Goal: Task Accomplishment & Management: Manage account settings

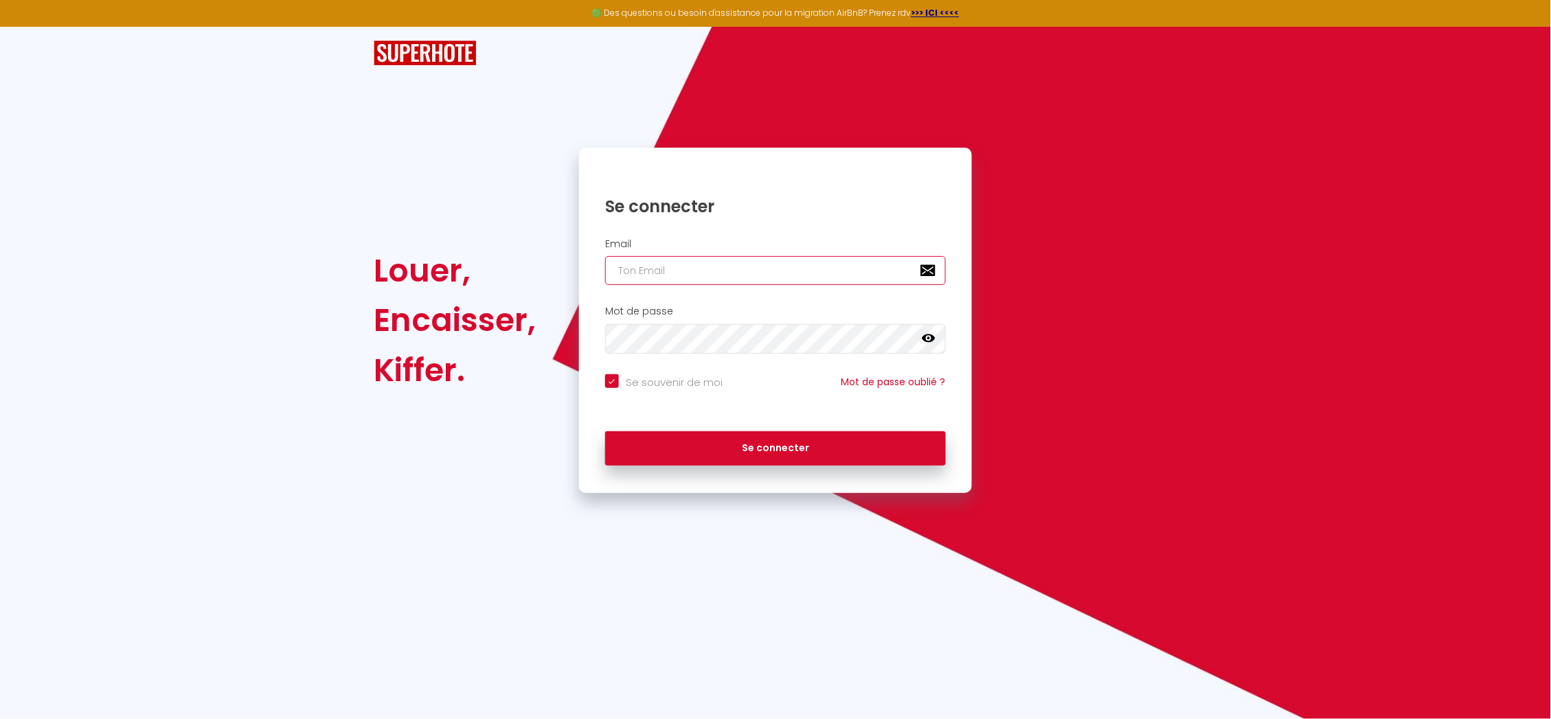
type input "[EMAIL_ADDRESS][DOMAIN_NAME]"
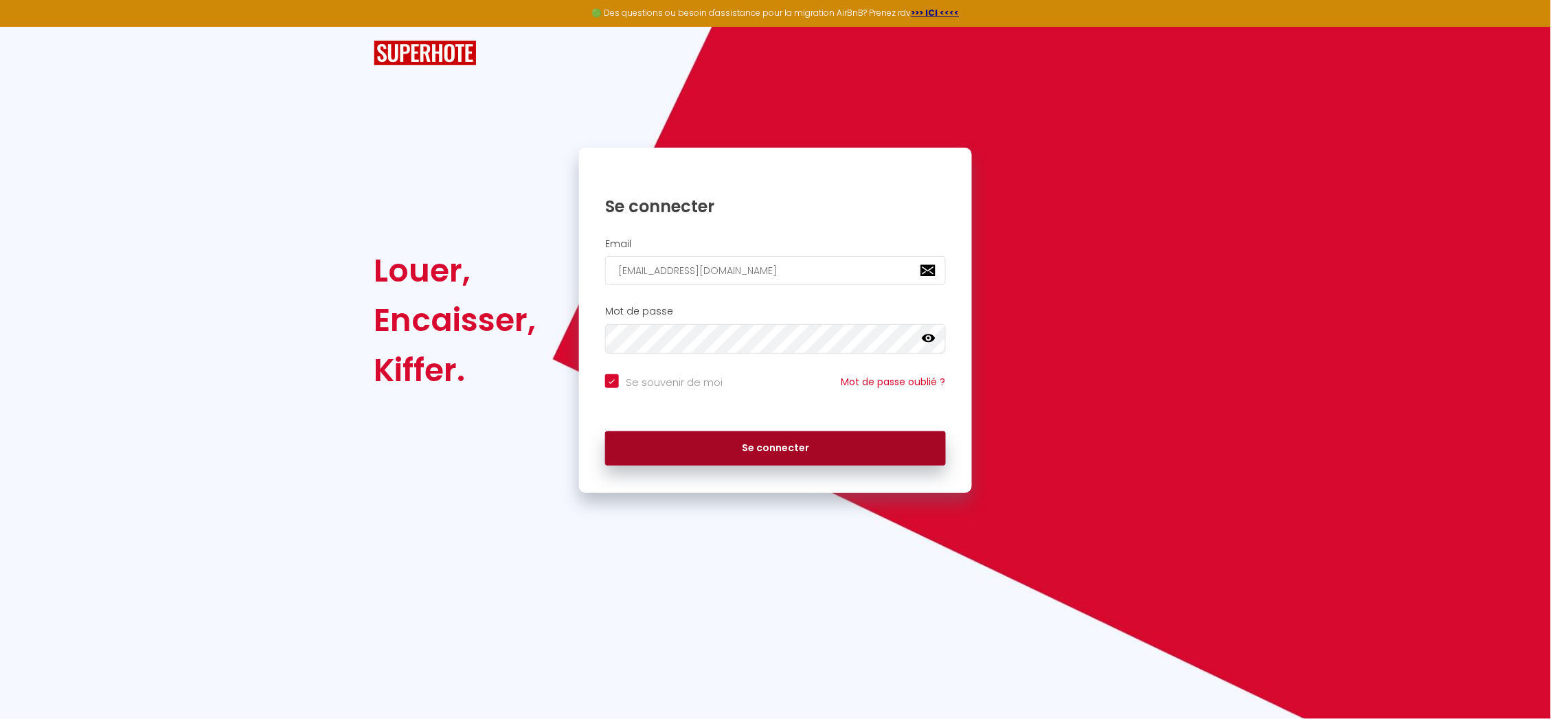
click at [802, 463] on button "Se connecter" at bounding box center [775, 448] width 341 height 34
click at [777, 436] on button "Se connecter" at bounding box center [775, 448] width 341 height 34
checkbox input "true"
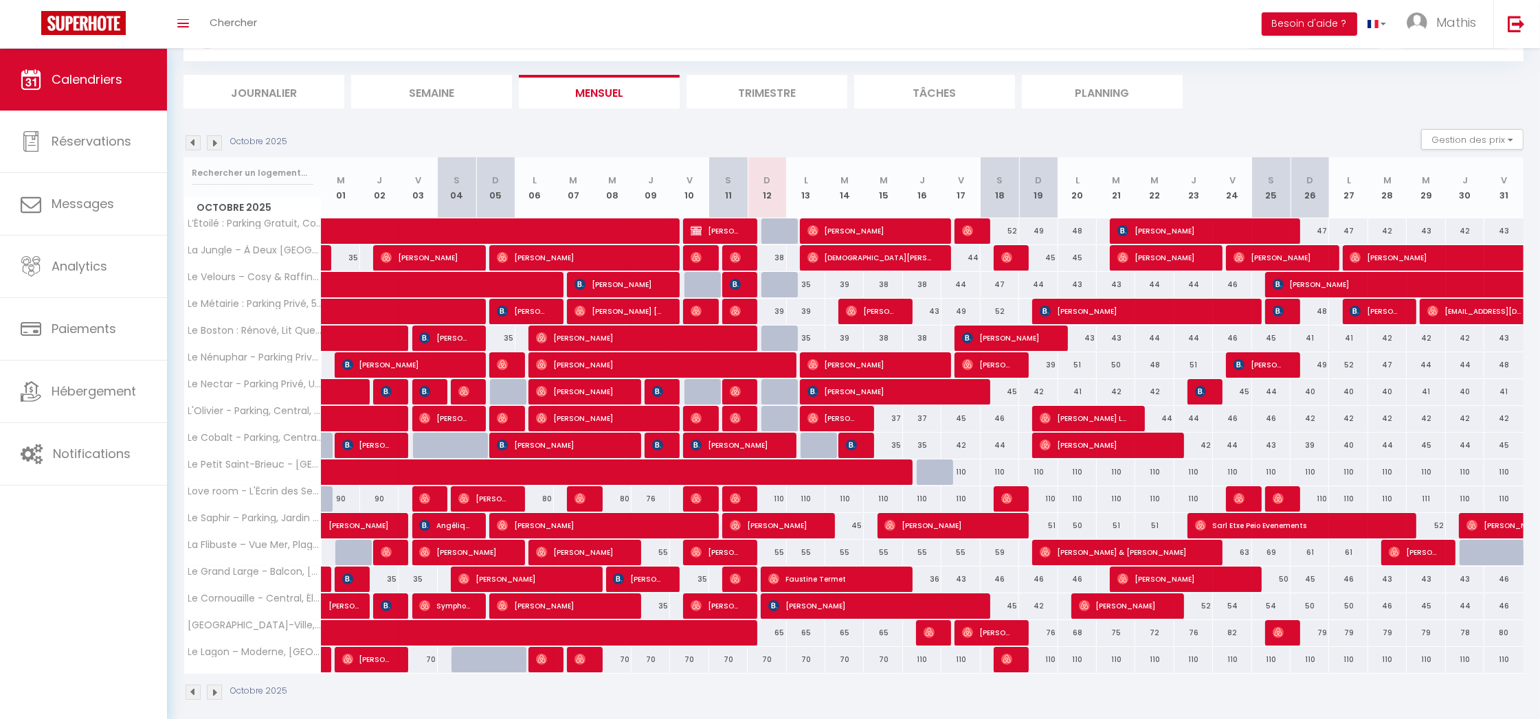
scroll to position [74, 0]
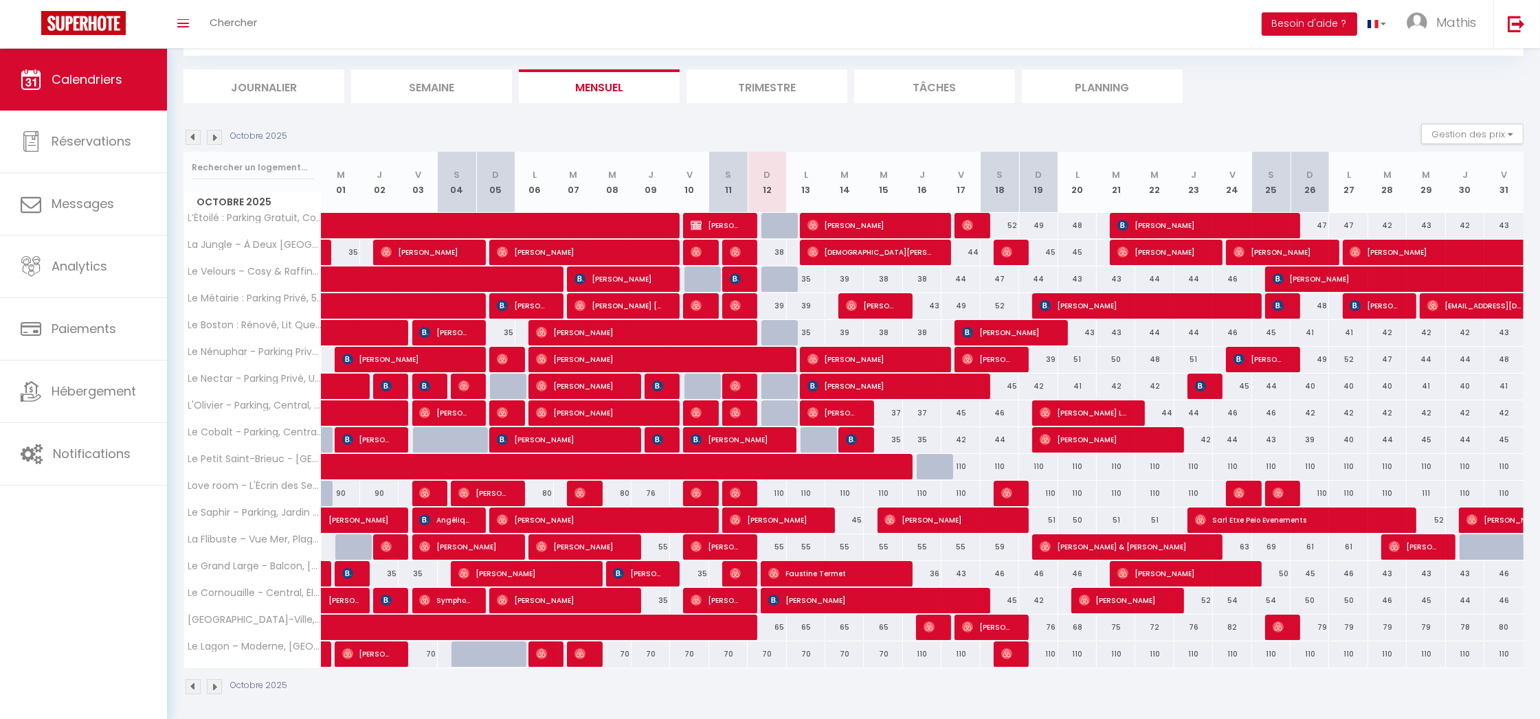
click at [776, 221] on div at bounding box center [780, 226] width 38 height 26
type input "38"
type input "Dim 12 Octobre 2025"
type input "Lun 13 Octobre 2025"
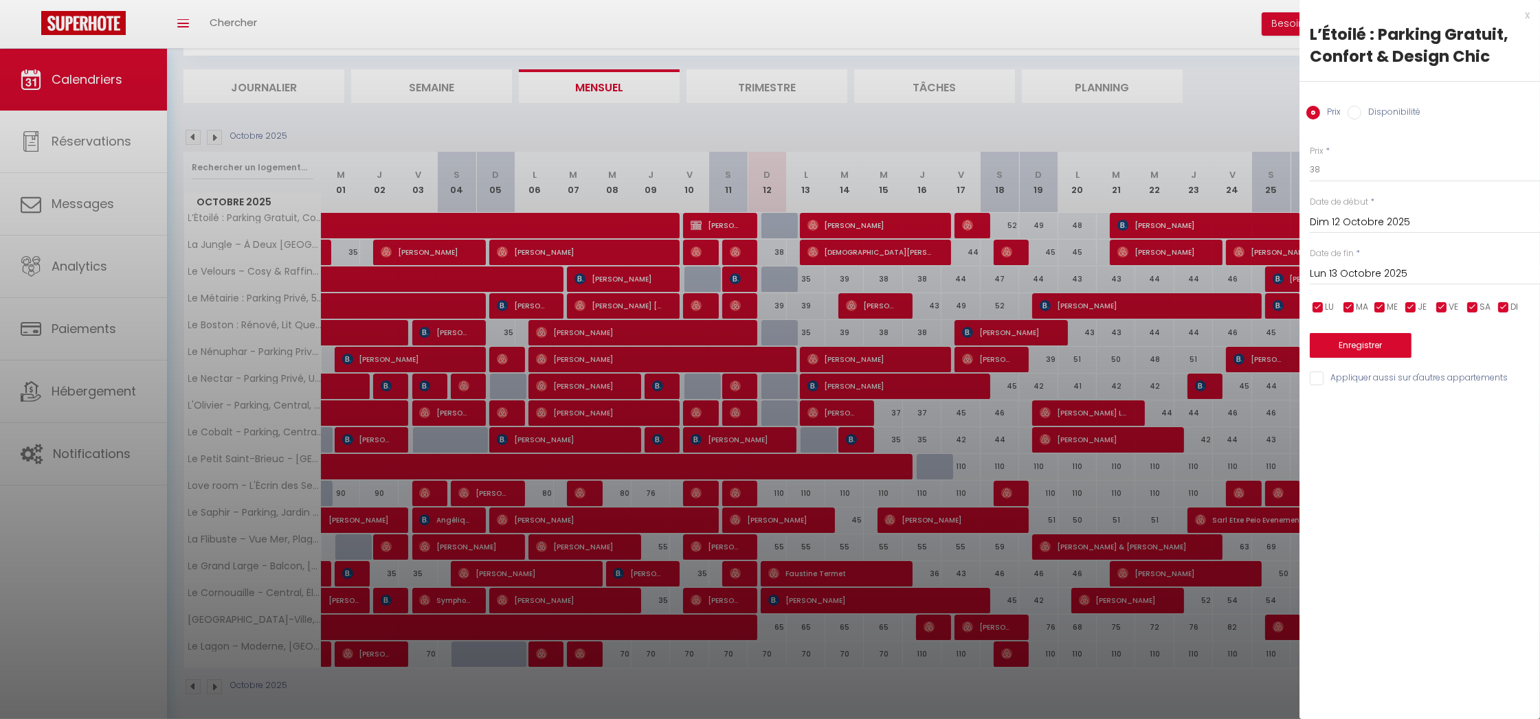
click at [1372, 118] on label "Disponibilité" at bounding box center [1390, 113] width 59 height 15
click at [1361, 118] on input "Disponibilité" at bounding box center [1354, 113] width 14 height 14
radio input "true"
radio input "false"
click at [1372, 117] on label "Disponibilité" at bounding box center [1390, 113] width 59 height 15
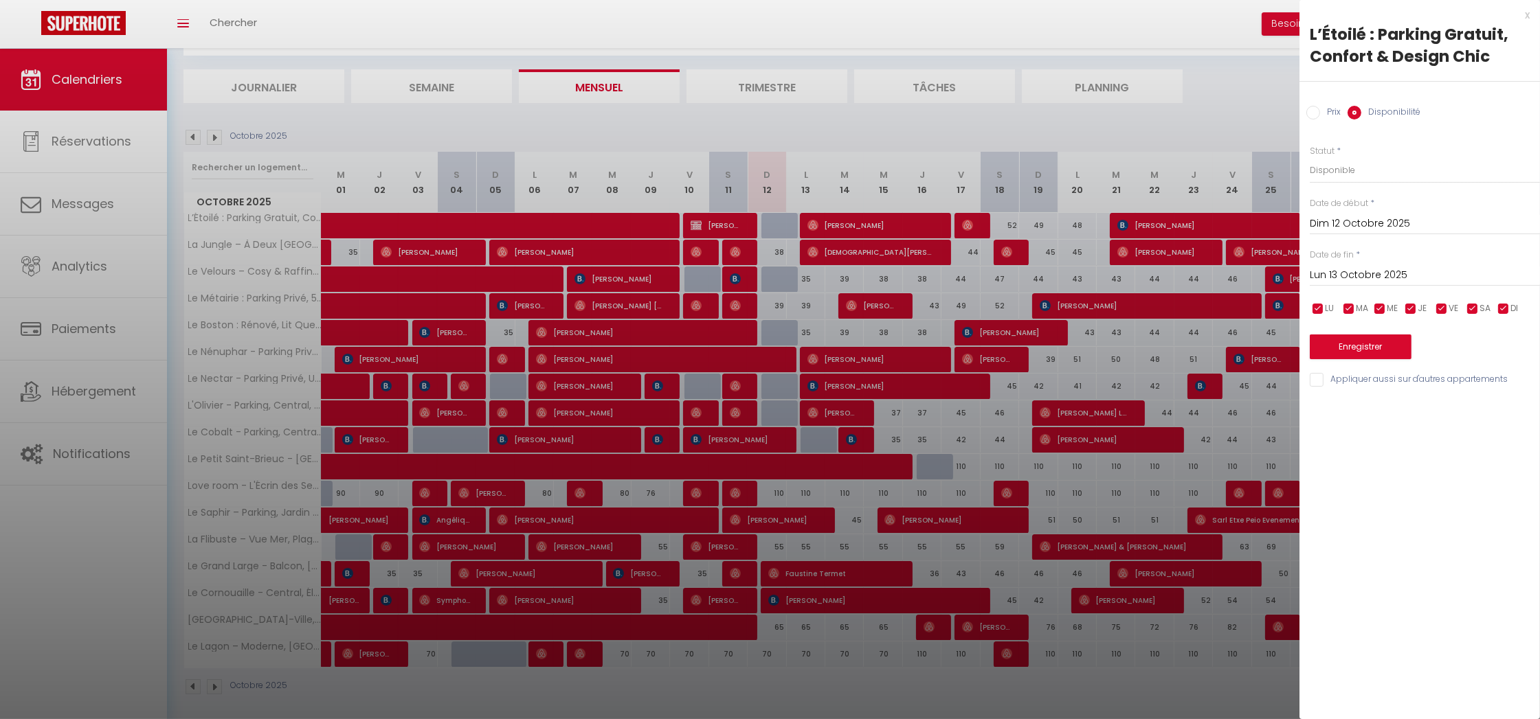
click at [1361, 117] on input "Disponibilité" at bounding box center [1354, 113] width 14 height 14
click at [1350, 333] on div "Enregistrer" at bounding box center [1424, 338] width 230 height 42
click at [1350, 335] on button "Enregistrer" at bounding box center [1360, 347] width 102 height 25
click at [1352, 339] on div at bounding box center [1424, 334] width 230 height 34
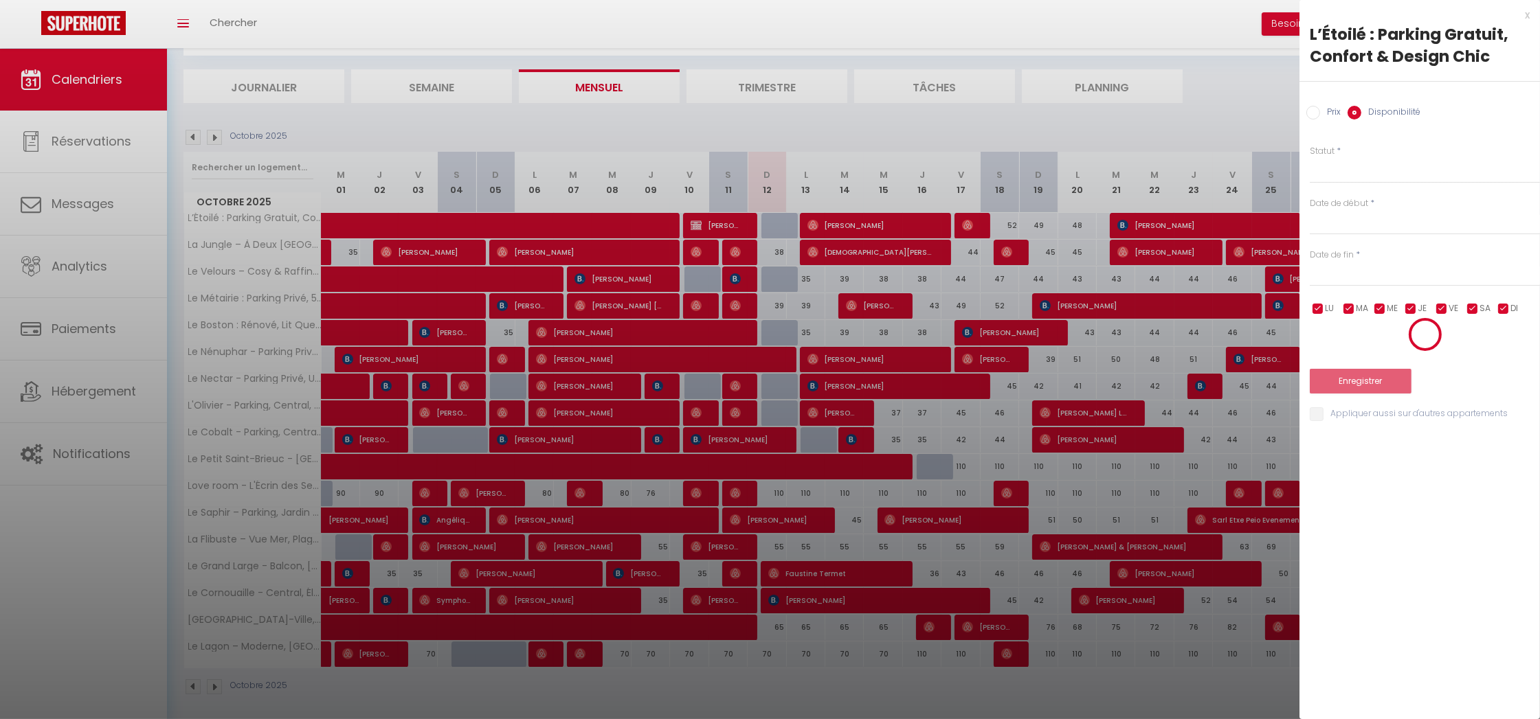
scroll to position [48, 0]
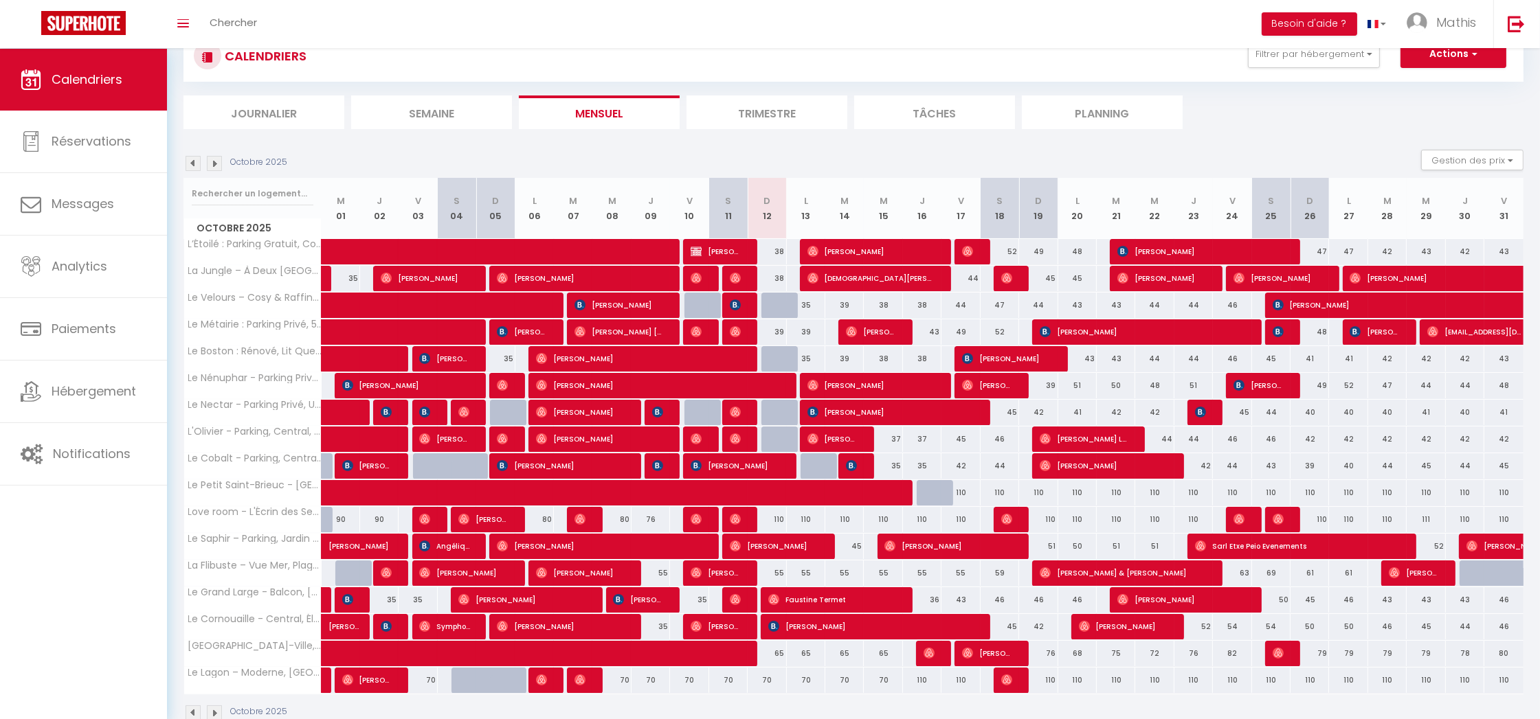
click at [781, 307] on div at bounding box center [780, 306] width 38 height 26
select select "1"
type input "Dim 12 Octobre 2025"
type input "Lun 13 Octobre 2025"
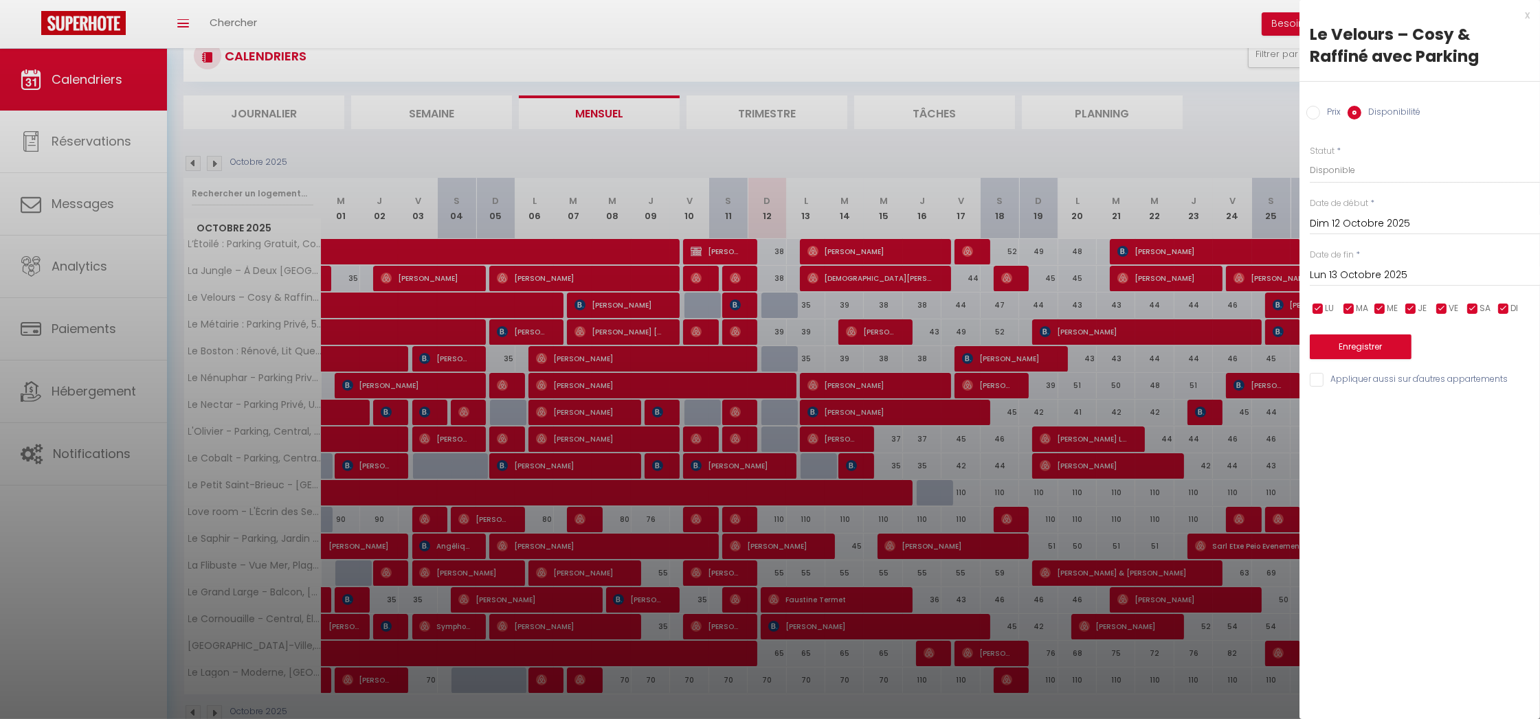
click at [1366, 353] on button "Enregistrer" at bounding box center [1360, 347] width 102 height 25
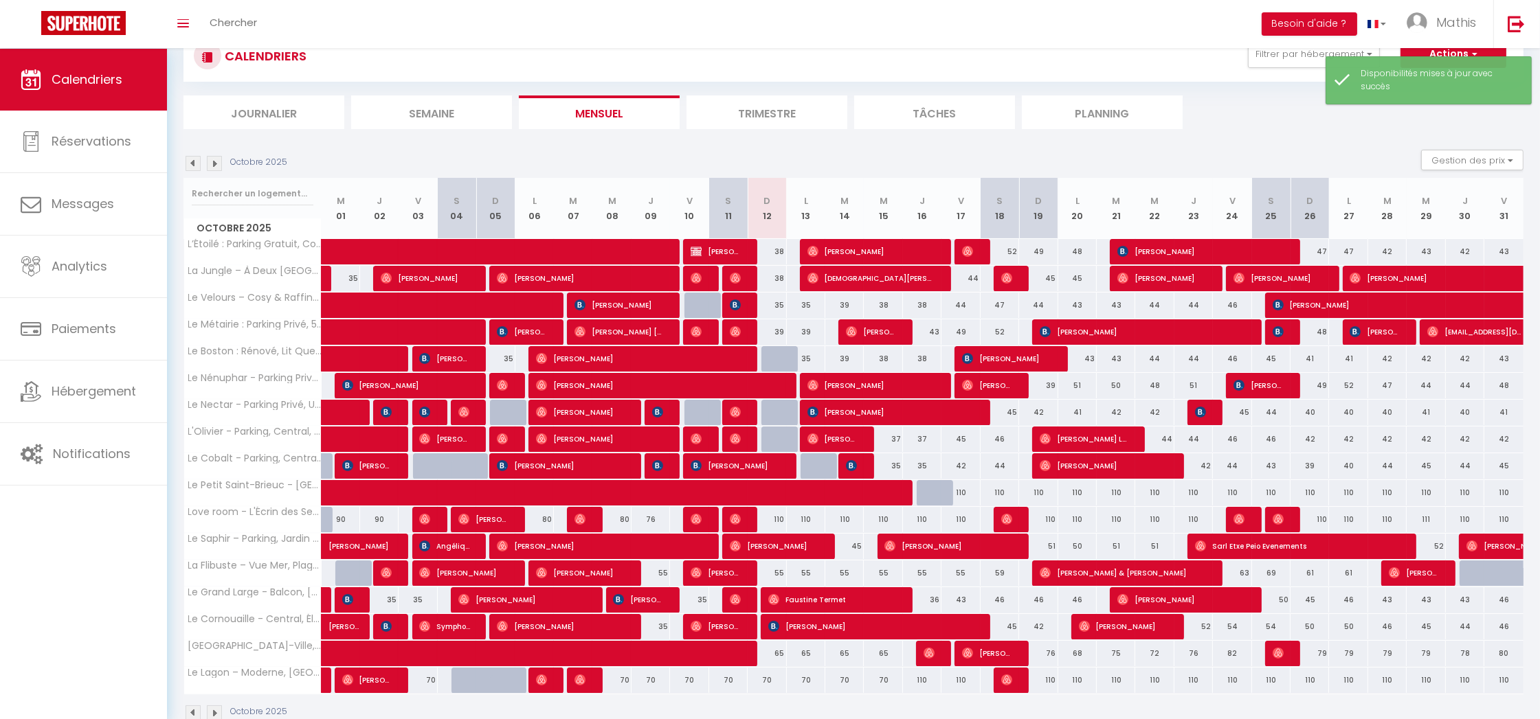
click at [778, 358] on div at bounding box center [780, 359] width 38 height 26
select select "1"
type input "Dim 12 Octobre 2025"
type input "Lun 13 Octobre 2025"
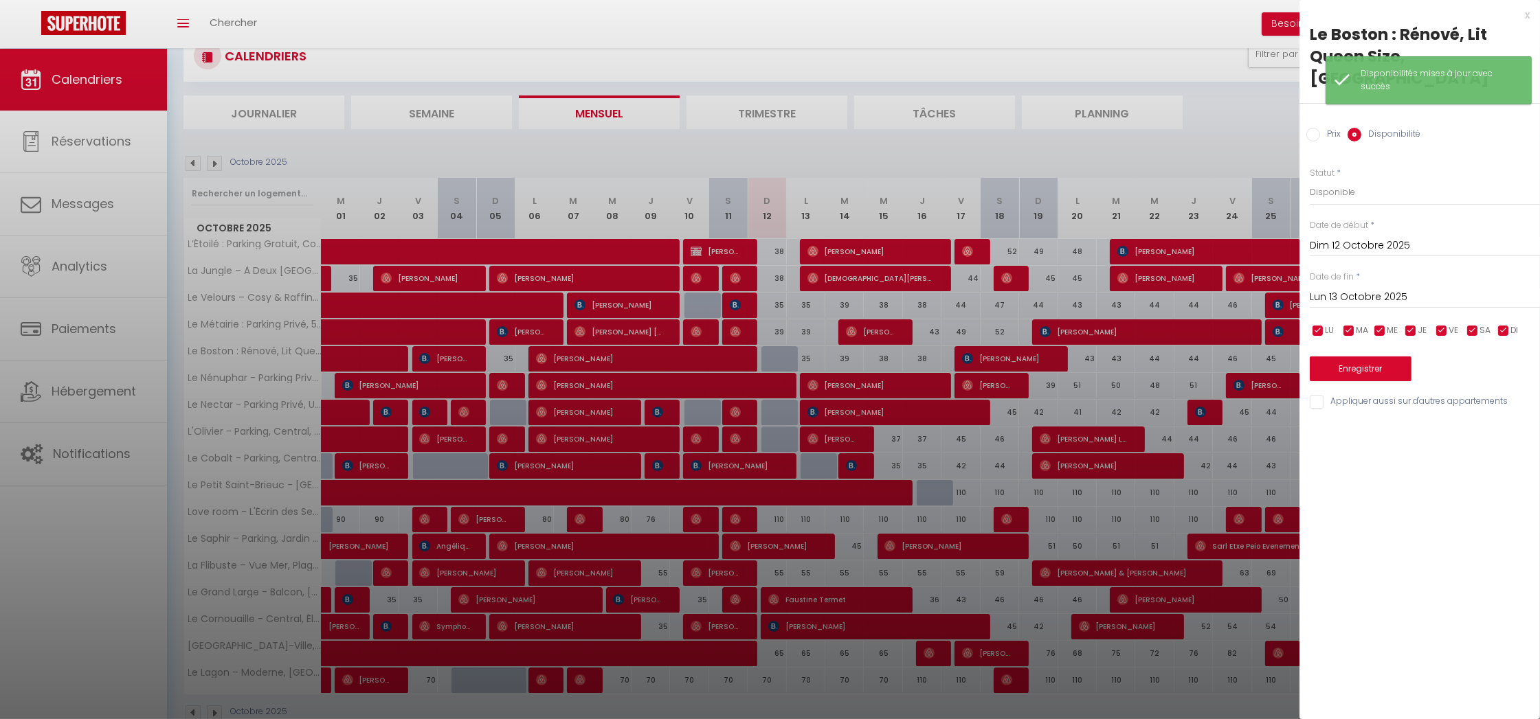
click at [1321, 357] on button "Enregistrer" at bounding box center [1360, 369] width 102 height 25
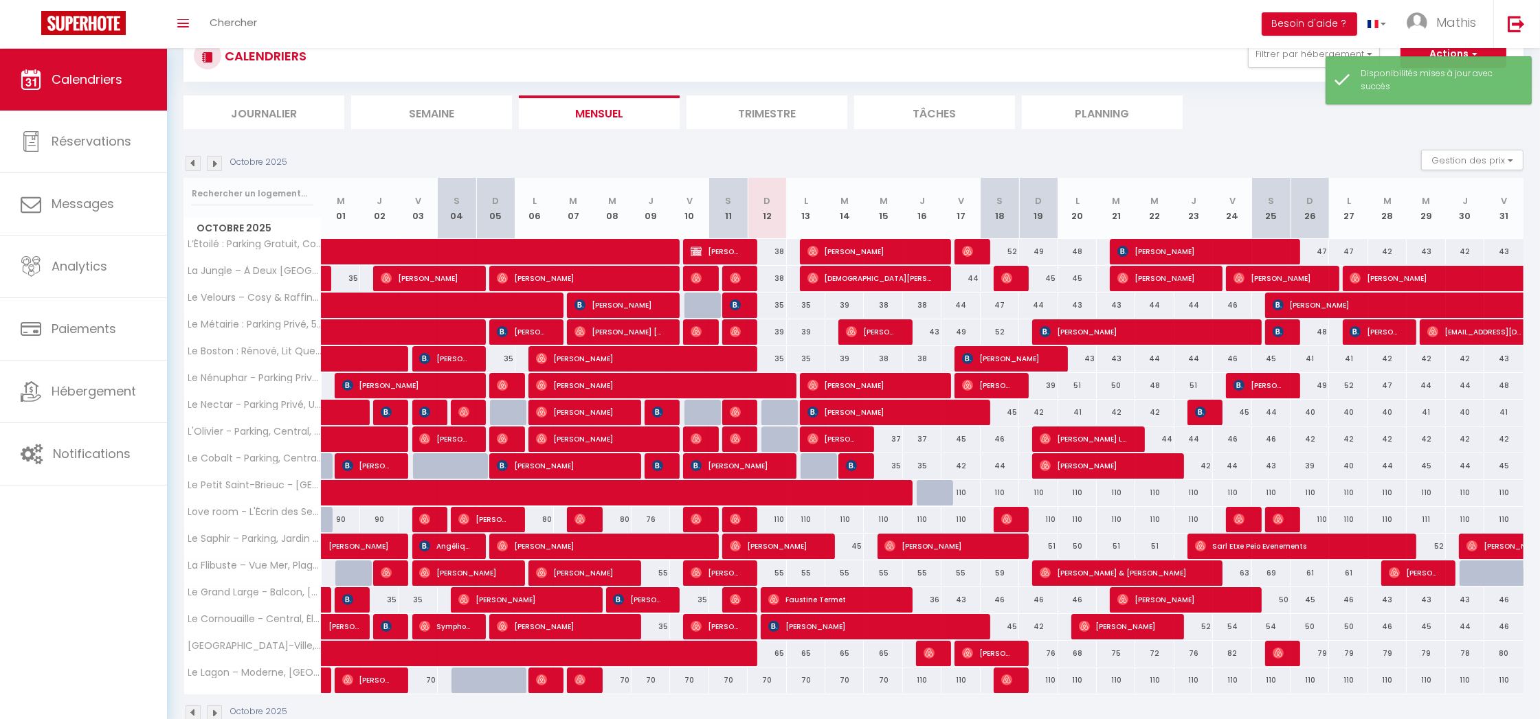
click at [778, 359] on div "35" at bounding box center [766, 358] width 38 height 25
select select "1"
type input "Dim 12 Octobre 2025"
type input "Lun 13 Octobre 2025"
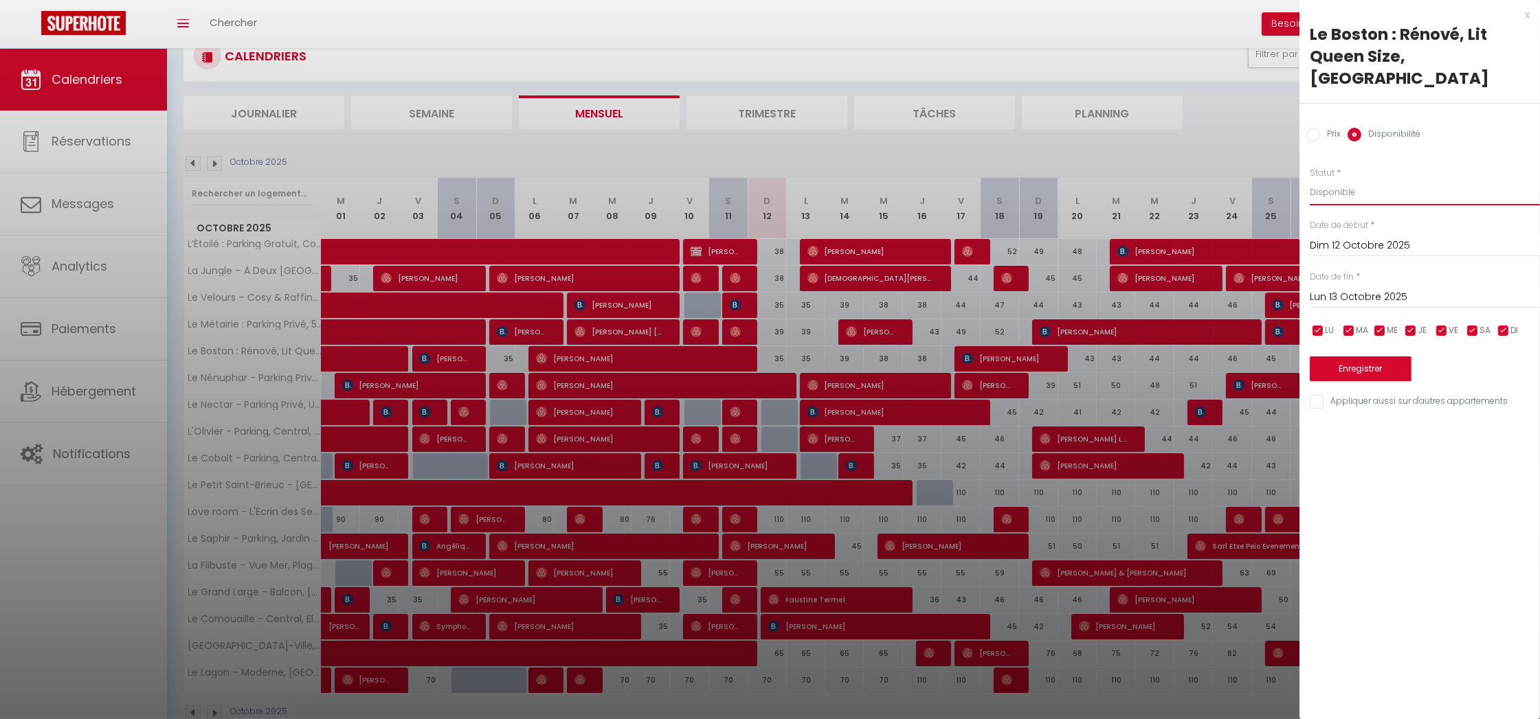
select select "0"
click at [1342, 359] on div "Prix * 35 Statut * Disponible Indisponible Date de début * [DATE] < [DATE] > Di…" at bounding box center [1419, 280] width 240 height 261
click at [1343, 357] on button "Enregistrer" at bounding box center [1360, 369] width 102 height 25
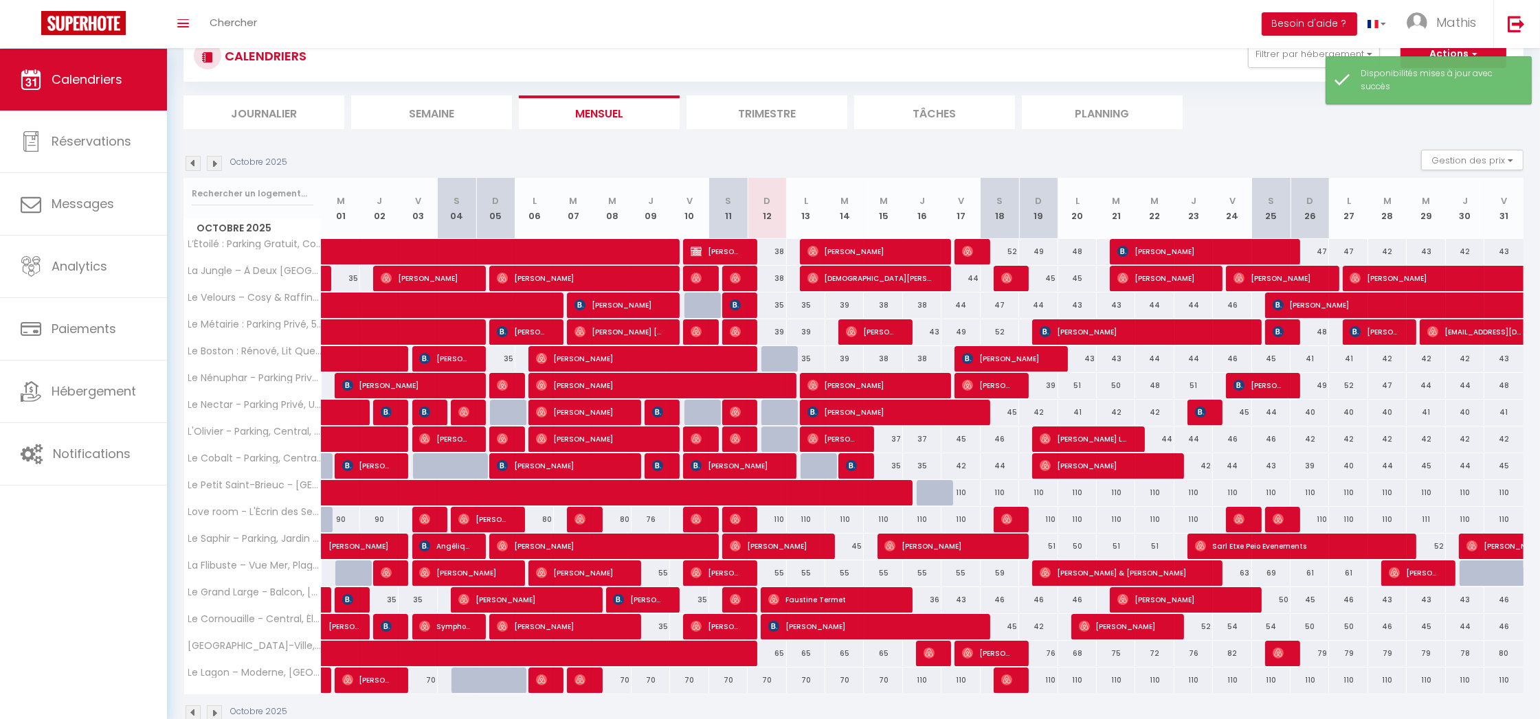
click at [777, 417] on div at bounding box center [780, 413] width 38 height 26
select select "1"
type input "Dim 12 Octobre 2025"
type input "Lun 13 Octobre 2025"
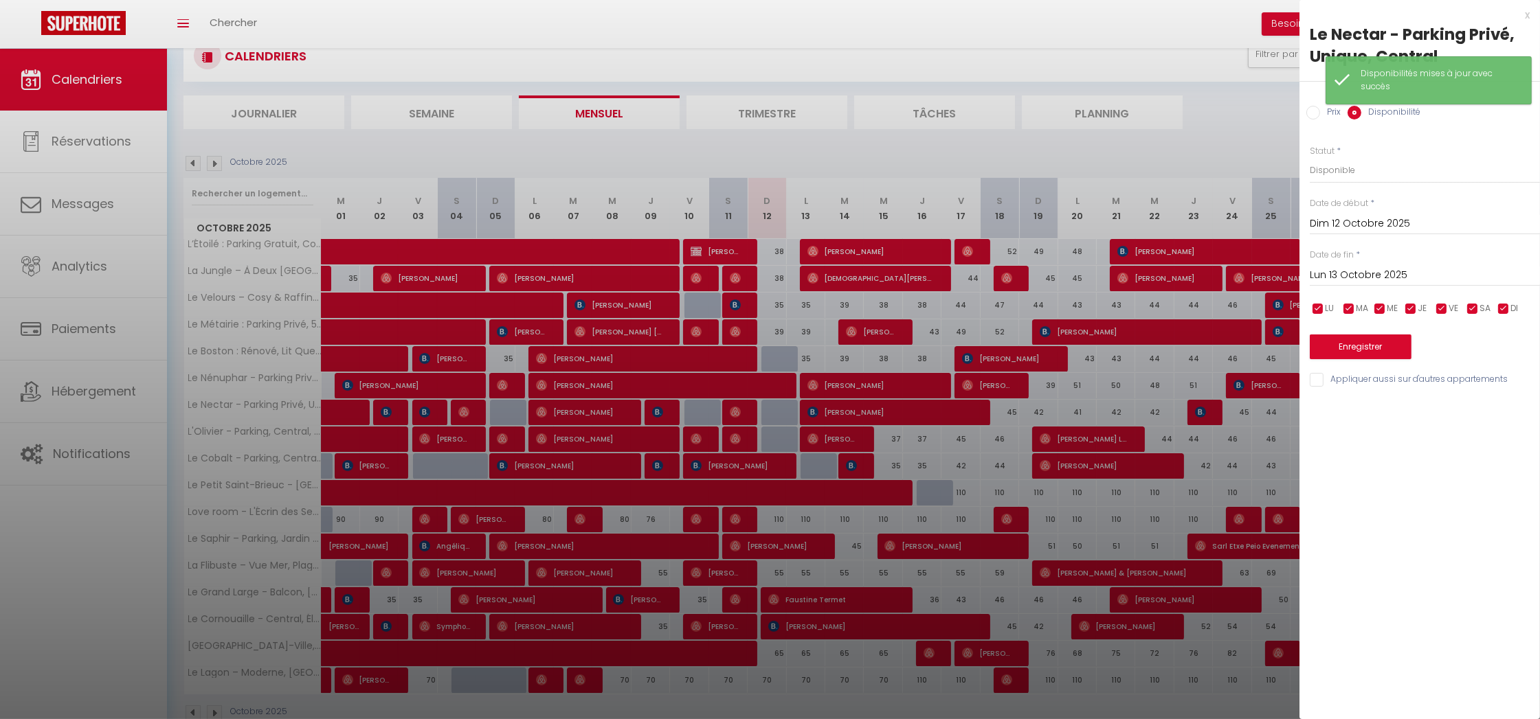
click at [1348, 346] on button "Enregistrer" at bounding box center [1360, 347] width 102 height 25
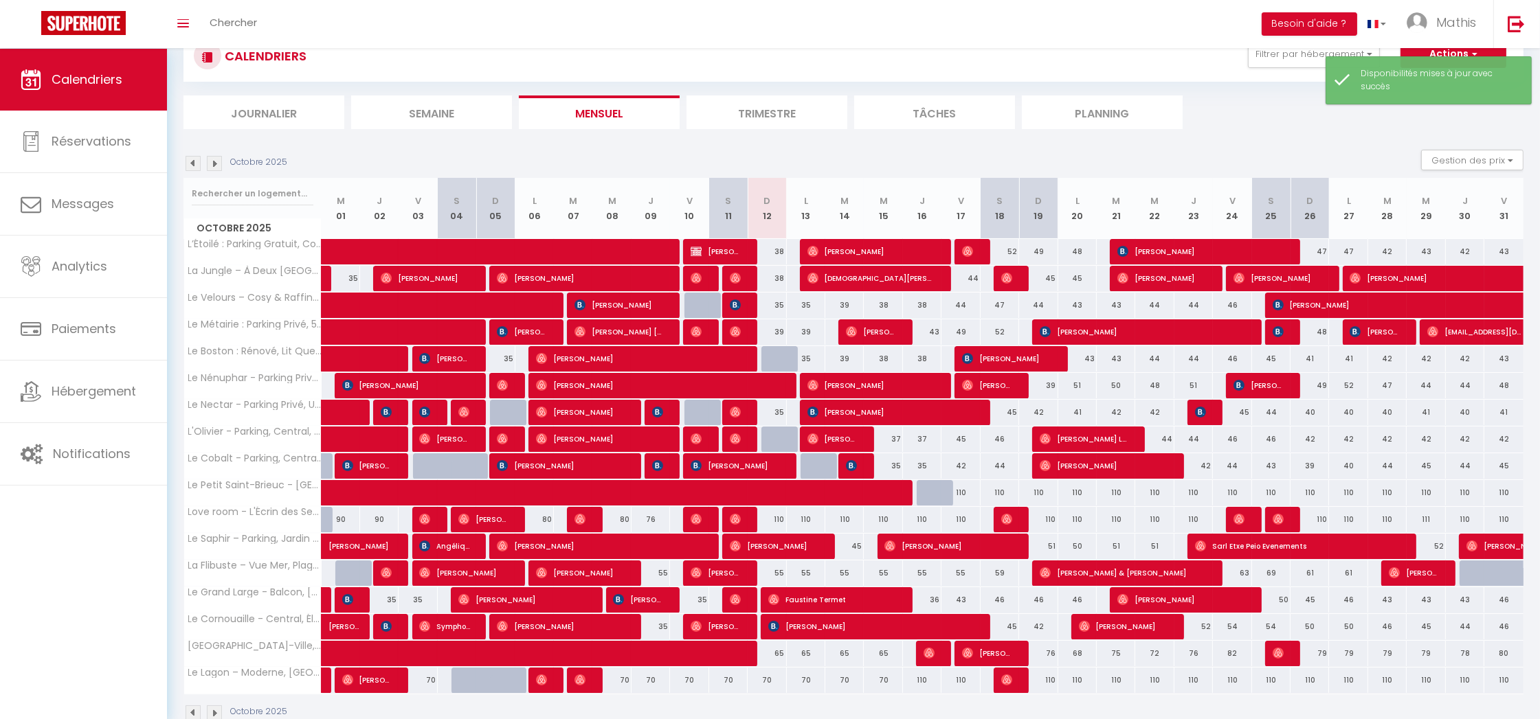
click at [780, 436] on div at bounding box center [780, 440] width 38 height 26
select select "1"
type input "Dim 12 Octobre 2025"
type input "Lun 13 Octobre 2025"
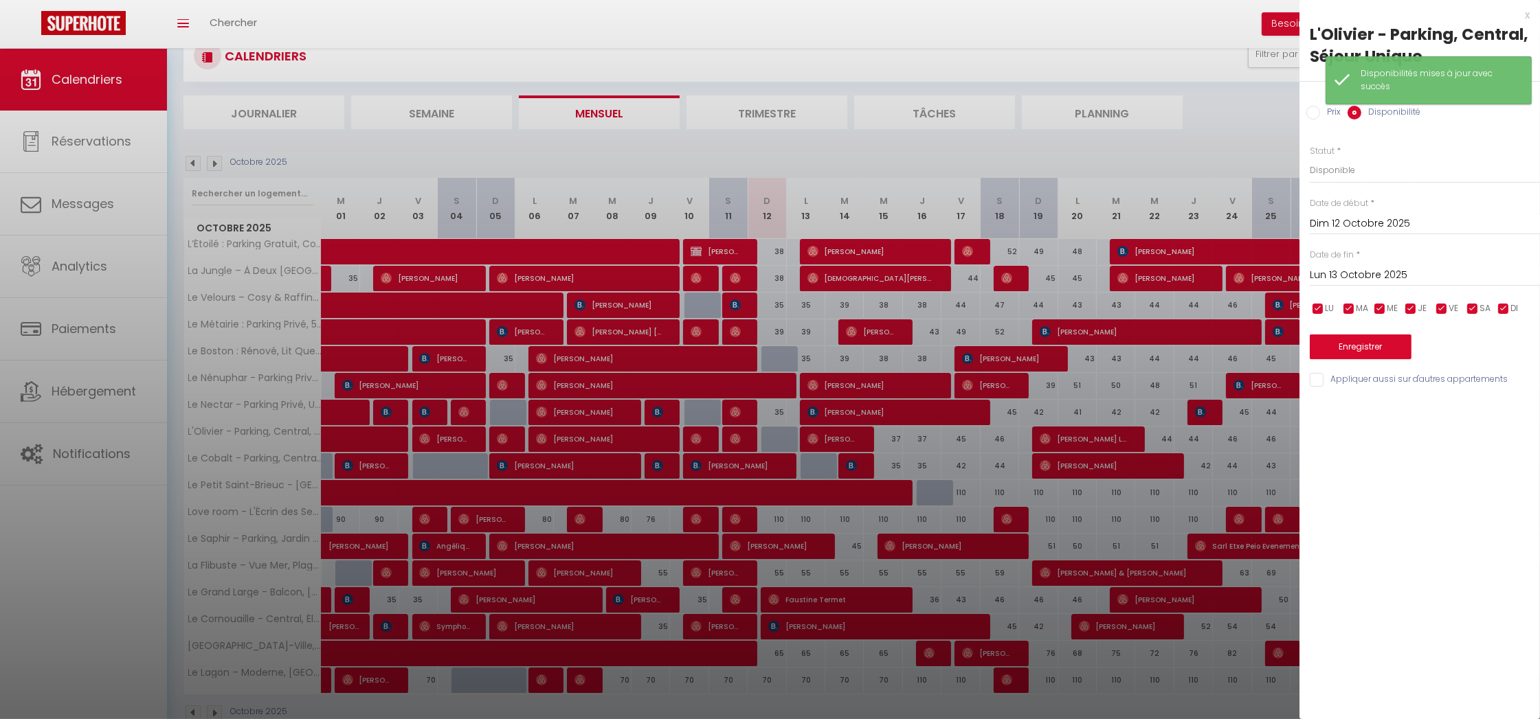
click at [1349, 346] on button "Enregistrer" at bounding box center [1360, 347] width 102 height 25
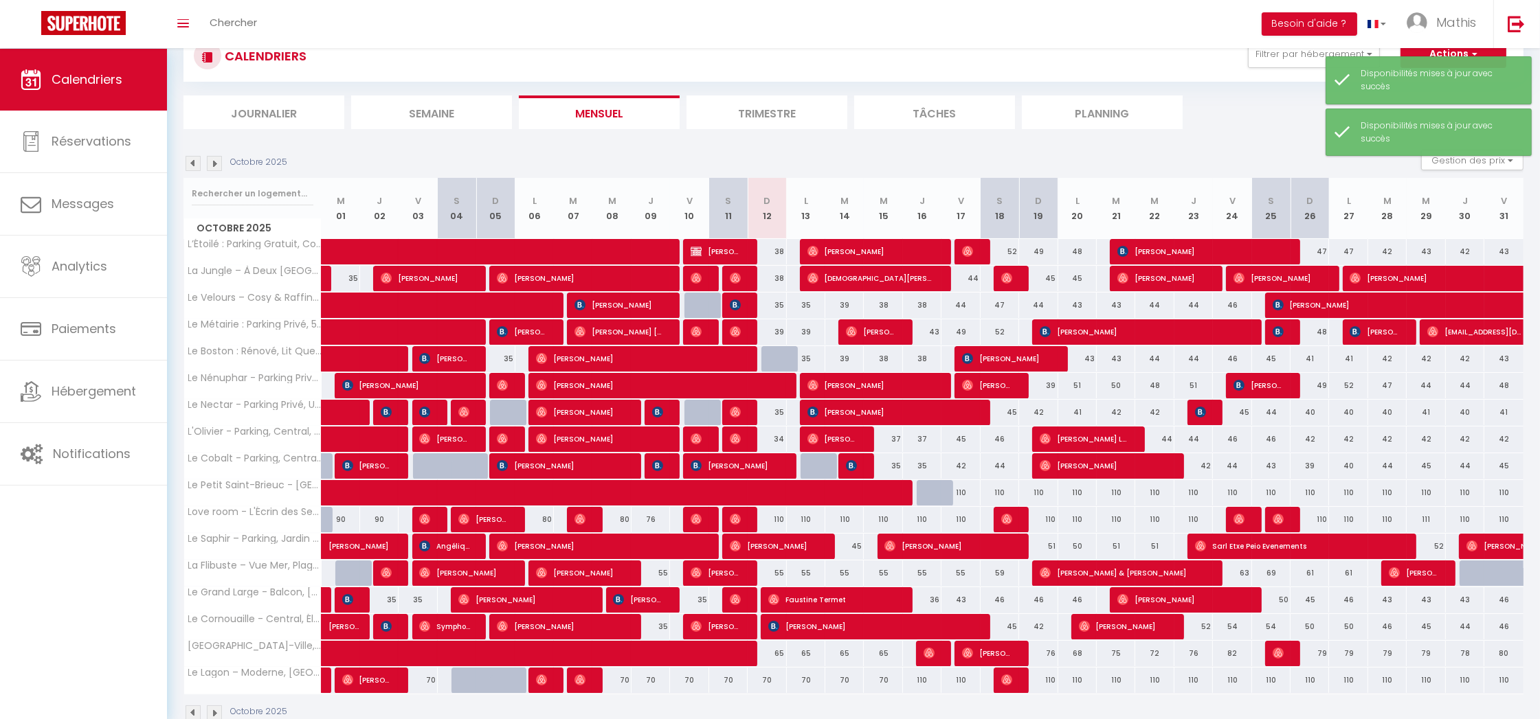
click at [817, 466] on div at bounding box center [819, 466] width 38 height 26
select select "1"
type input "Lun 13 Octobre 2025"
type input "[DATE]"
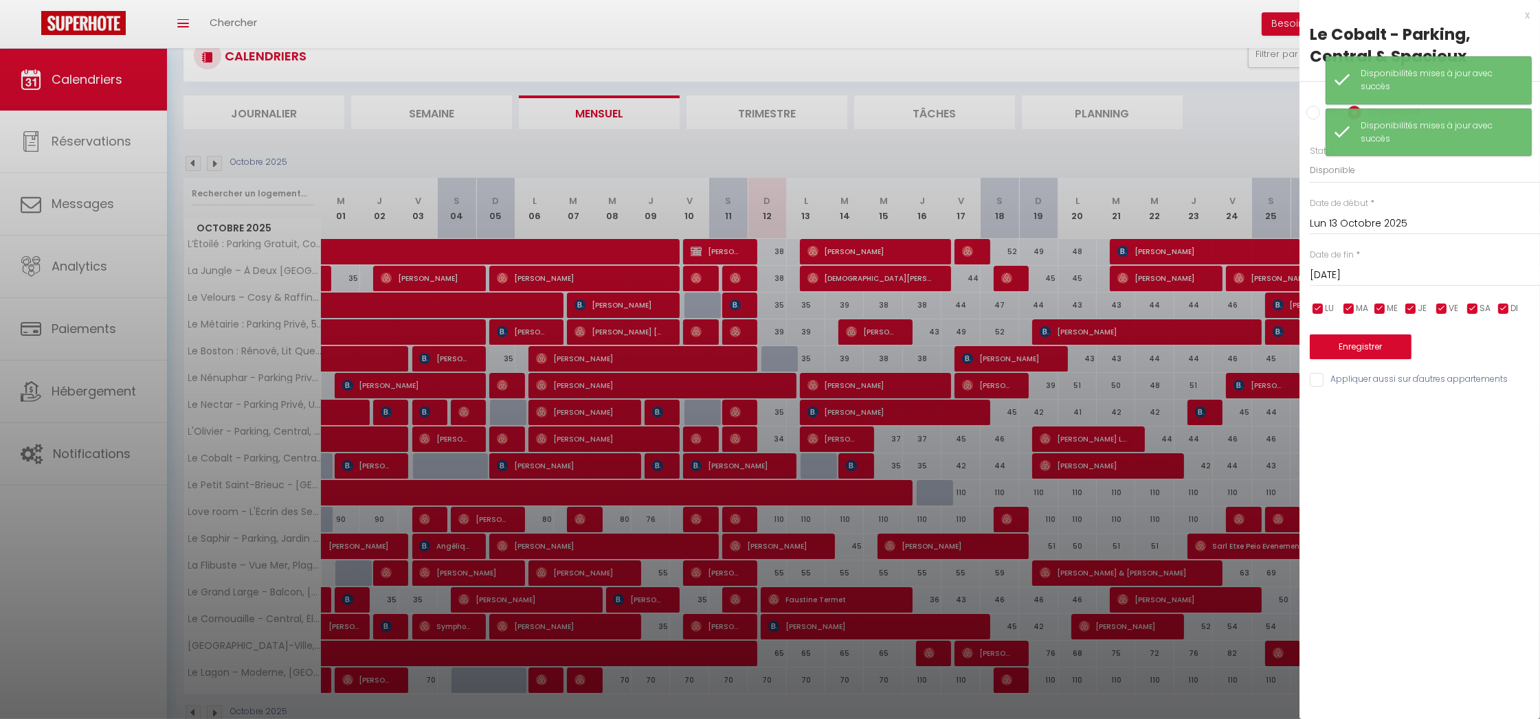
click at [1329, 346] on button "Enregistrer" at bounding box center [1360, 347] width 102 height 25
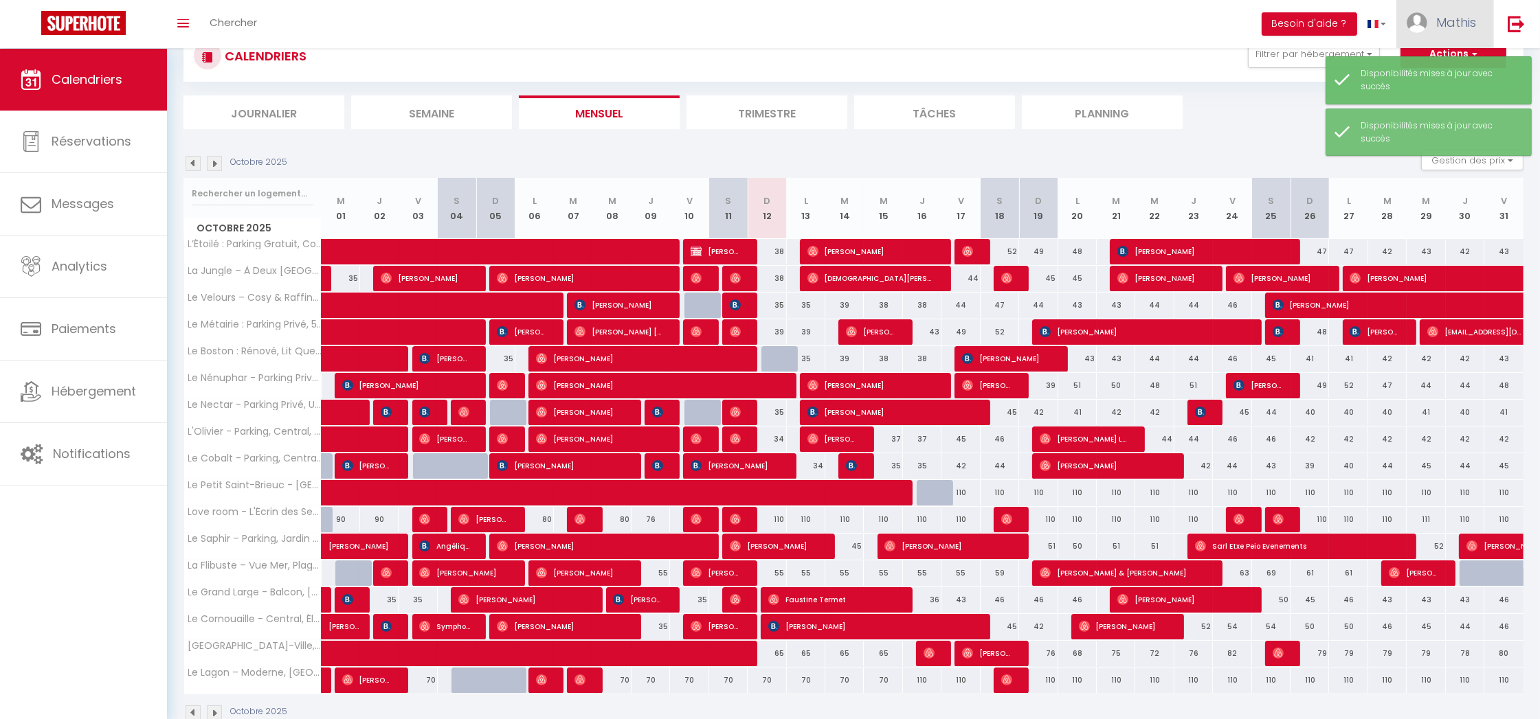
scroll to position [0, 0]
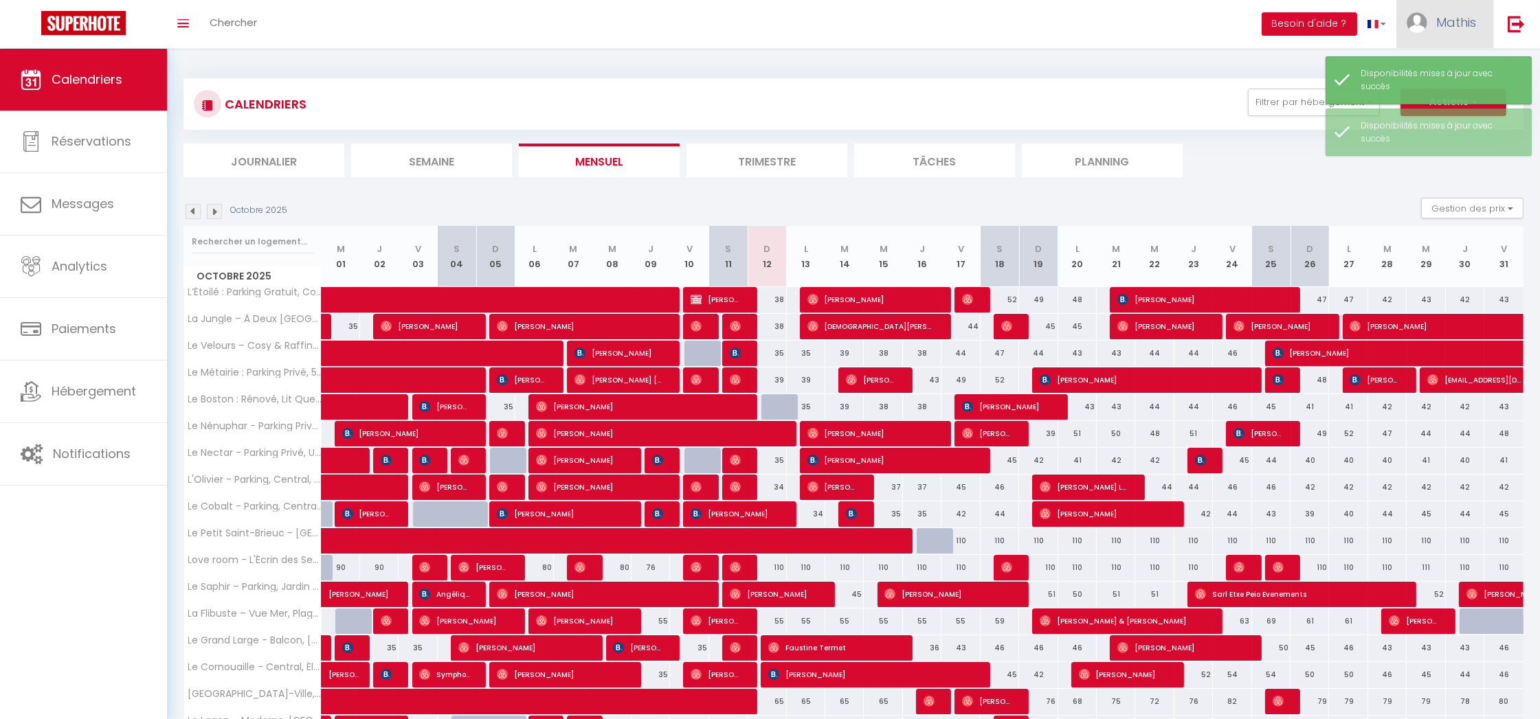
click at [1408, 26] on img at bounding box center [1416, 22] width 21 height 21
click at [1405, 67] on div "Disponibilités mises à jour avec succès" at bounding box center [1438, 80] width 157 height 26
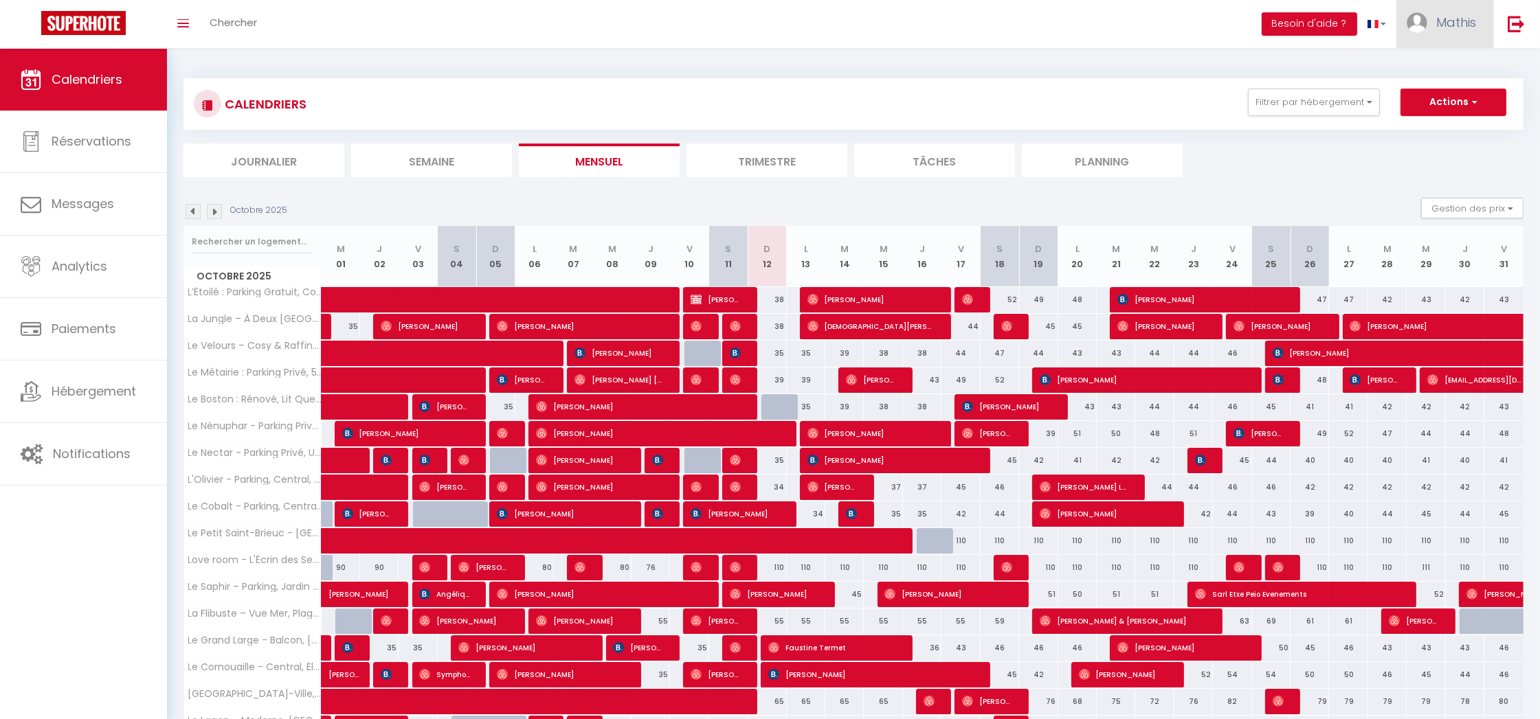
click at [1422, 31] on link "Mathis" at bounding box center [1444, 24] width 97 height 48
click at [1417, 86] on link "Équipe" at bounding box center [1438, 93] width 102 height 23
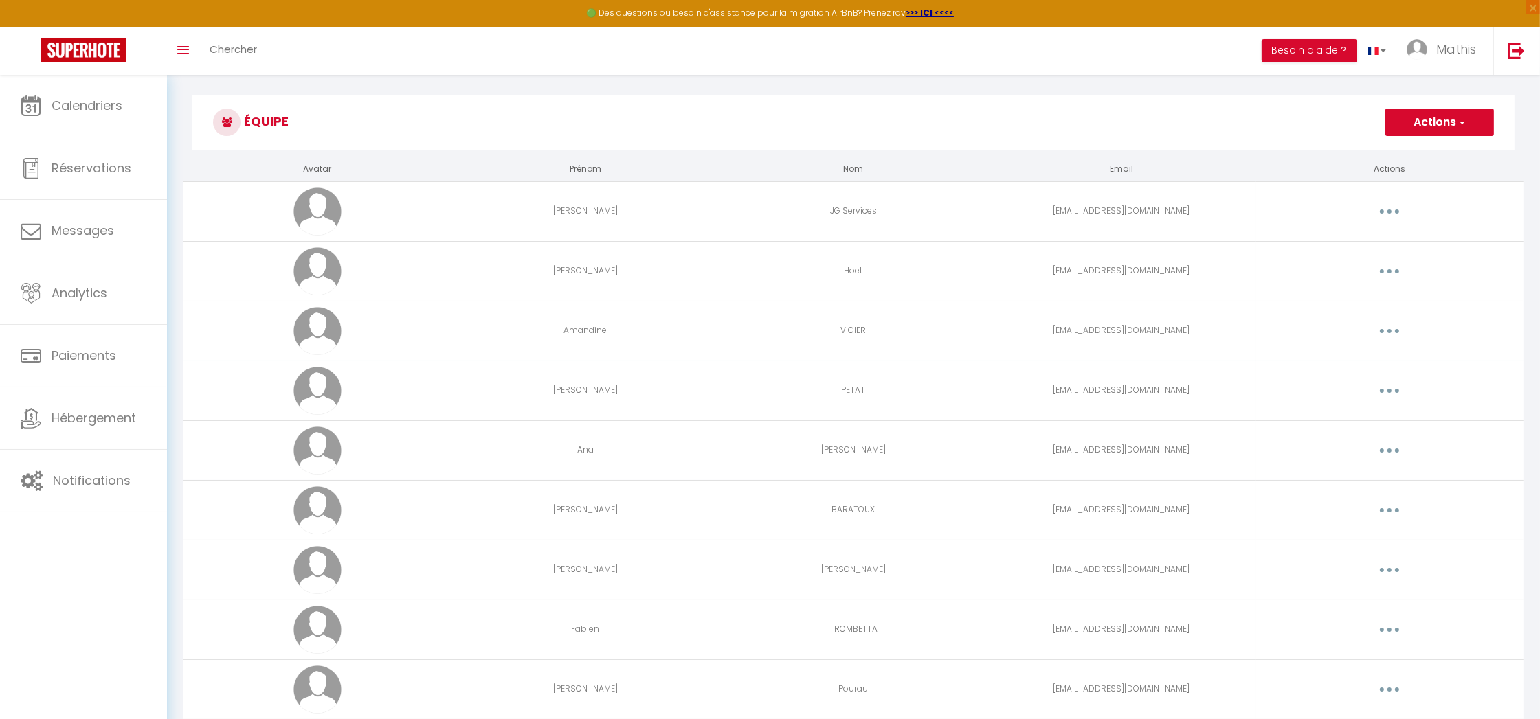
scroll to position [11, 0]
click at [1389, 443] on button "button" at bounding box center [1389, 448] width 38 height 22
click at [1361, 488] on link "Editer" at bounding box center [1354, 479] width 102 height 23
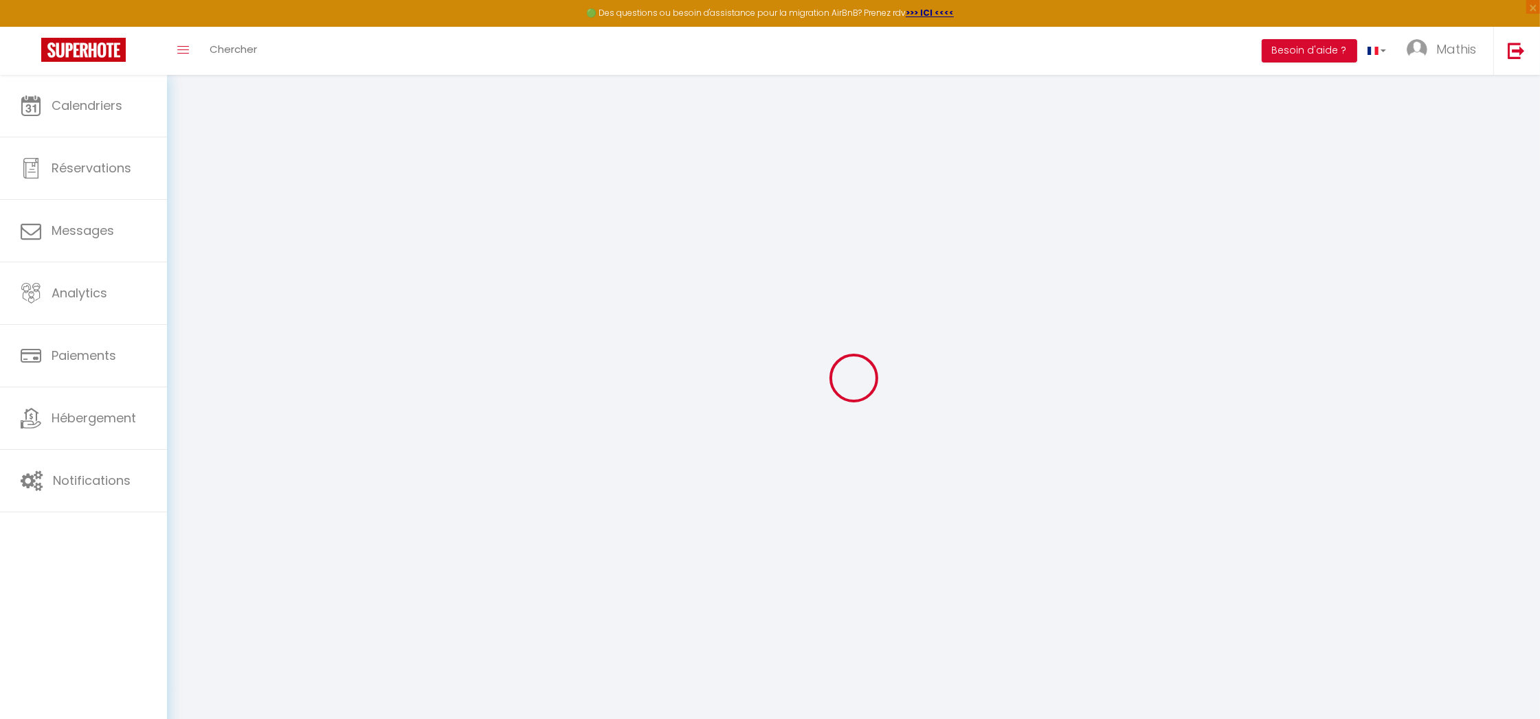
type input "Ana"
type input "[PERSON_NAME]"
type input "[EMAIL_ADDRESS][DOMAIN_NAME]"
type textarea "[URL][DOMAIN_NAME]"
checkbox input "true"
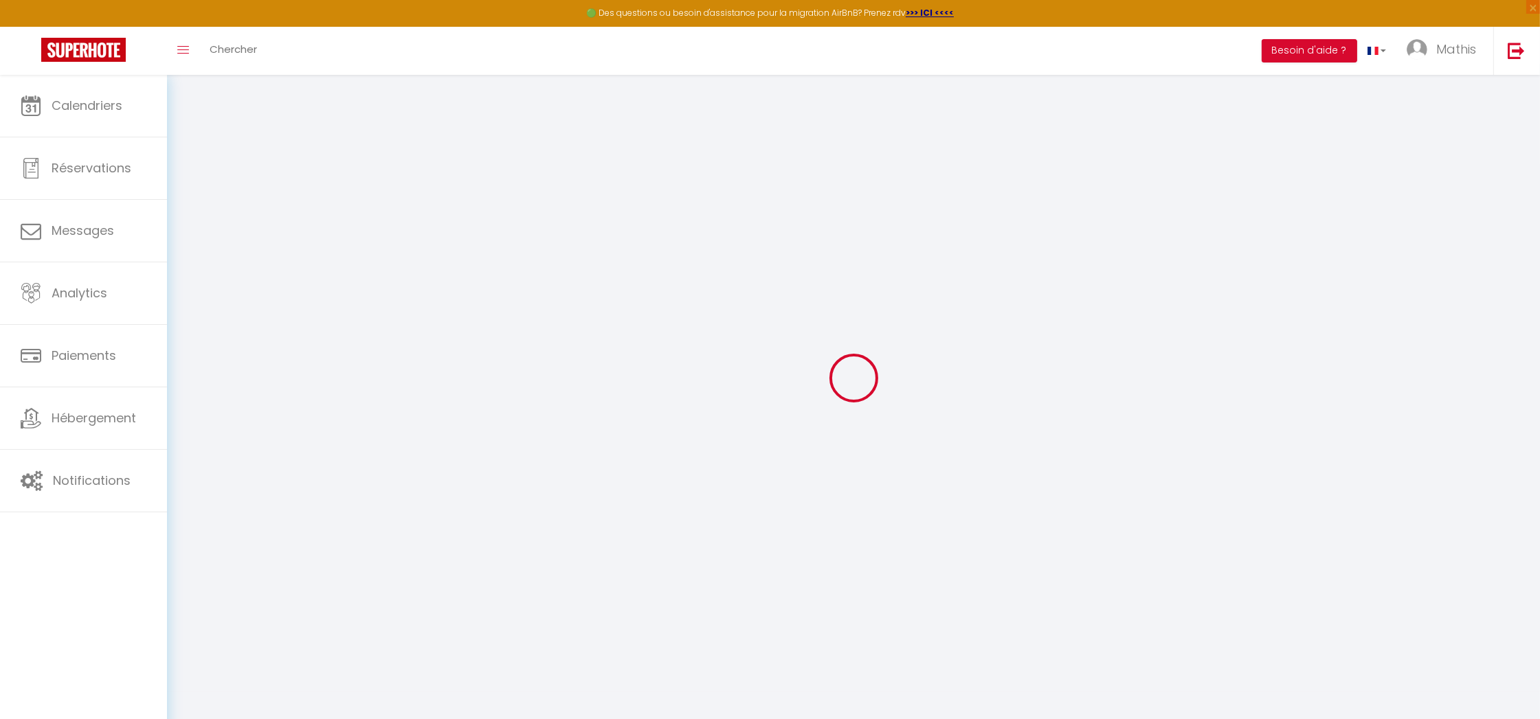
checkbox input "false"
checkbox input "true"
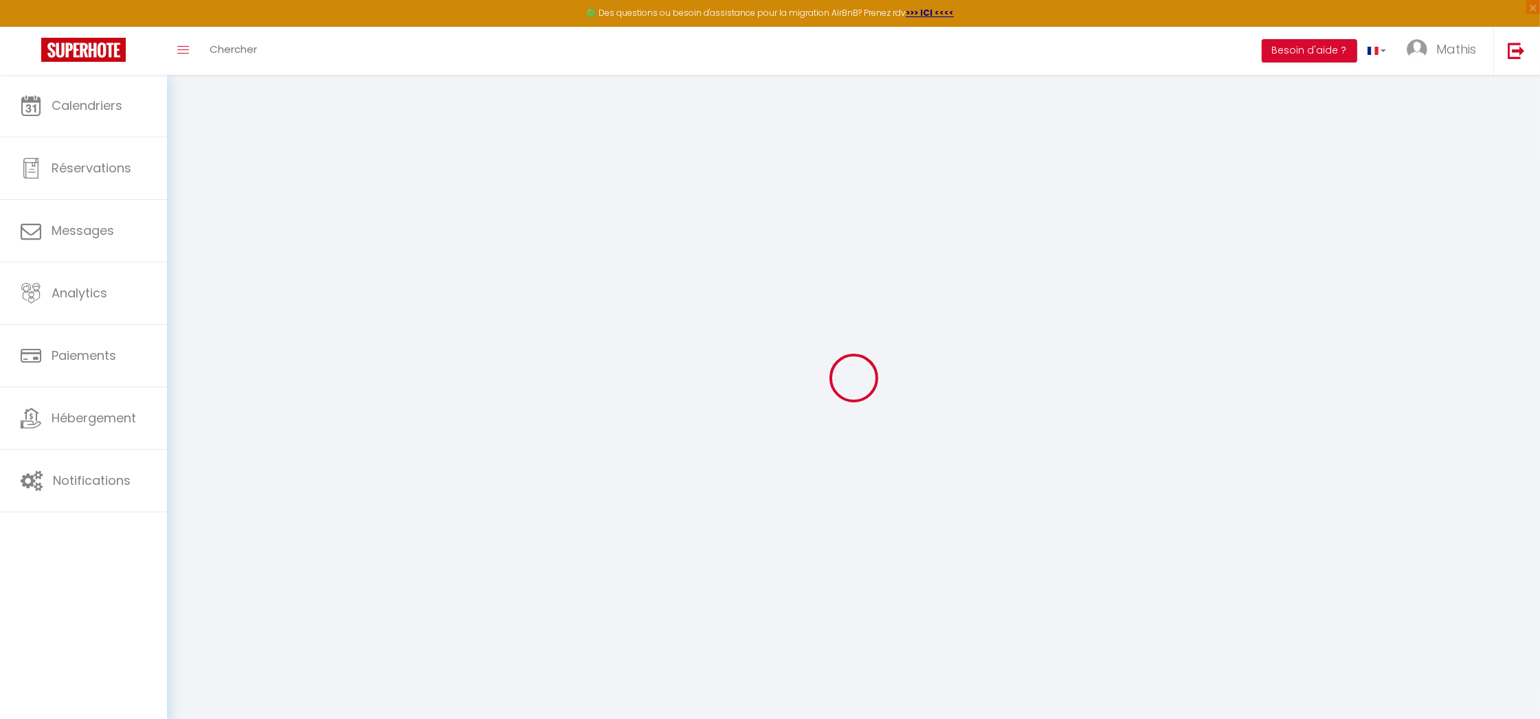
checkbox input "true"
checkbox input "false"
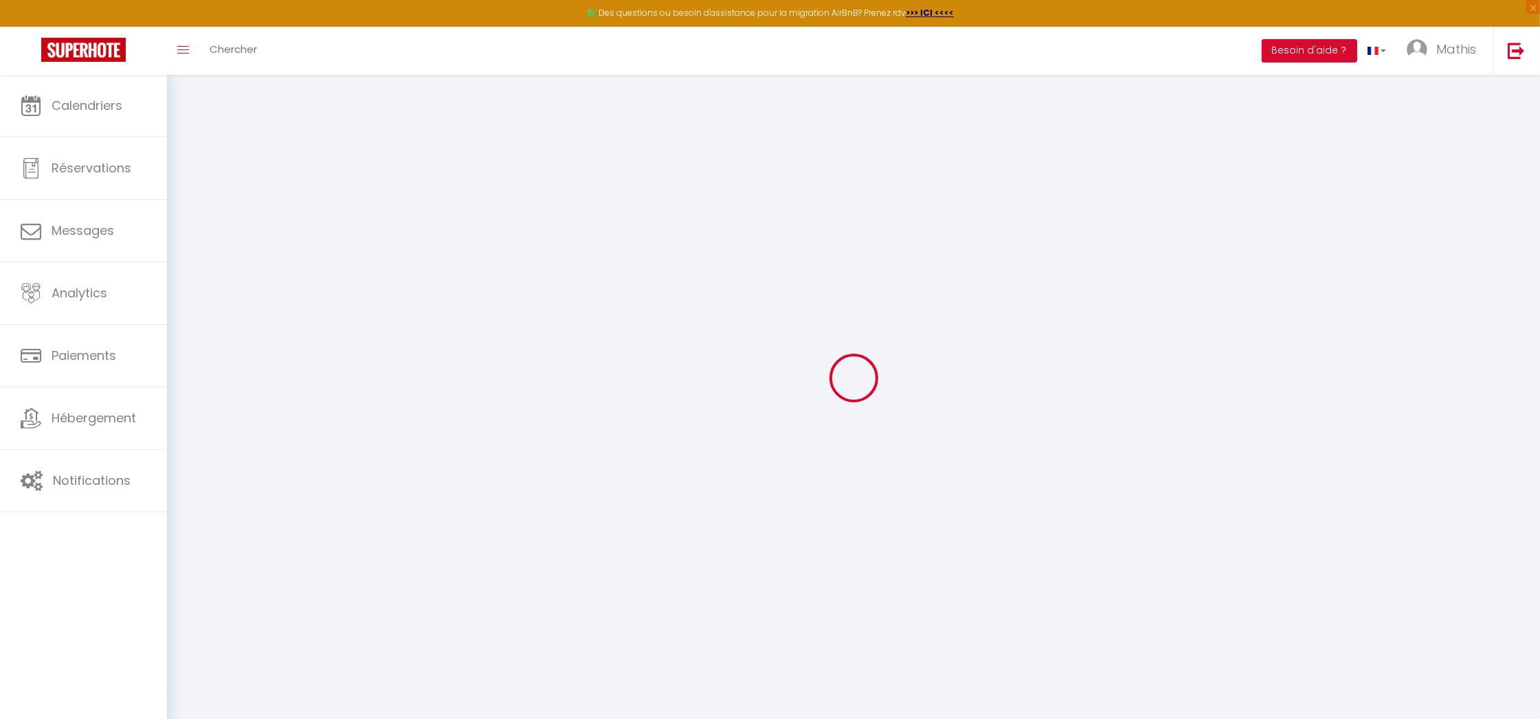
checkbox input "false"
checkbox input "true"
checkbox input "false"
select select
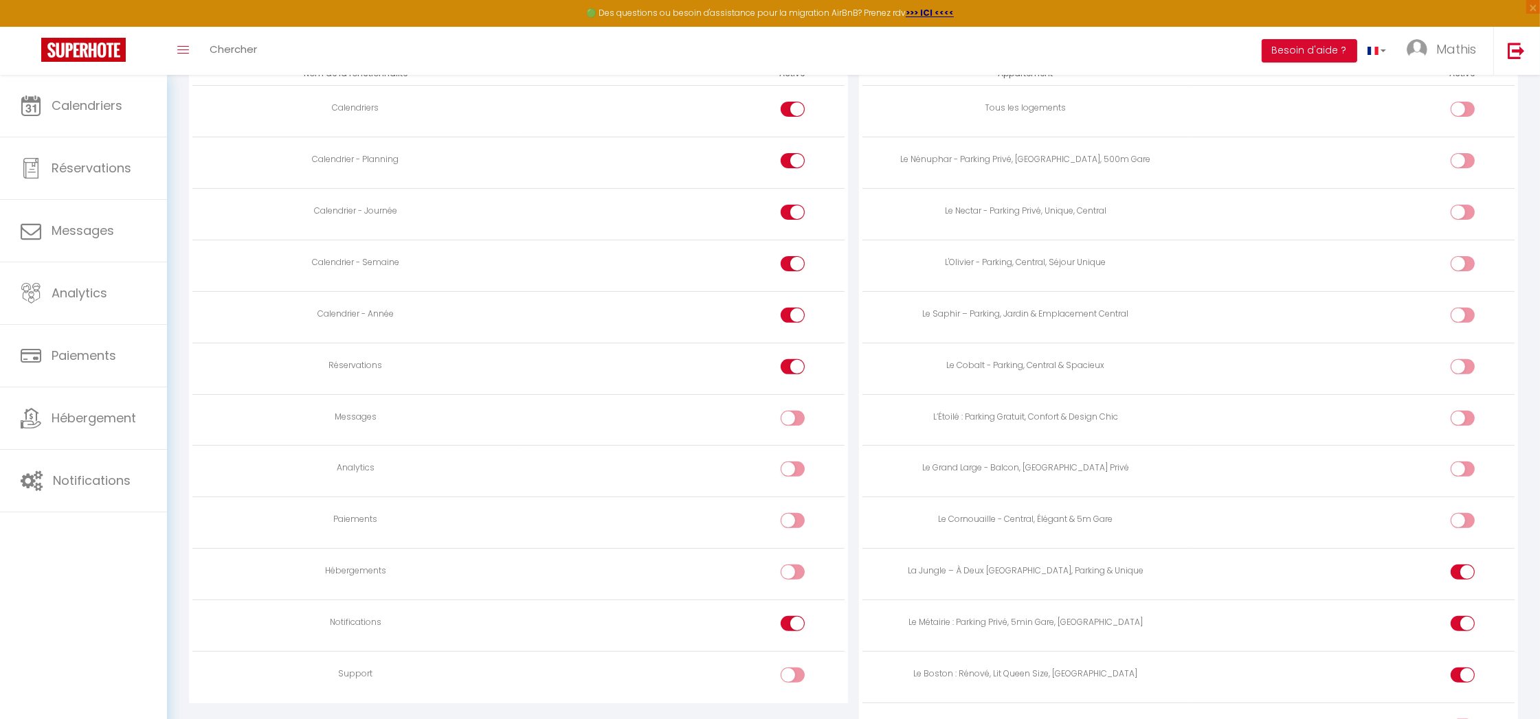
scroll to position [795, 0]
click at [1455, 409] on div at bounding box center [1462, 413] width 24 height 15
click at [1462, 409] on input "checkbox" at bounding box center [1474, 416] width 24 height 21
checkbox input "true"
click at [1458, 354] on div at bounding box center [1462, 361] width 24 height 15
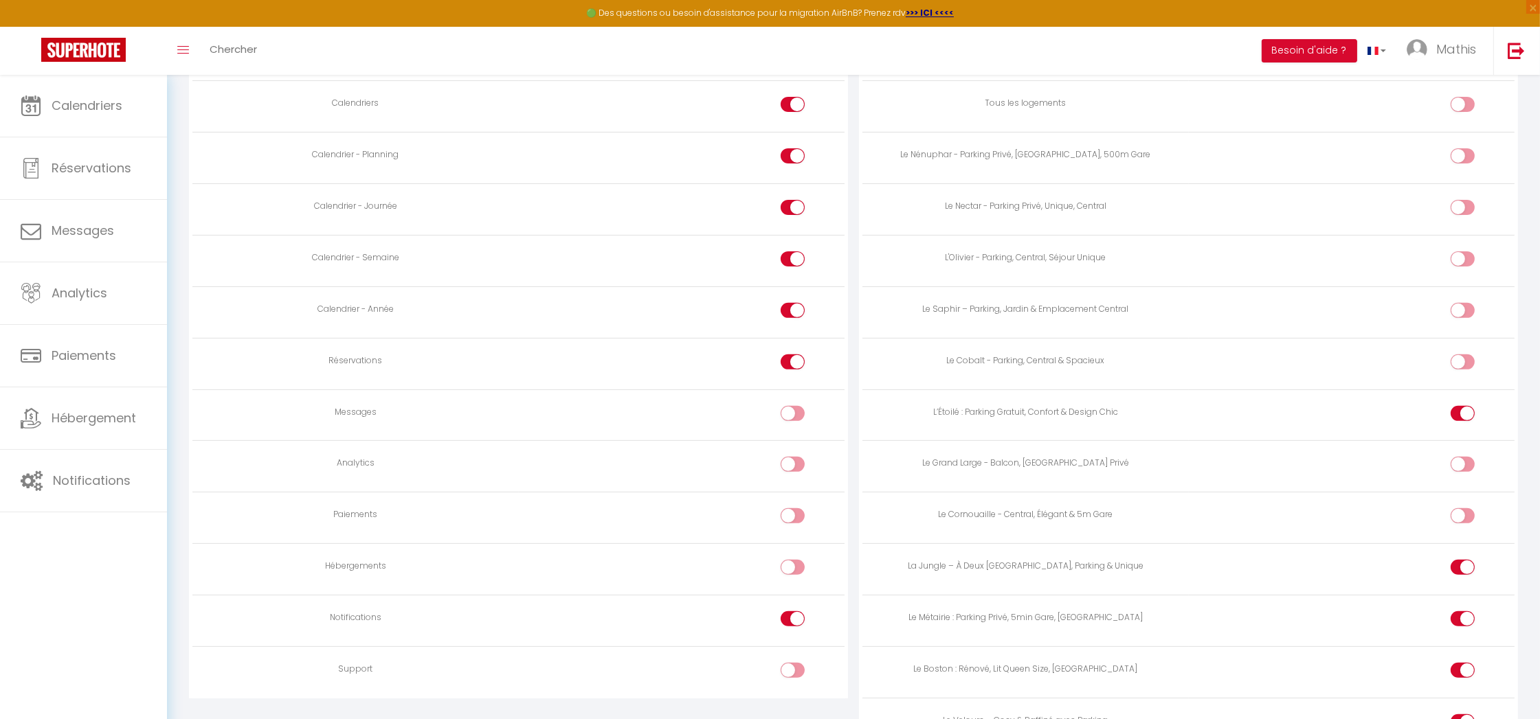
click at [1462, 354] on input "checkbox" at bounding box center [1474, 364] width 24 height 21
checkbox input "true"
click at [1463, 313] on input "checkbox" at bounding box center [1474, 313] width 24 height 21
checkbox input "true"
click at [1460, 256] on div at bounding box center [1462, 258] width 24 height 15
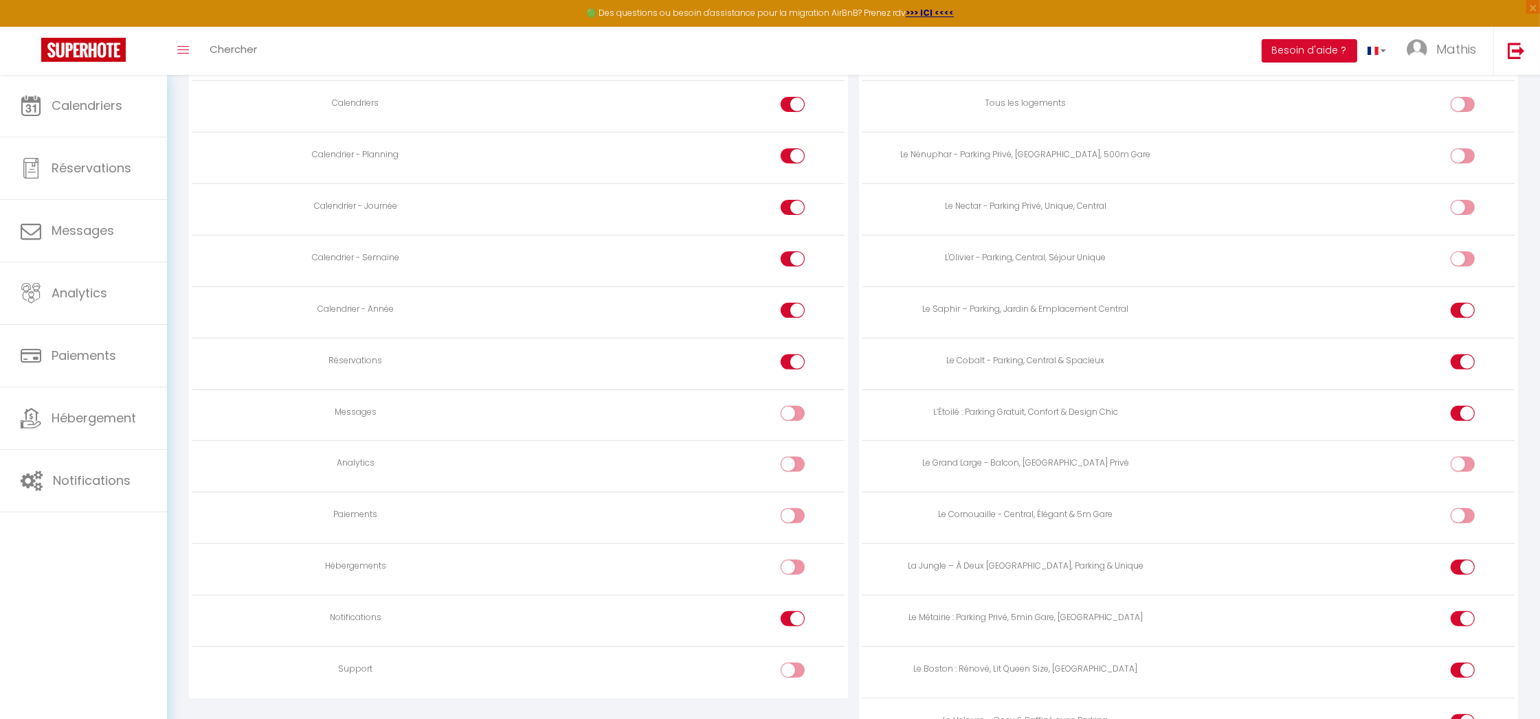
click at [1462, 256] on input "checkbox" at bounding box center [1474, 261] width 24 height 21
checkbox input "true"
click at [1463, 201] on input "checkbox" at bounding box center [1474, 210] width 24 height 21
checkbox input "true"
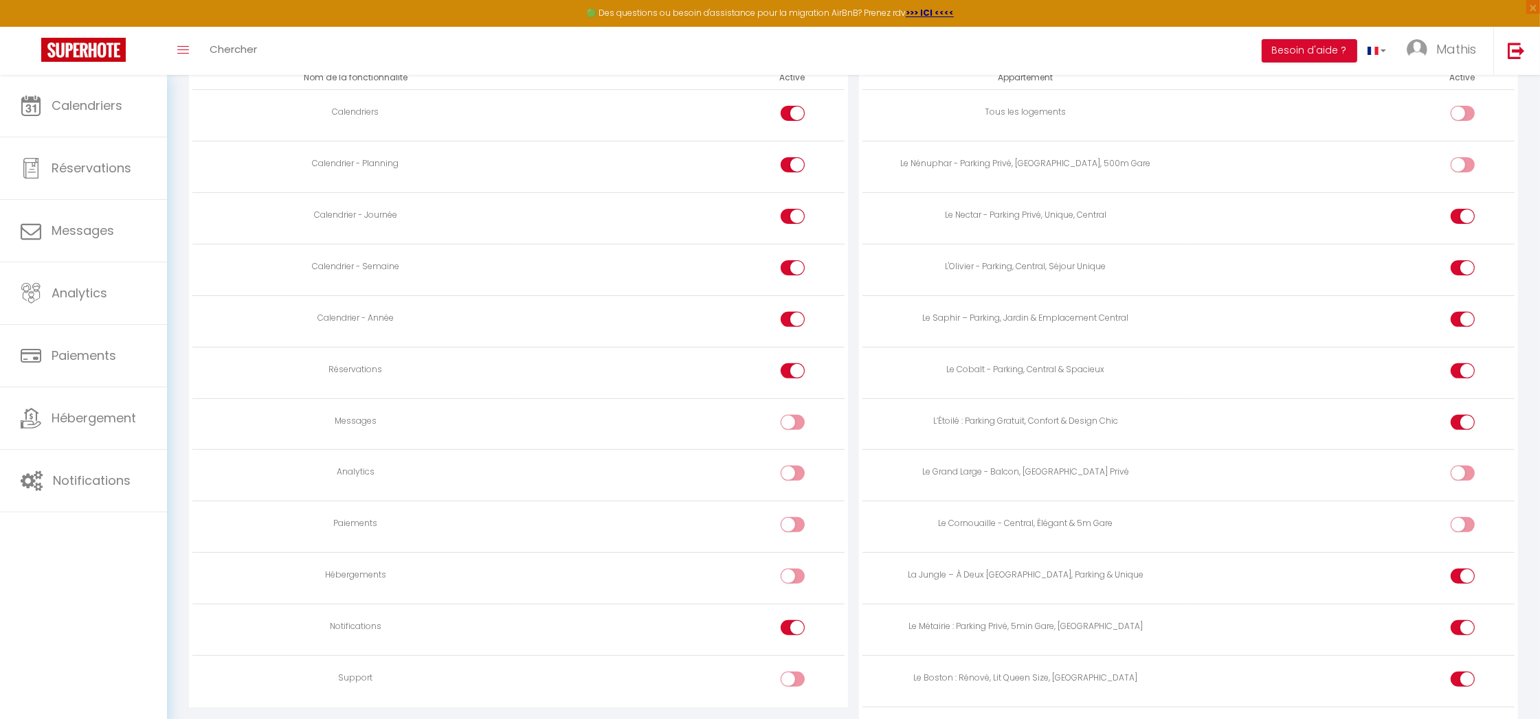
scroll to position [800, 0]
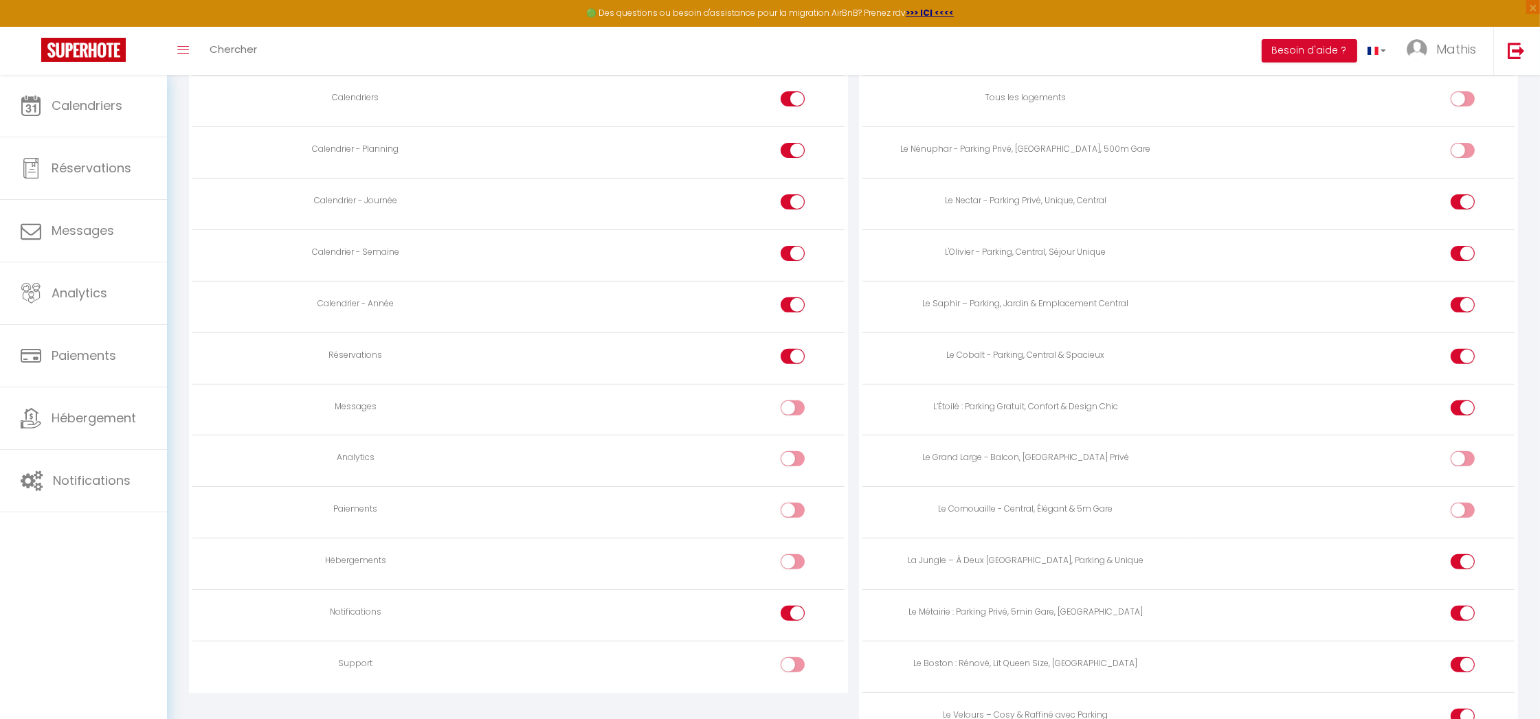
click at [1454, 503] on div at bounding box center [1462, 510] width 24 height 15
click at [1462, 503] on input "checkbox" at bounding box center [1474, 513] width 24 height 21
checkbox input "true"
click at [1462, 463] on input "checkbox" at bounding box center [1474, 461] width 24 height 21
checkbox input "true"
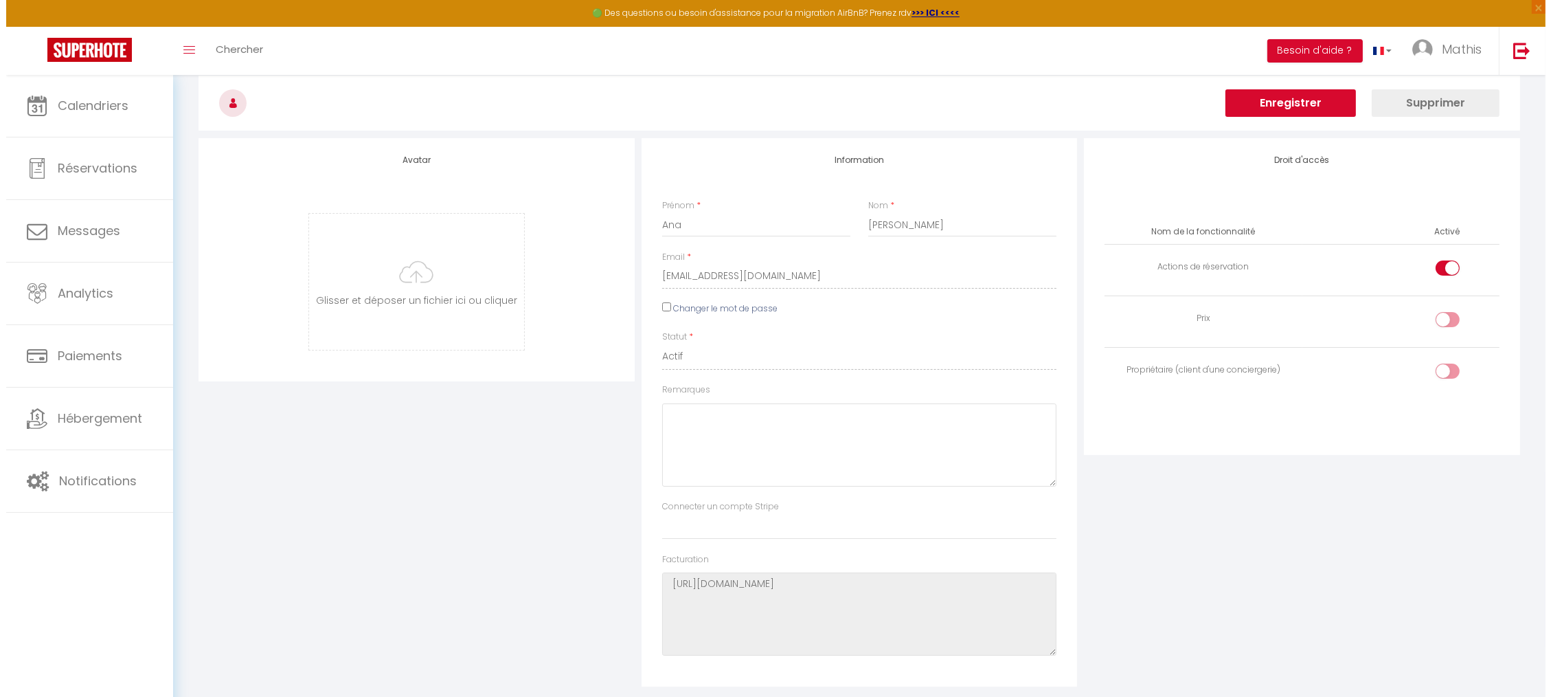
scroll to position [0, 0]
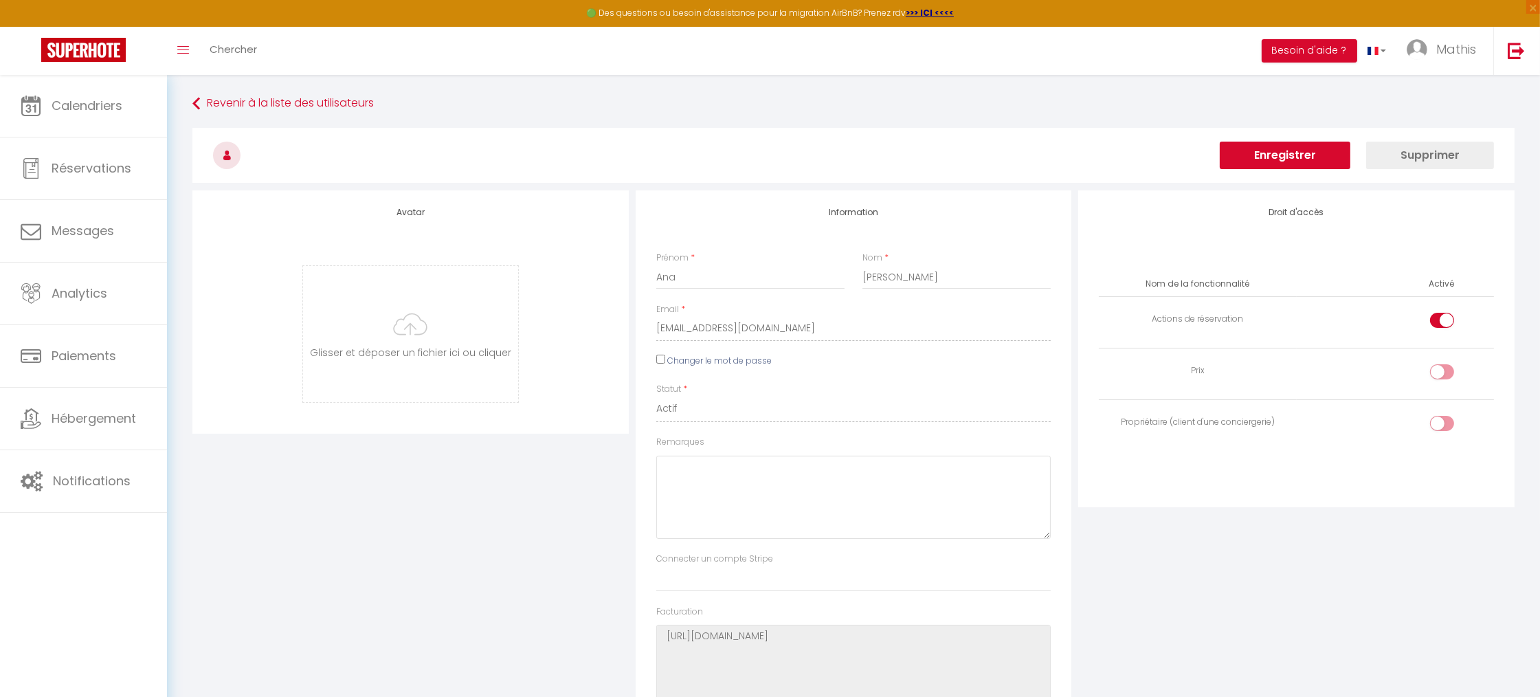
click at [1312, 159] on button "Enregistrer" at bounding box center [1284, 155] width 131 height 27
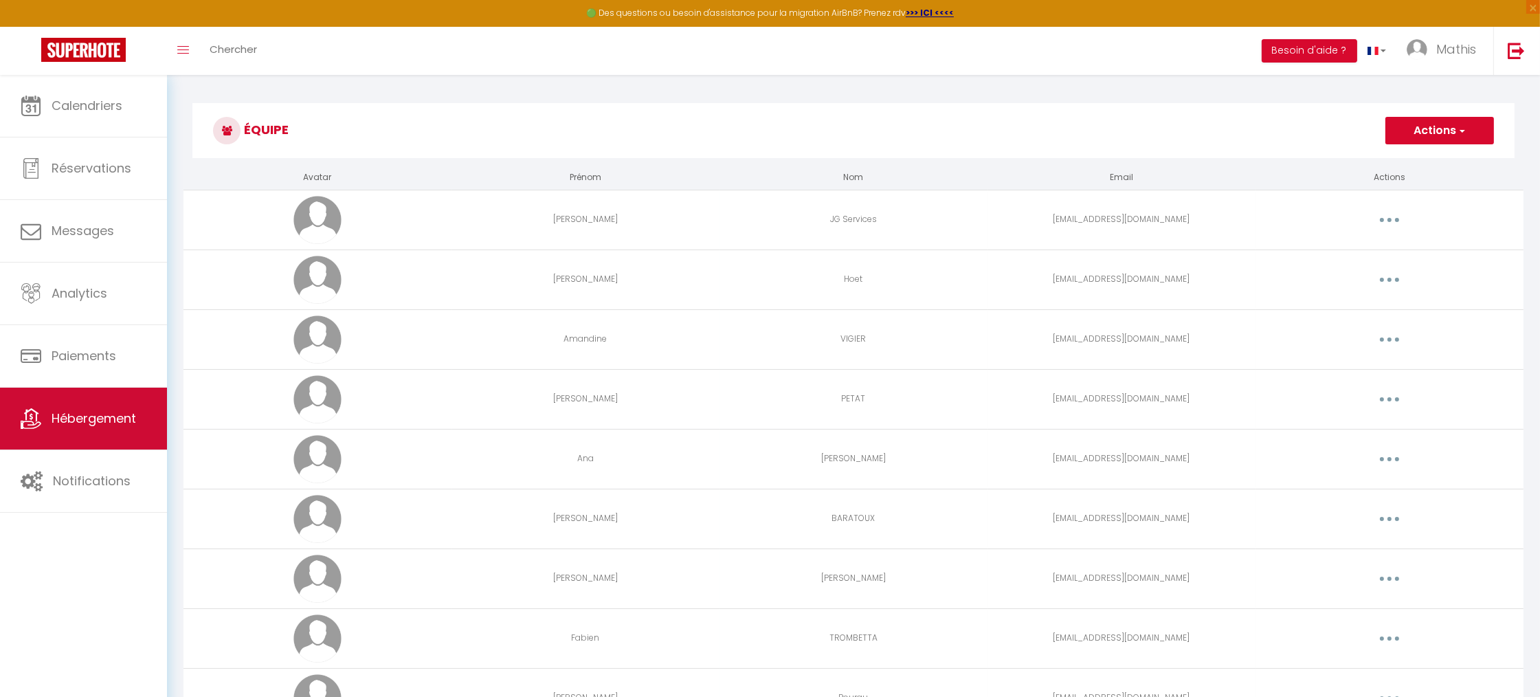
click at [123, 447] on link "Hébergement" at bounding box center [83, 418] width 167 height 62
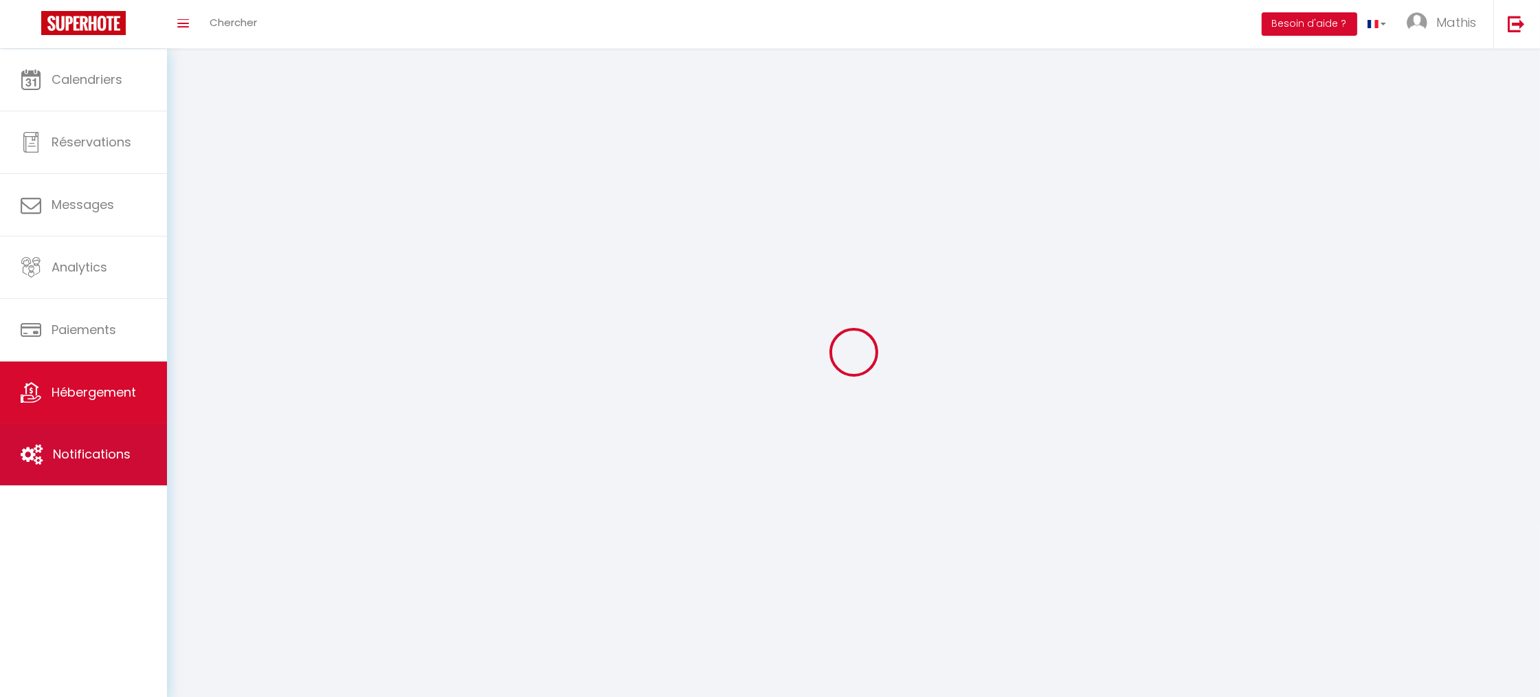
click at [109, 477] on link "Notifications" at bounding box center [83, 454] width 167 height 62
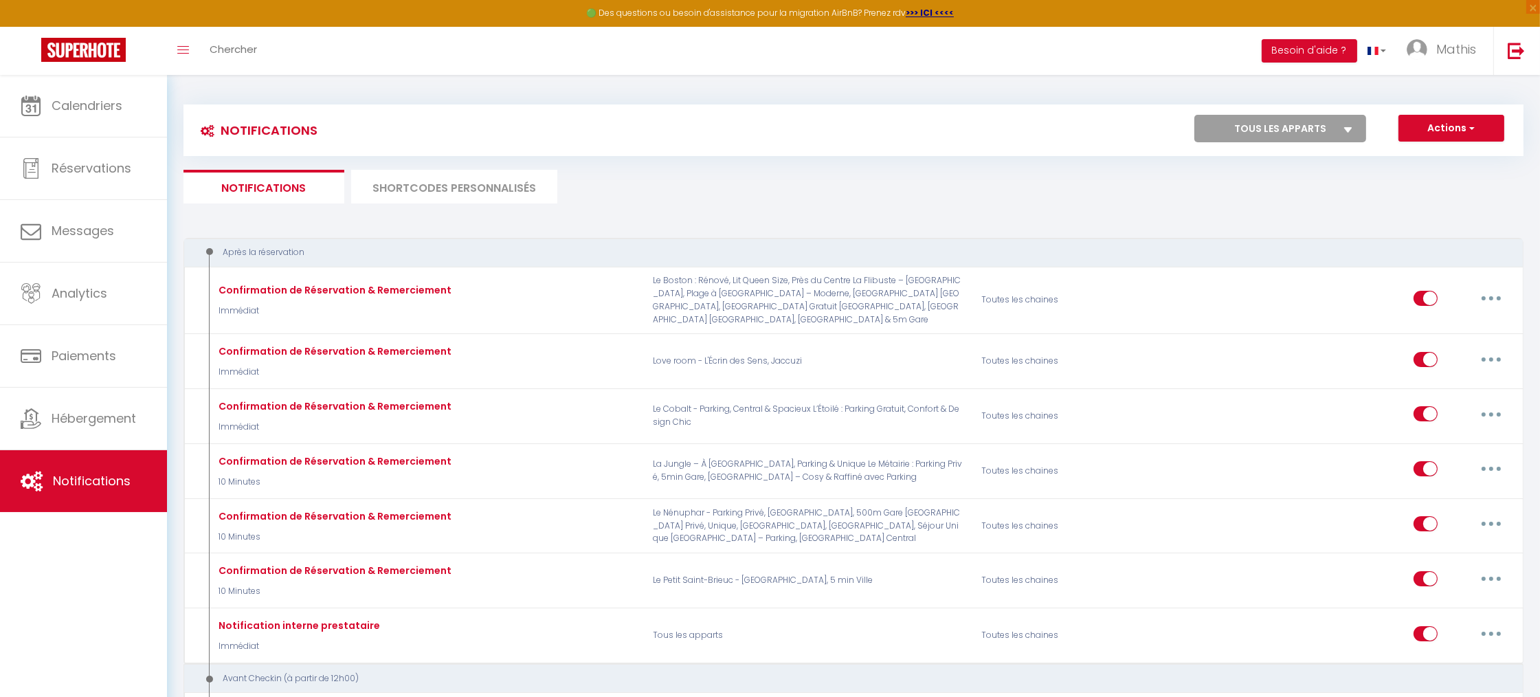
click at [464, 183] on li "SHORTCODES PERSONNALISÉS" at bounding box center [454, 187] width 206 height 34
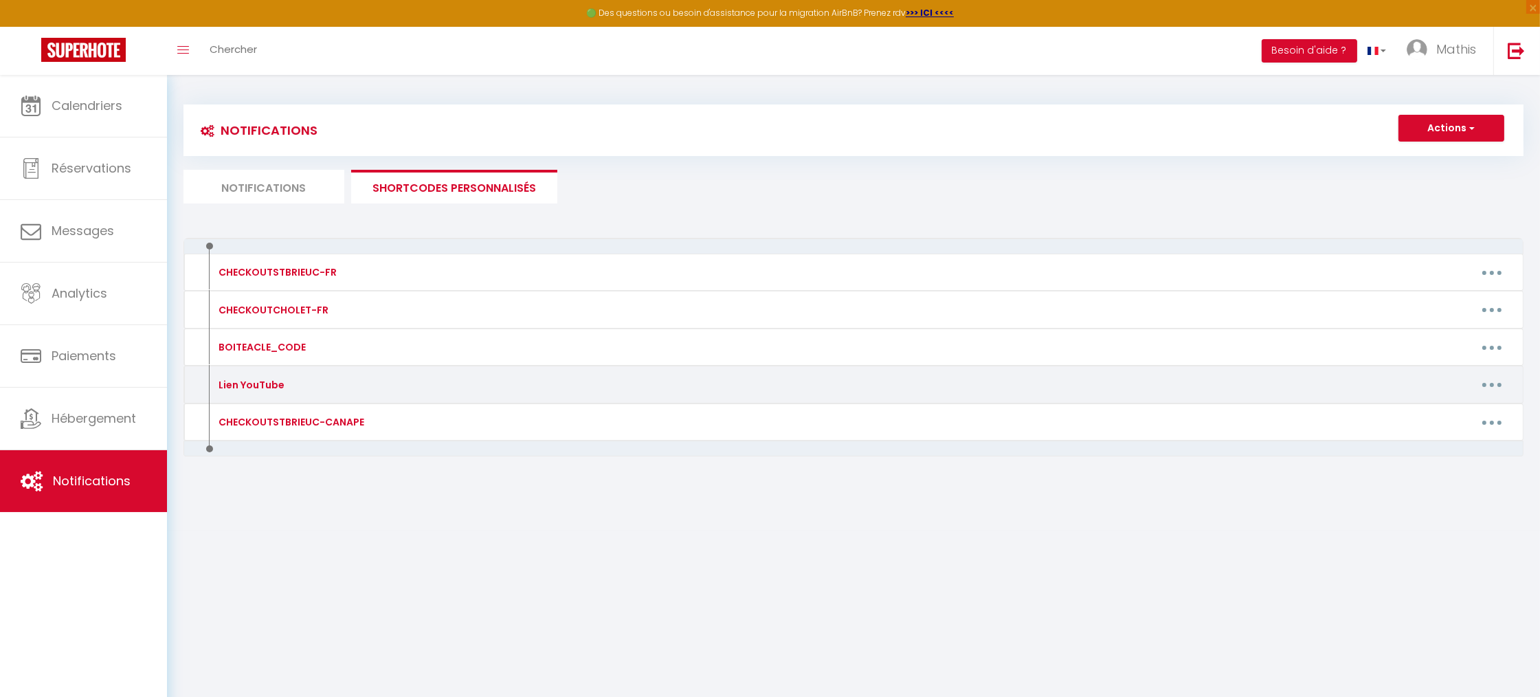
click at [1476, 377] on button "button" at bounding box center [1491, 385] width 38 height 22
click at [1451, 415] on link "Editer" at bounding box center [1456, 415] width 102 height 23
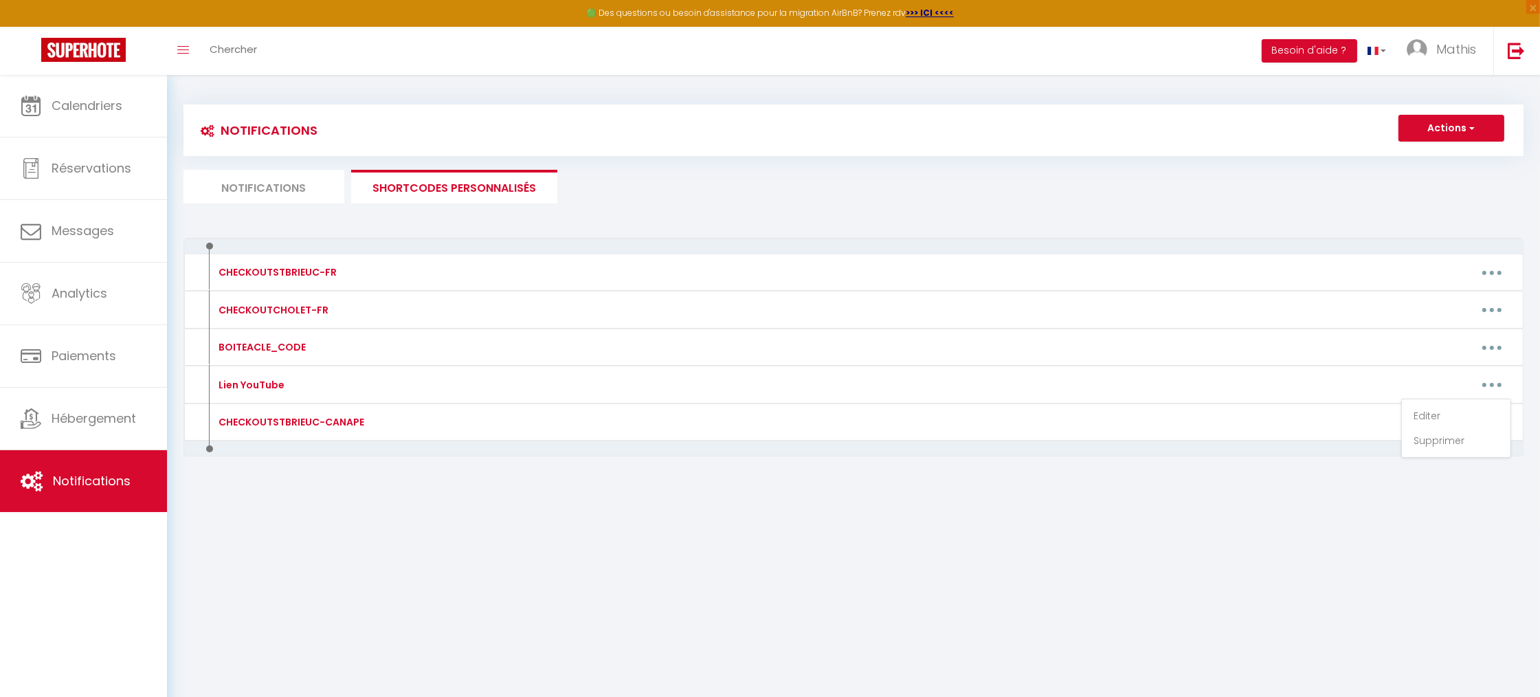
type input "Lien YouTube"
type textarea "LIENYOUTUBE"
type textarea "[URL][DOMAIN_NAME]"
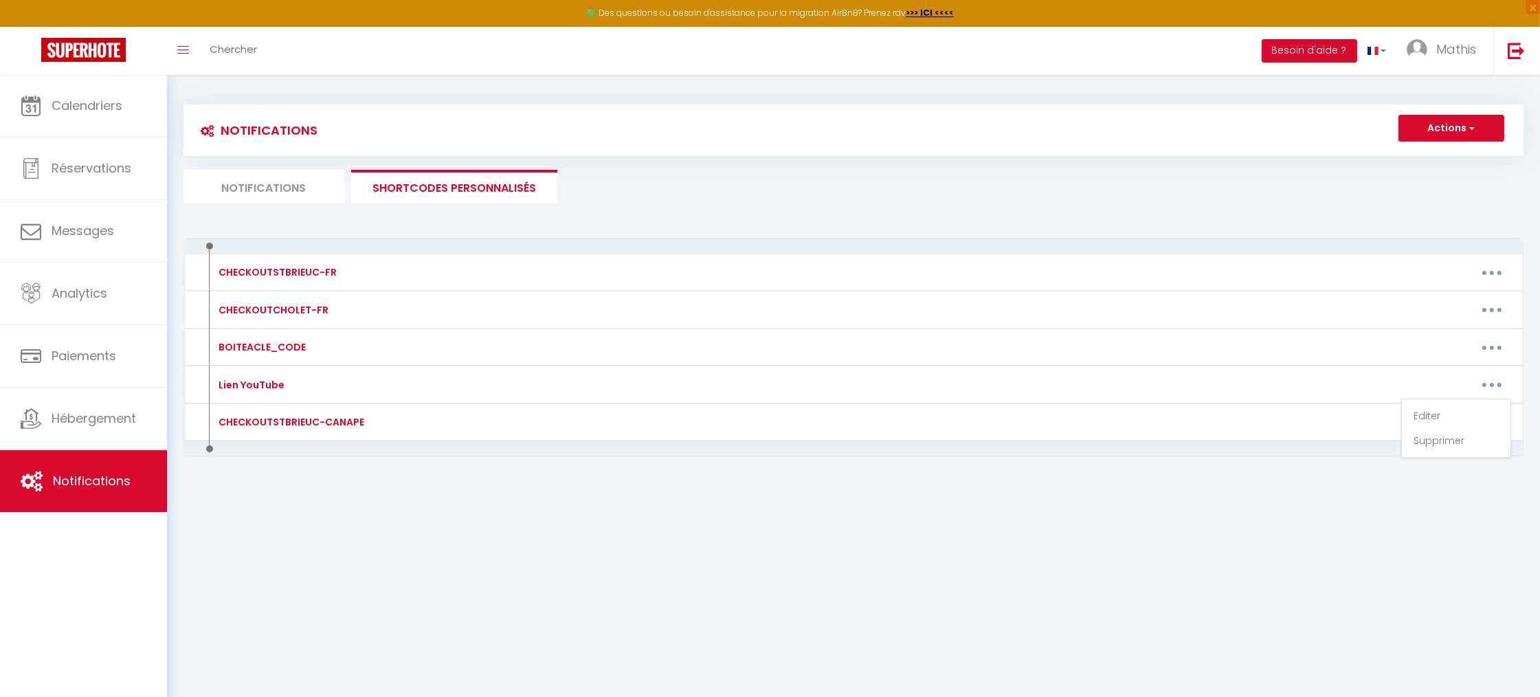
type textarea "[URL][DOMAIN_NAME]"
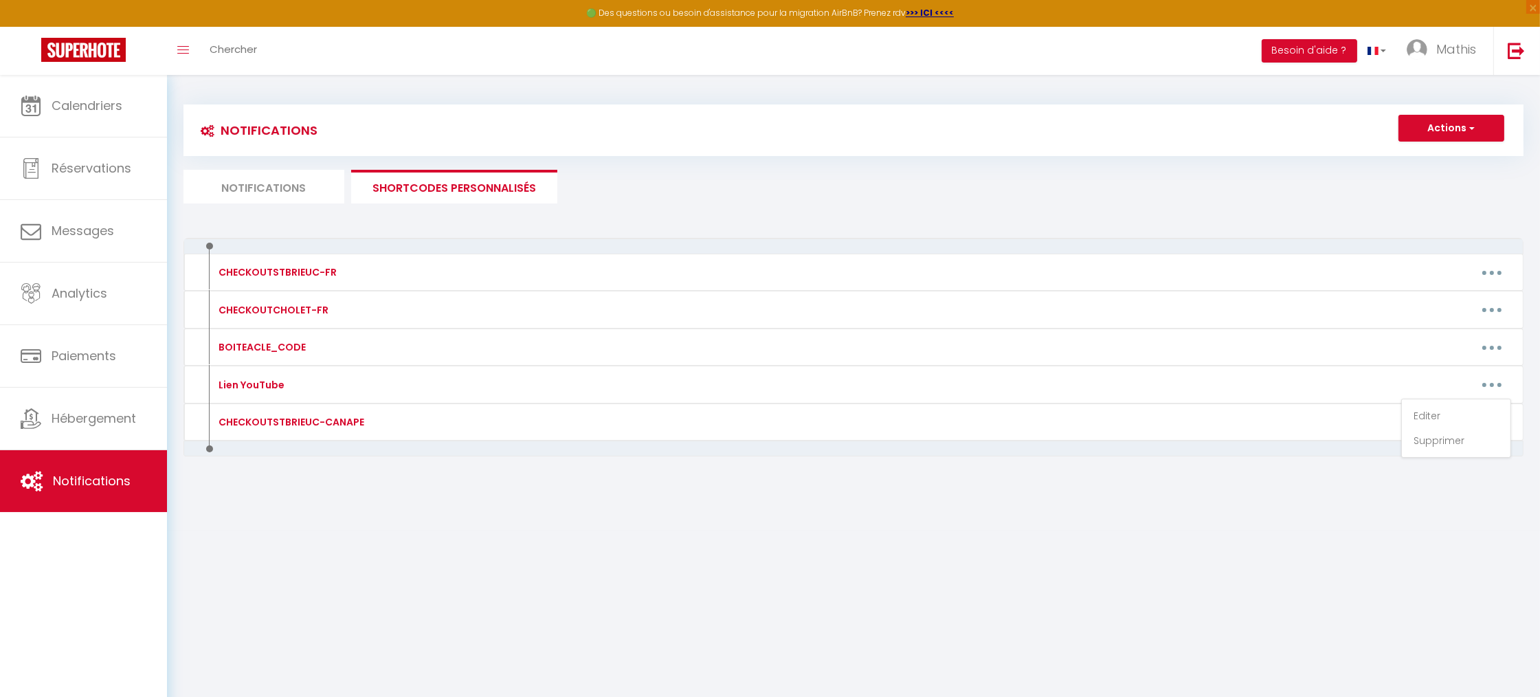
type textarea "[URL][DOMAIN_NAME]"
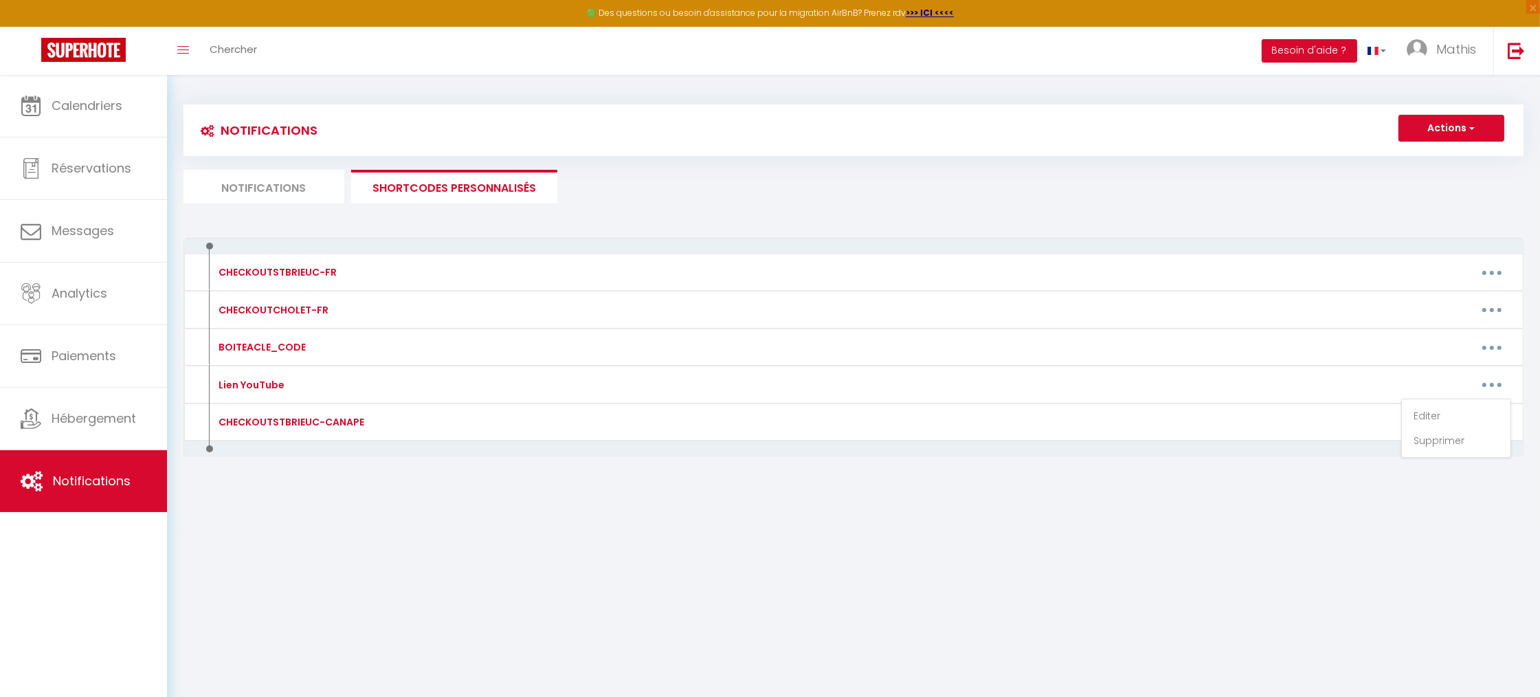
type textarea "[URL][DOMAIN_NAME]"
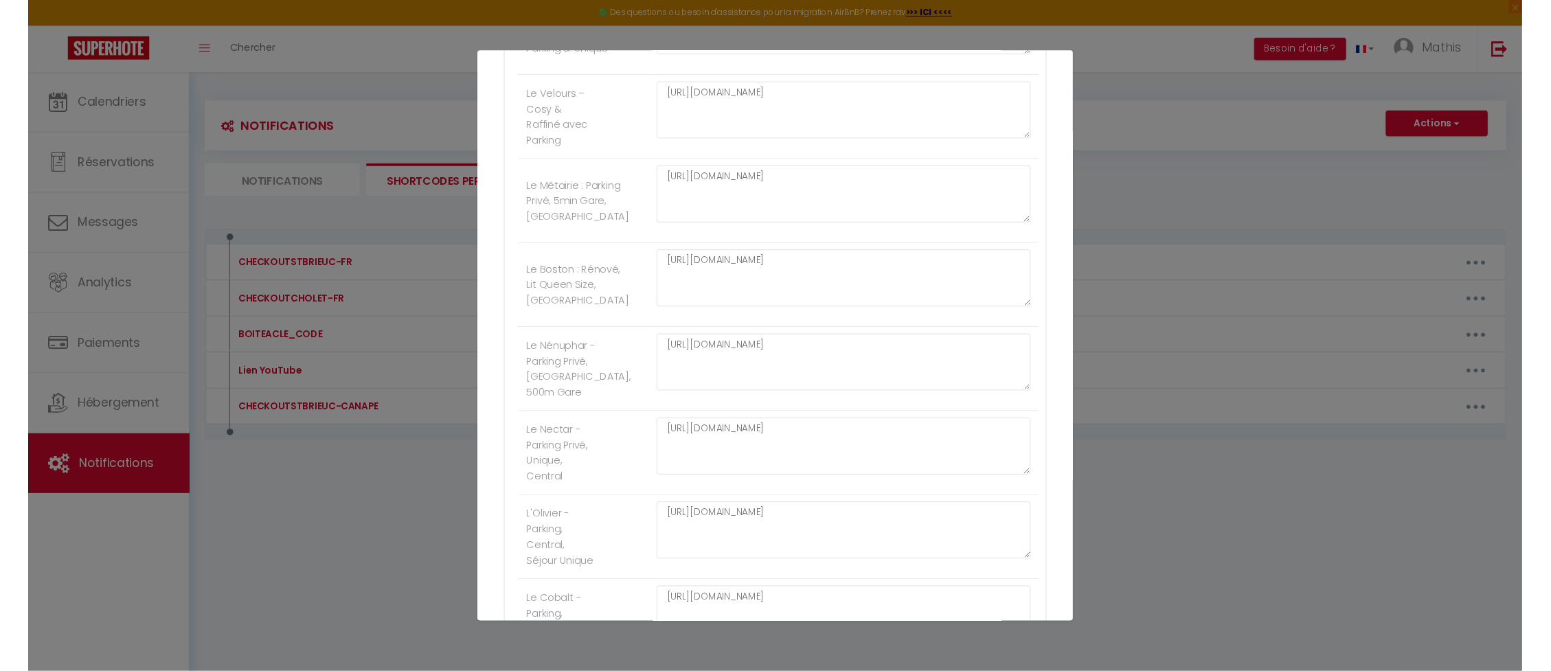
scroll to position [503, 0]
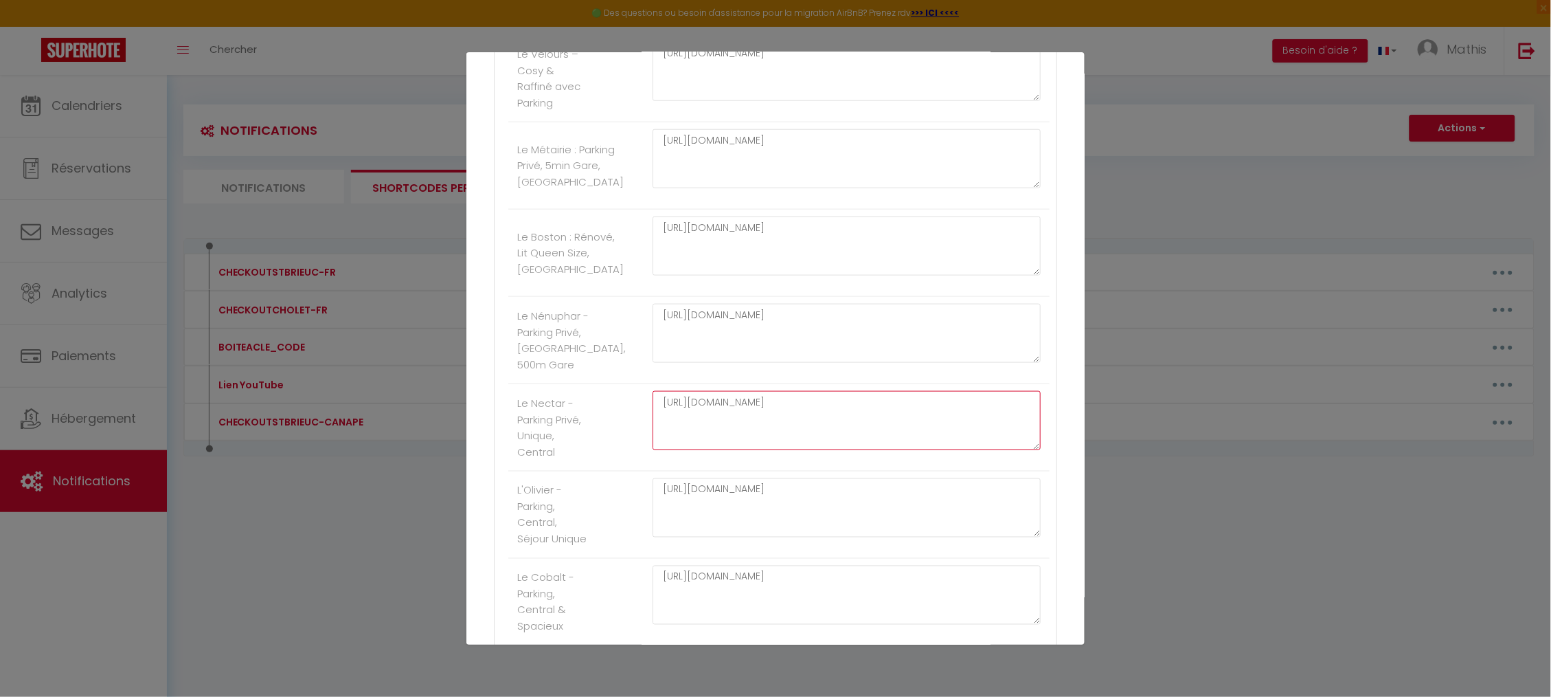
click at [726, 419] on textarea "[URL][DOMAIN_NAME]" at bounding box center [847, 420] width 388 height 59
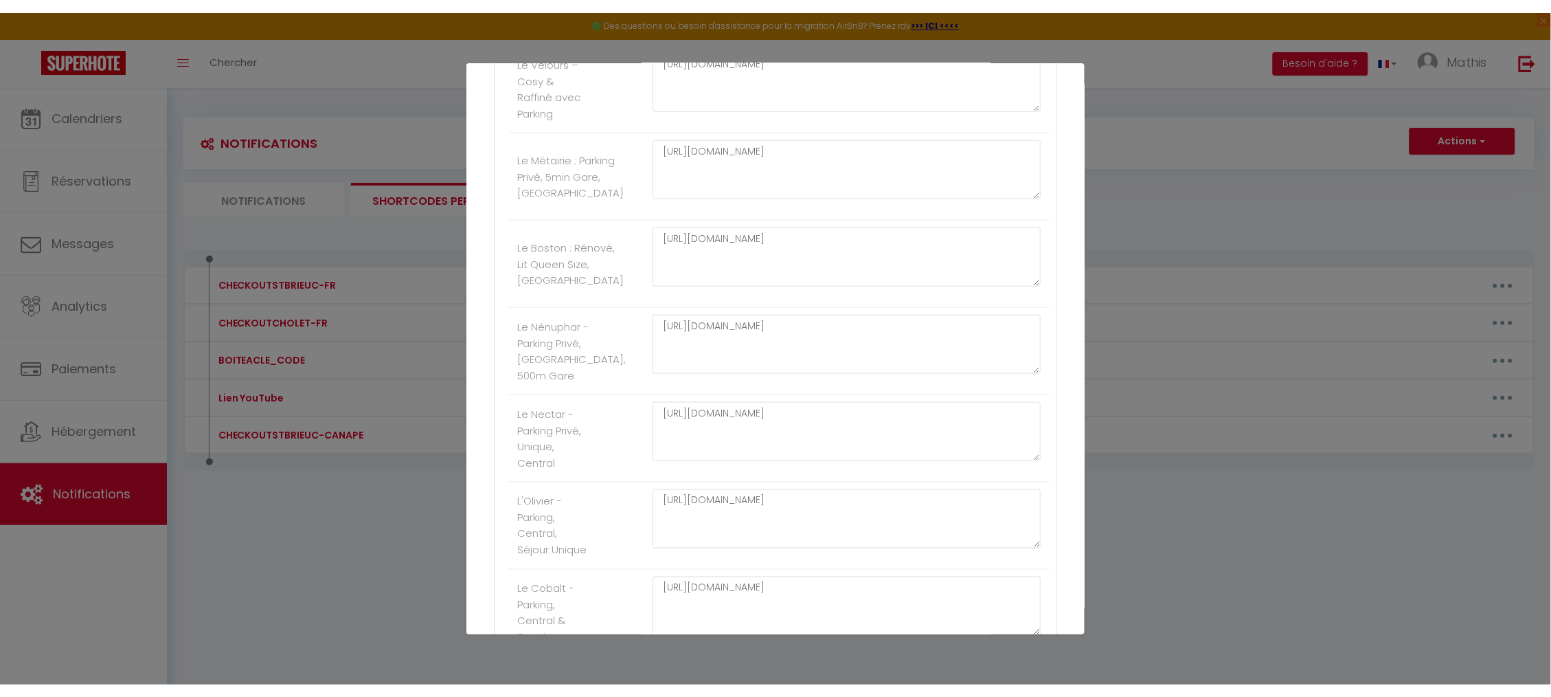
scroll to position [1319, 0]
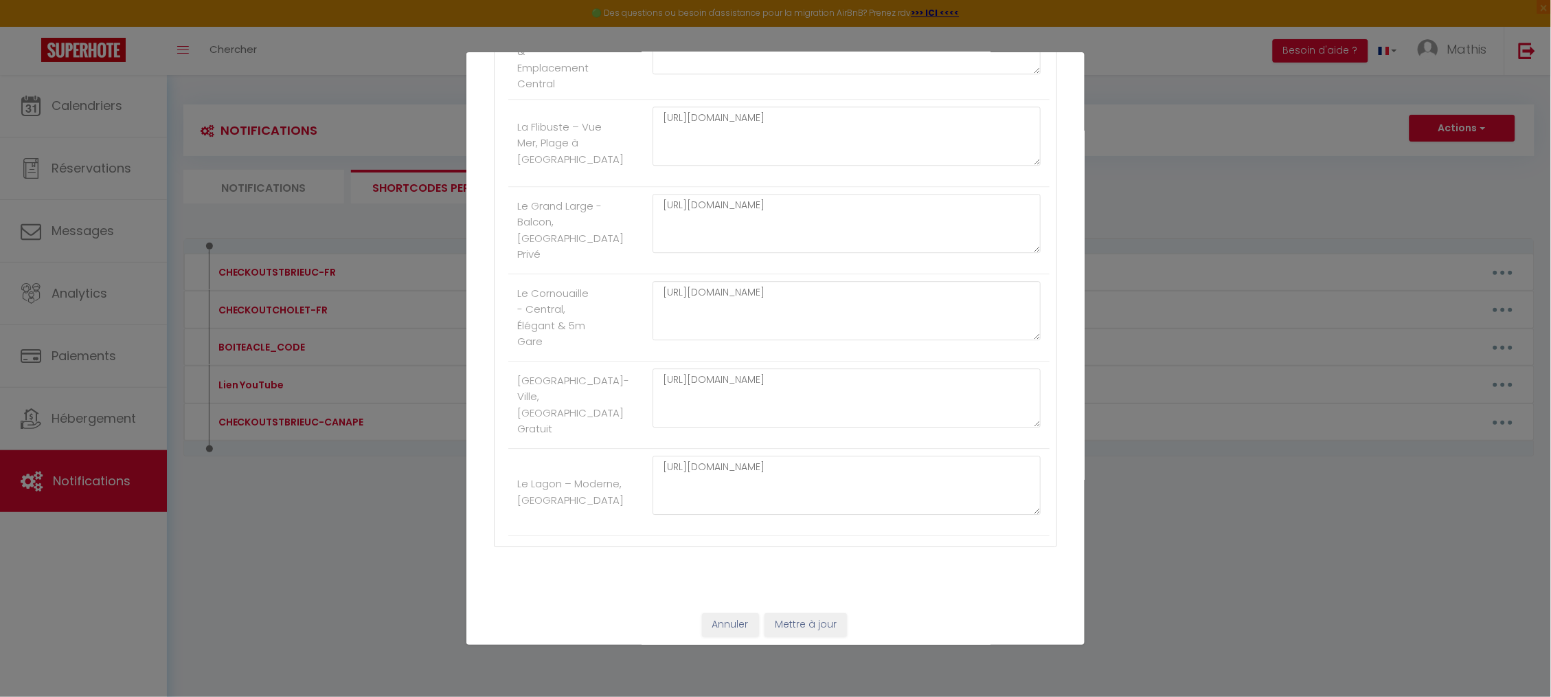
click at [721, 354] on div "[URL][DOMAIN_NAME]" at bounding box center [847, 317] width 406 height 73
click at [729, 340] on textarea "[URL][DOMAIN_NAME]" at bounding box center [847, 310] width 388 height 59
click at [431, 457] on div "Mettre à jour le code court personnalisé × Nom * Lien YouTube Contenu * LIENYOU…" at bounding box center [775, 348] width 1551 height 697
click at [680, 252] on textarea "[URL][DOMAIN_NAME]" at bounding box center [847, 222] width 388 height 59
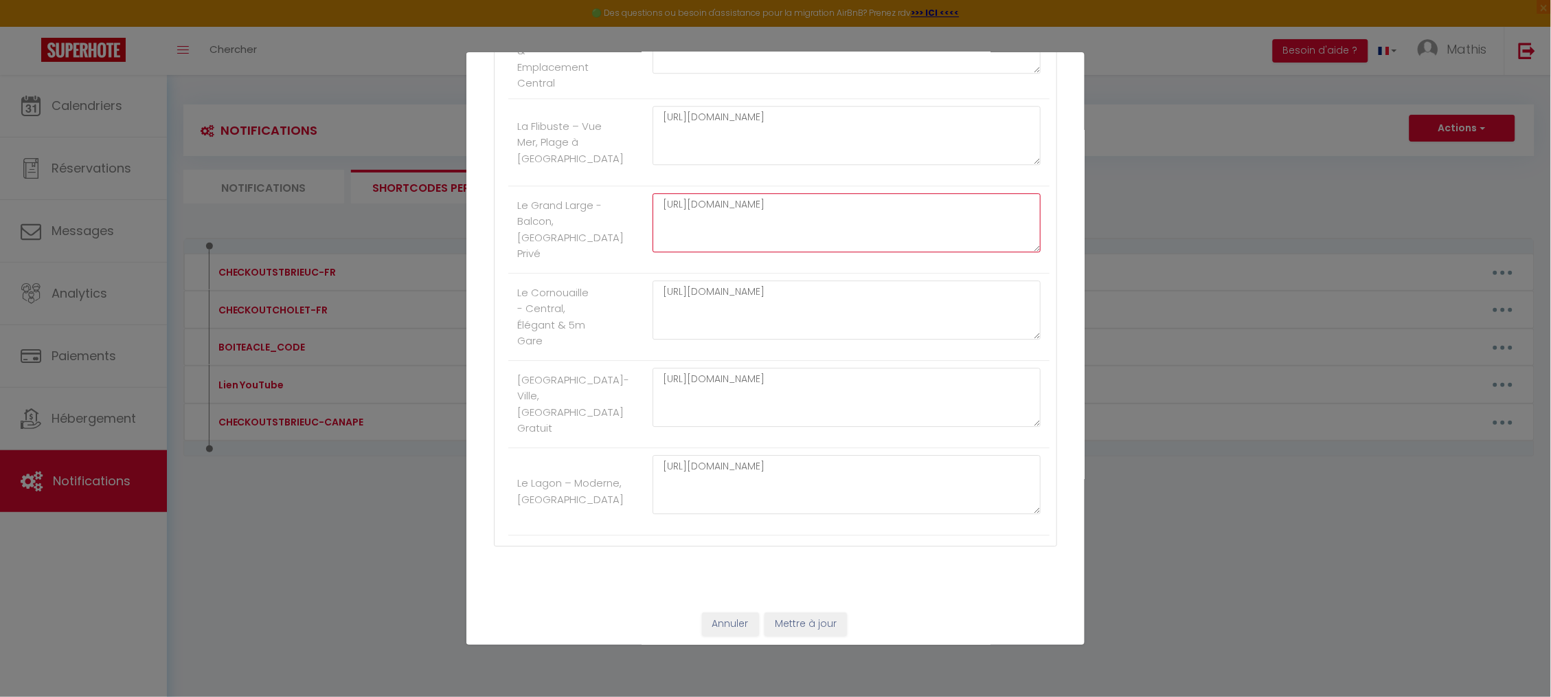
scroll to position [0, 0]
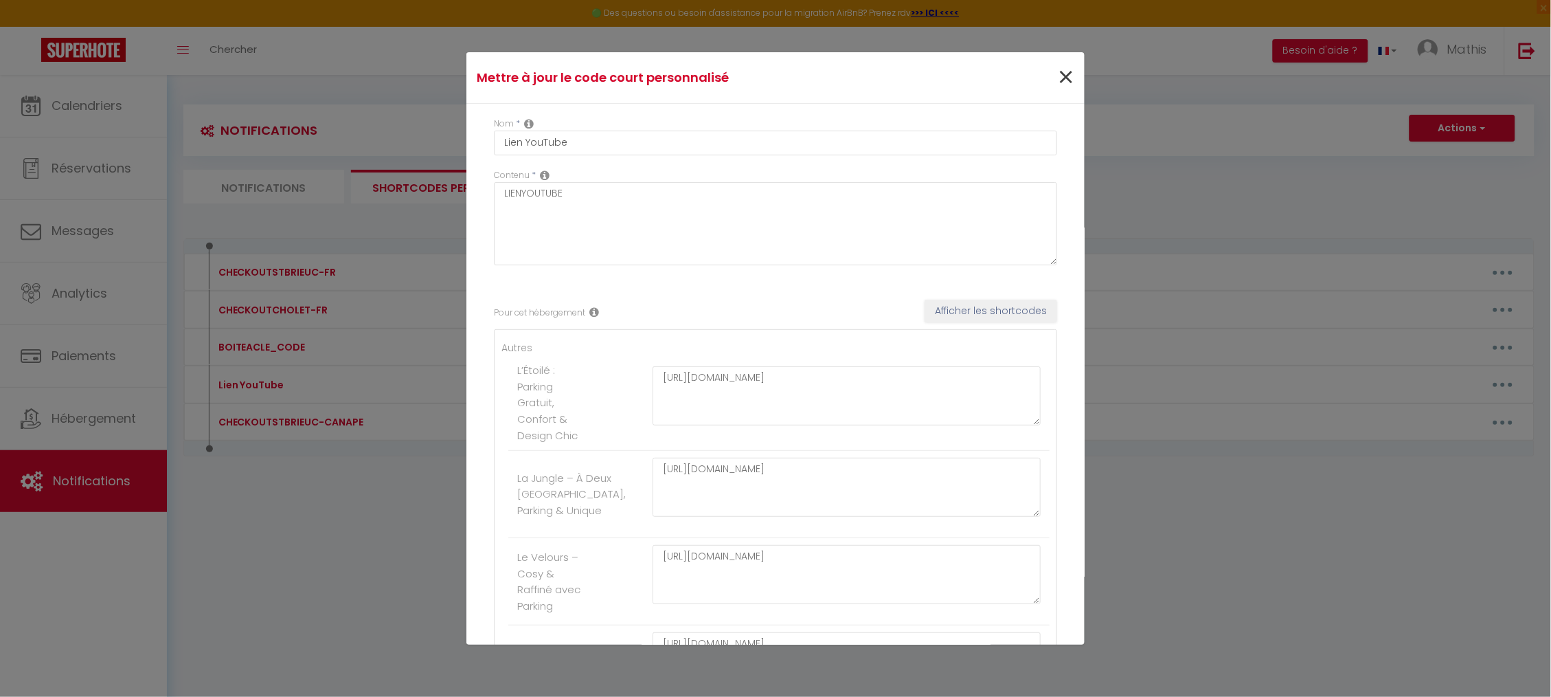
click at [1045, 87] on div "×" at bounding box center [980, 78] width 205 height 30
click at [1057, 82] on span "×" at bounding box center [1065, 77] width 17 height 41
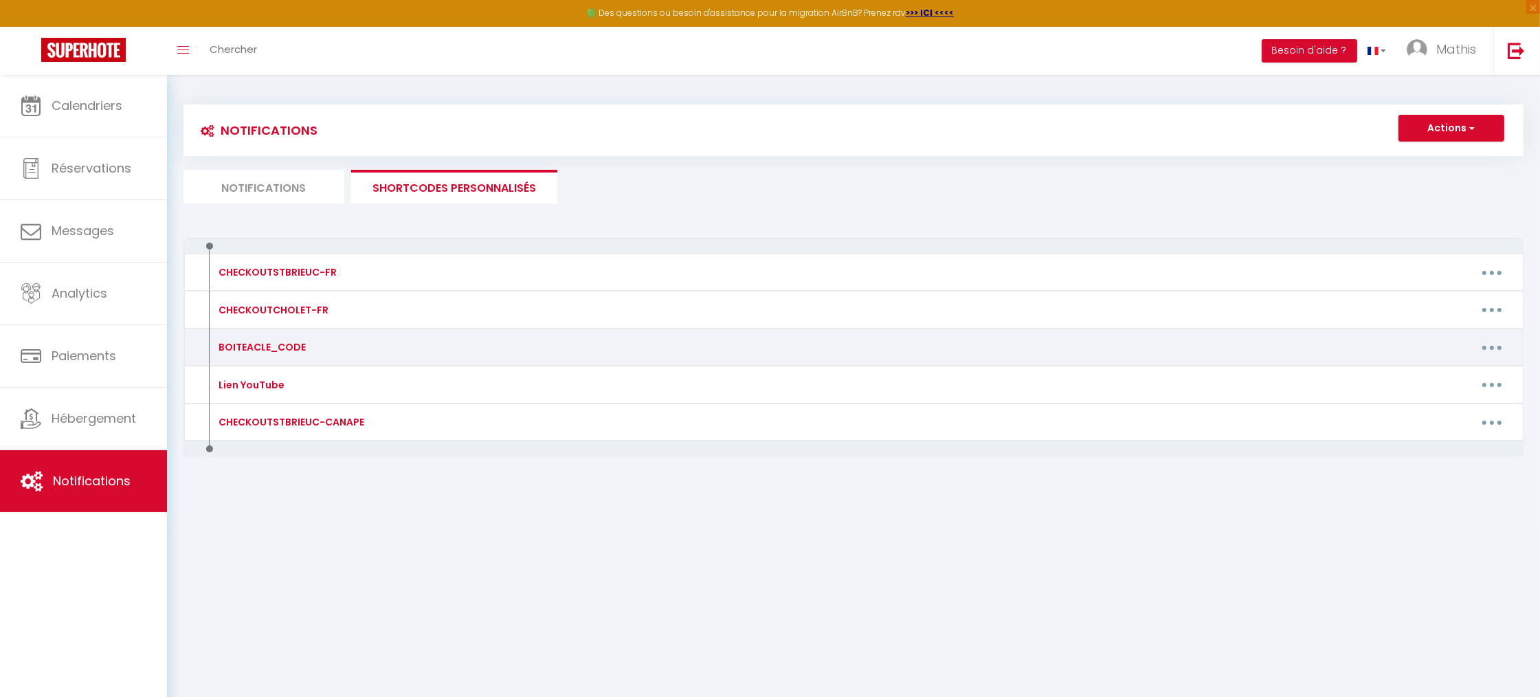
click at [1482, 343] on button "button" at bounding box center [1491, 347] width 38 height 22
click at [1417, 376] on link "Editer" at bounding box center [1456, 378] width 102 height 23
type input "BOITEACLE_CODE"
type textarea "BOITEACLE_CODE"
type textarea "1773"
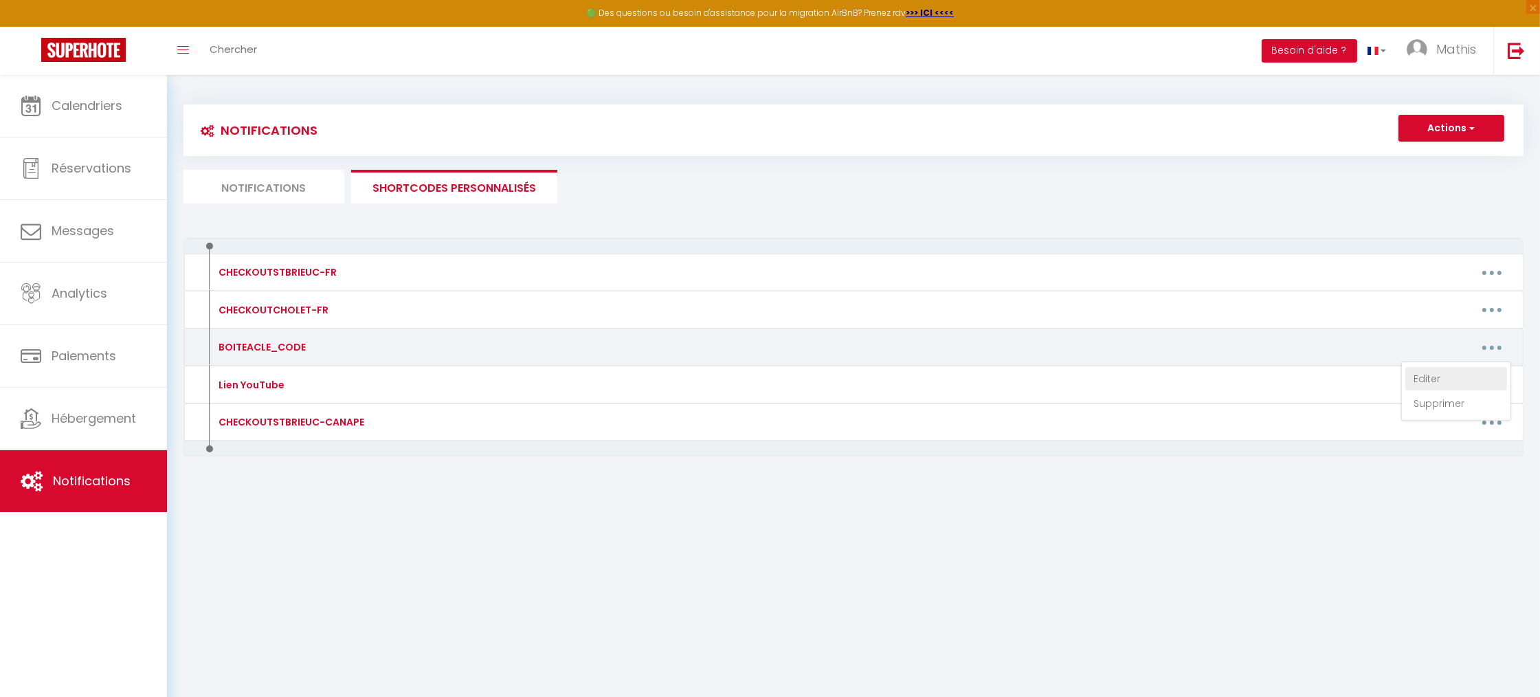
type textarea "0583"
type textarea "7293"
type textarea "127518 puis flèche bleu"
type textarea "1204"
type textarea "8472"
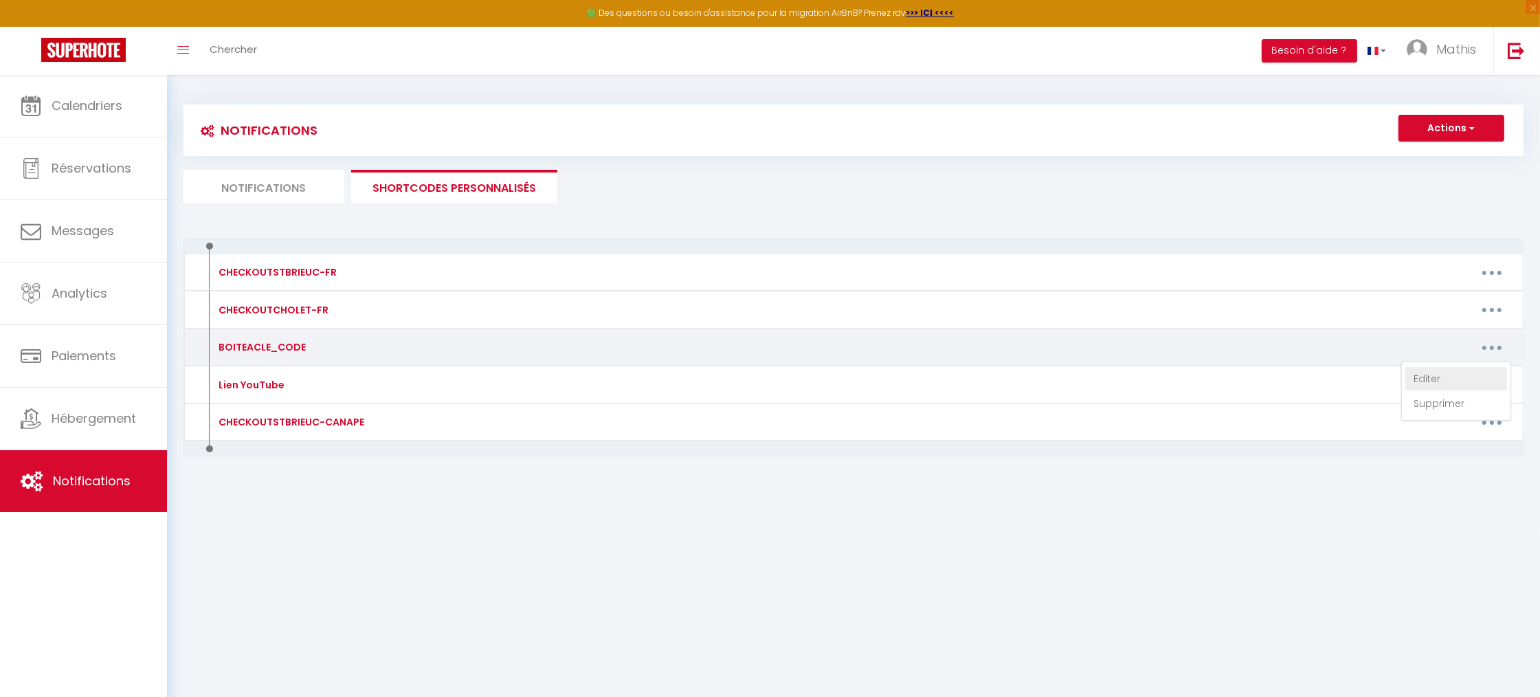
type textarea "3290"
type textarea "7030"
type textarea "1322"
type textarea "9058"
type textarea "1132"
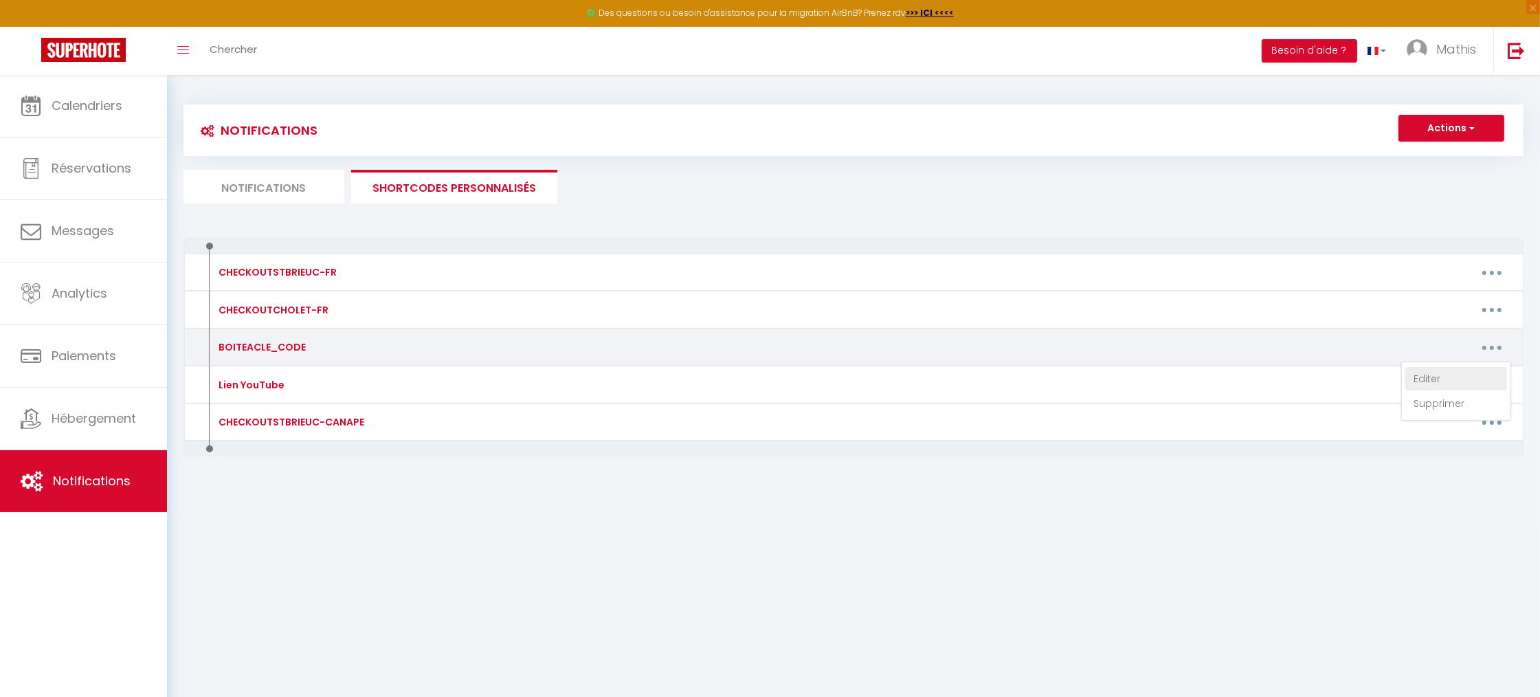
type textarea "2456"
type textarea "4532"
type textarea "6359"
type textarea "3884"
type textarea "2903"
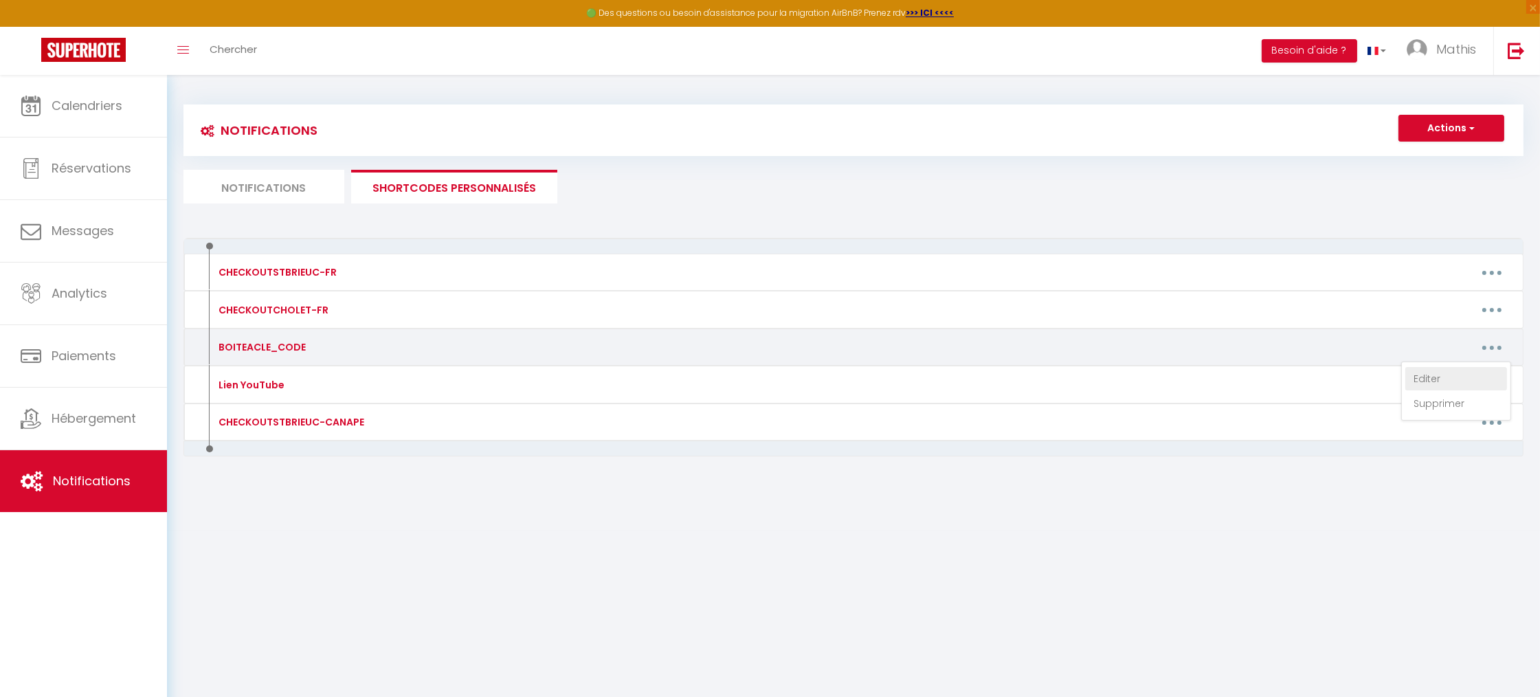
type textarea "1211"
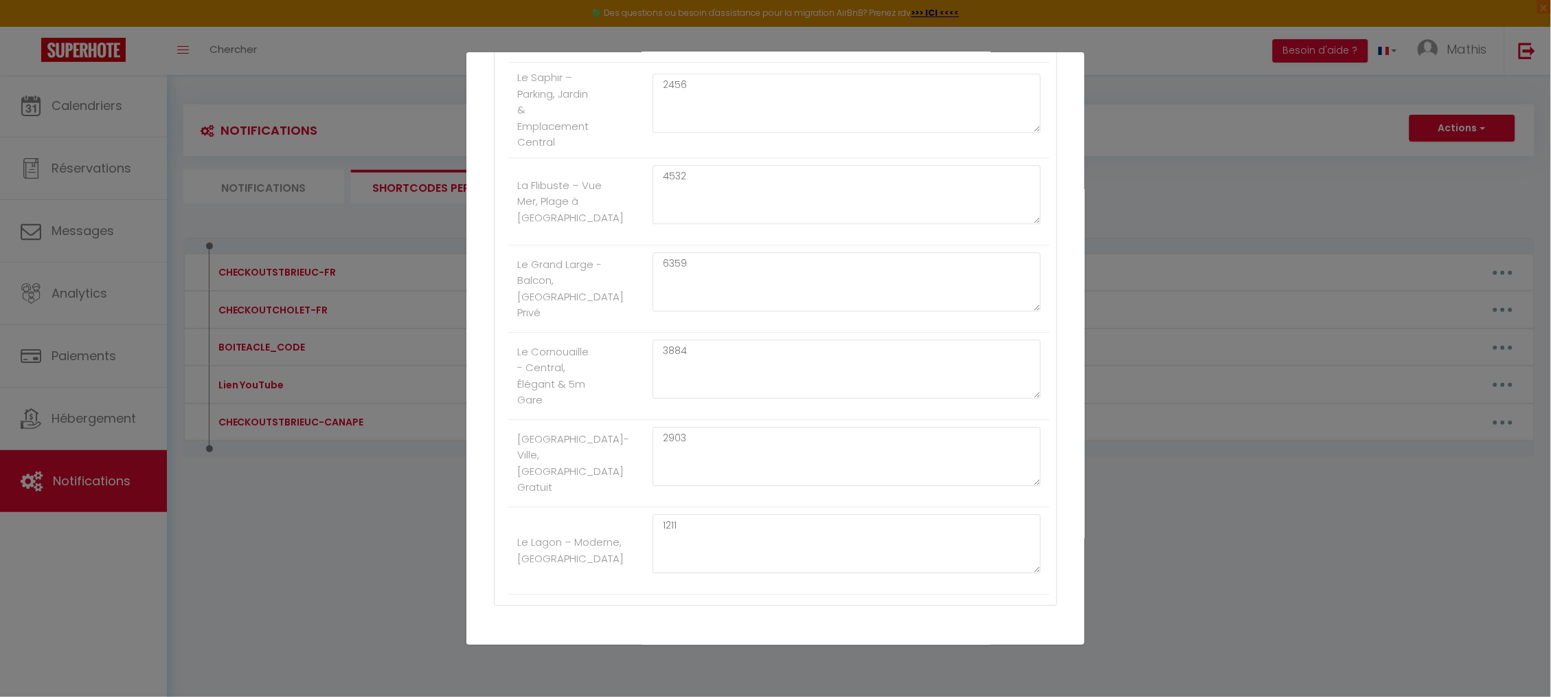
scroll to position [1262, 0]
click at [721, 397] on textarea "3884" at bounding box center [847, 367] width 388 height 59
click at [672, 304] on textarea "6359" at bounding box center [847, 280] width 388 height 59
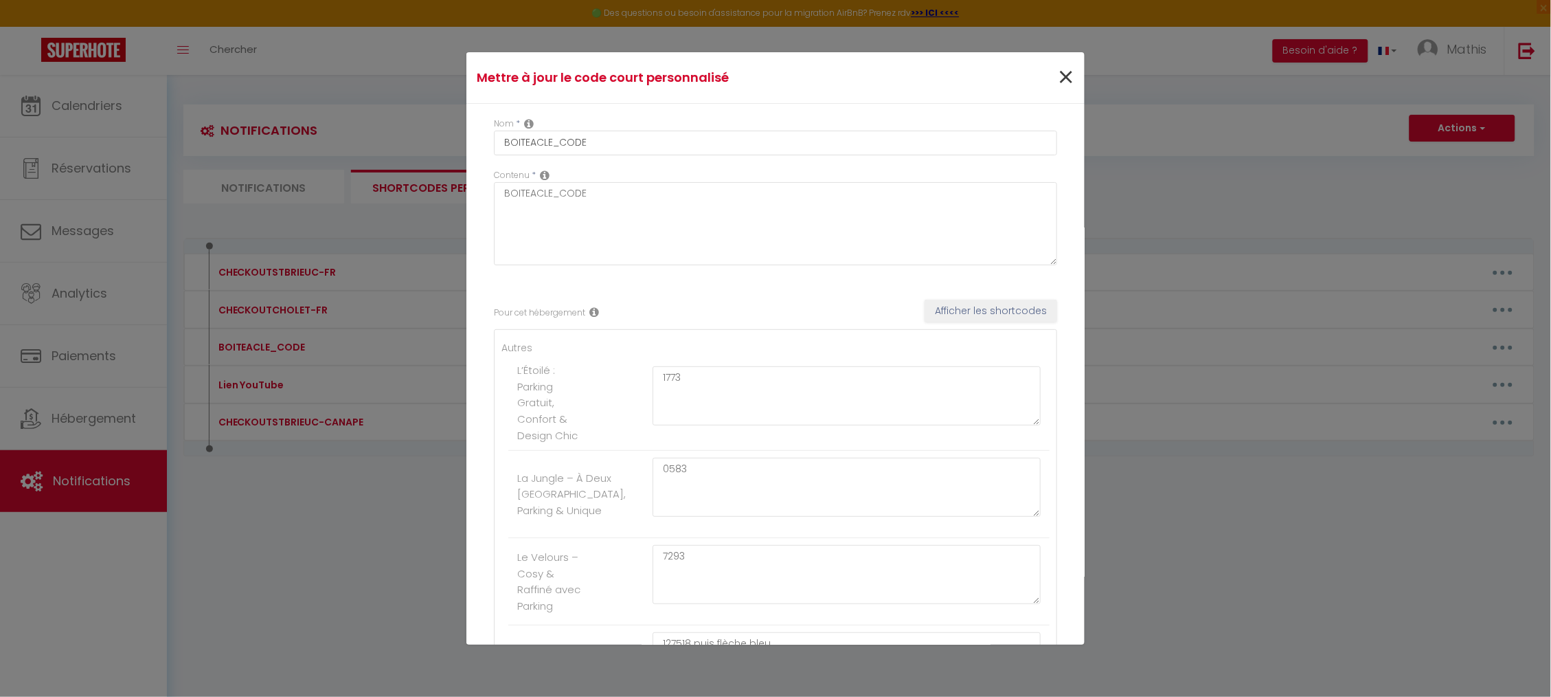
click at [1057, 80] on span "×" at bounding box center [1065, 77] width 17 height 41
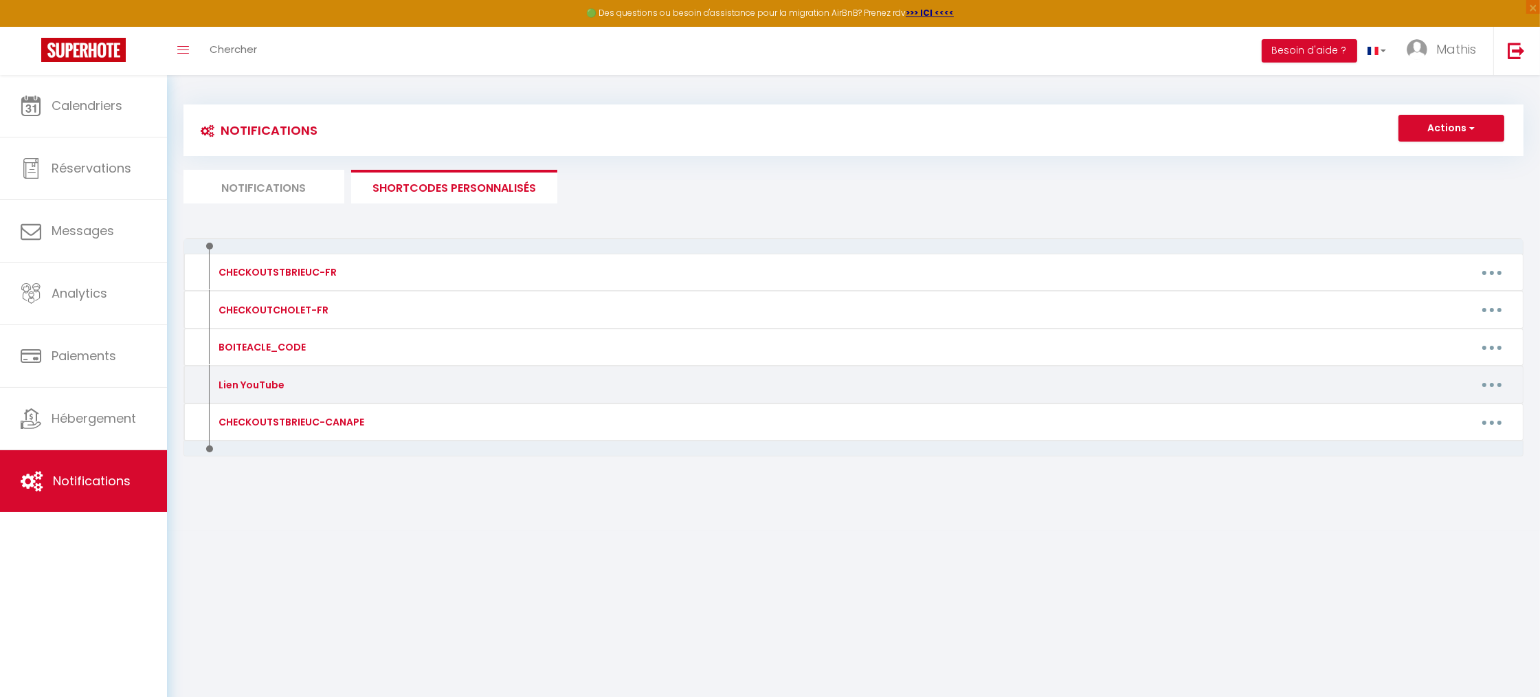
click at [1485, 395] on div "Lien YouTube Editer Supprimer" at bounding box center [853, 384] width 1340 height 38
click at [1487, 383] on button "button" at bounding box center [1491, 385] width 38 height 22
click at [1459, 406] on link "Editer" at bounding box center [1456, 415] width 102 height 23
type input "Lien YouTube"
type textarea "LIENYOUTUBE"
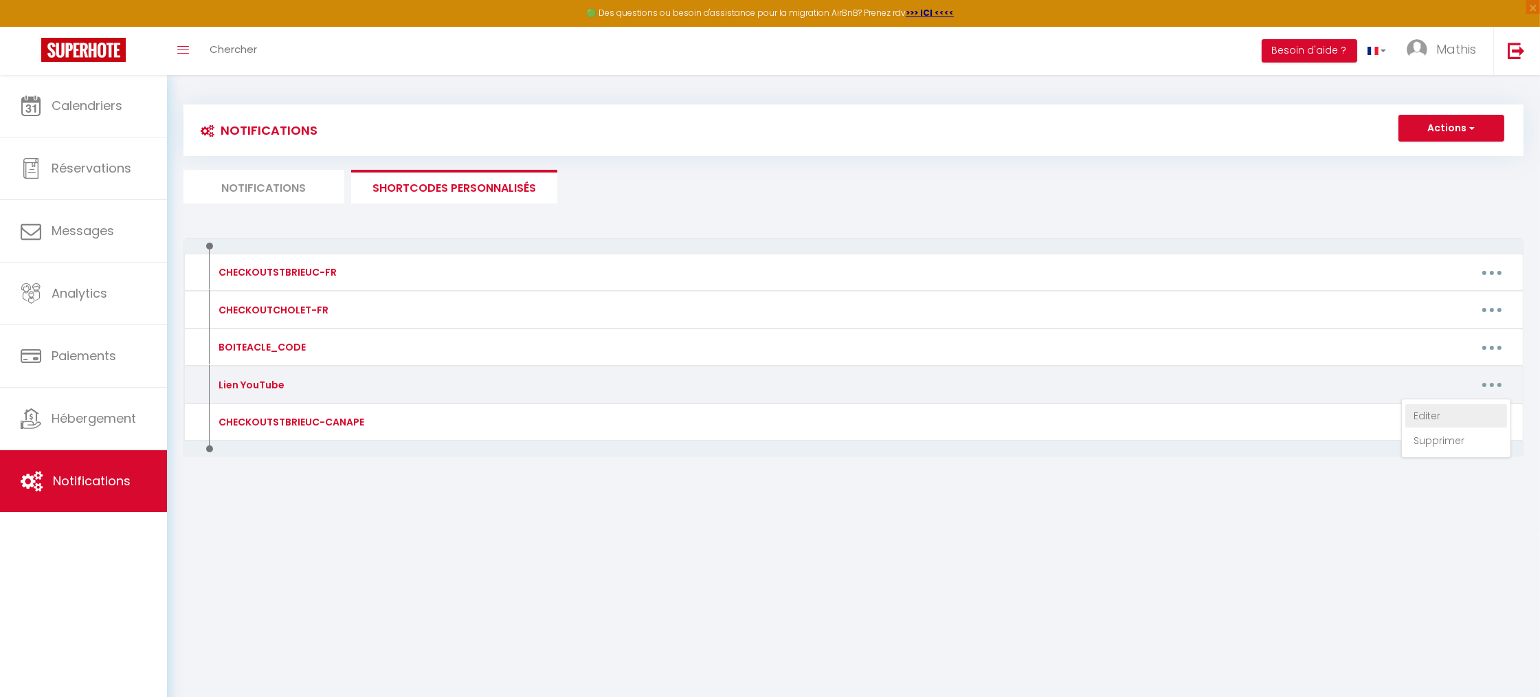
type textarea "[URL][DOMAIN_NAME]"
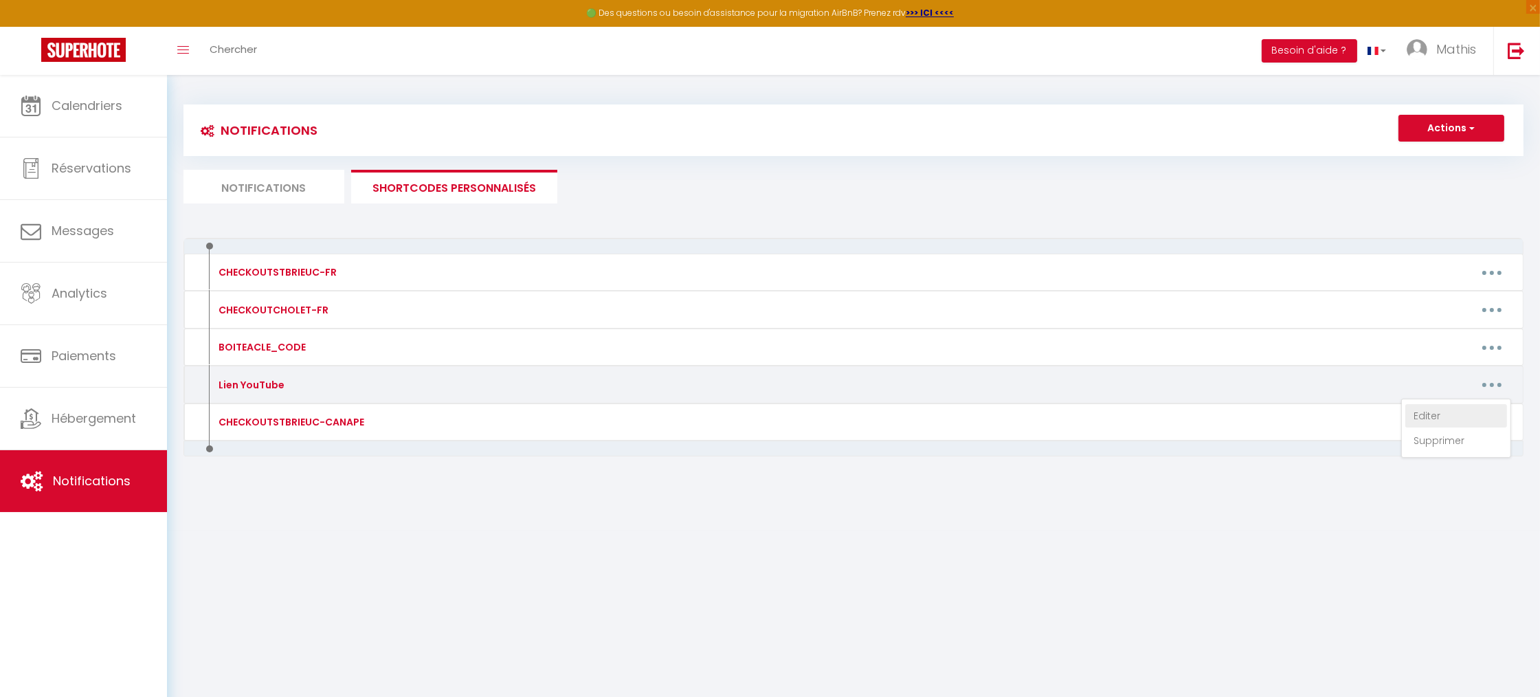
type textarea "[URL][DOMAIN_NAME]"
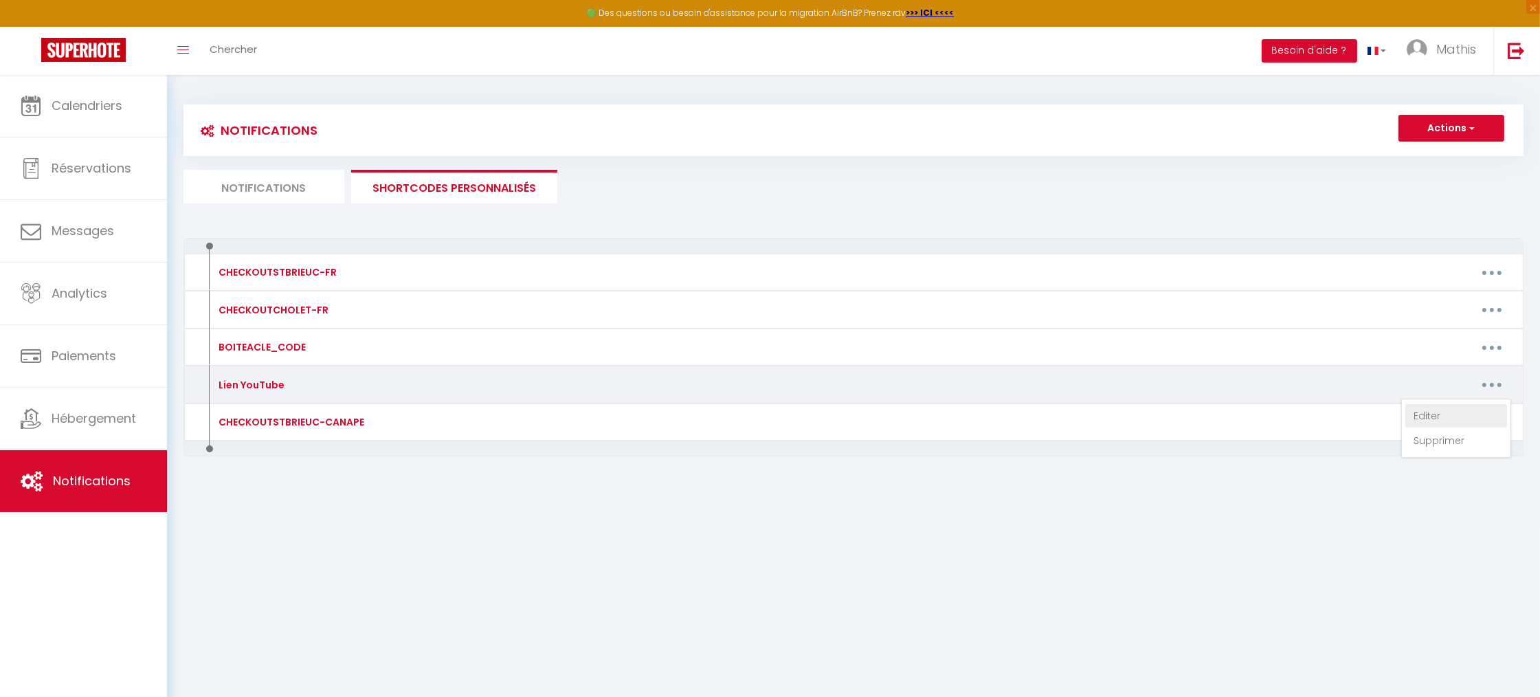
type textarea "[URL][DOMAIN_NAME]"
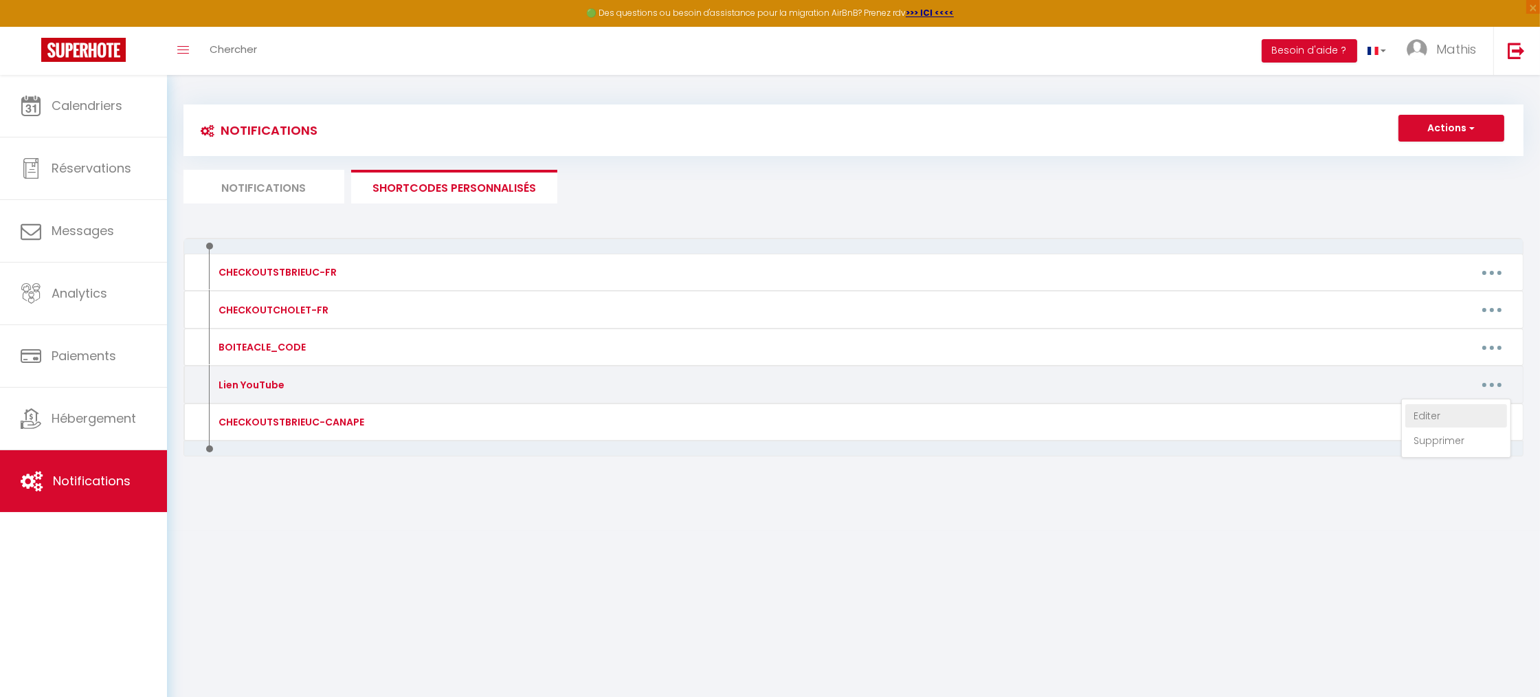
type textarea "[URL][DOMAIN_NAME]"
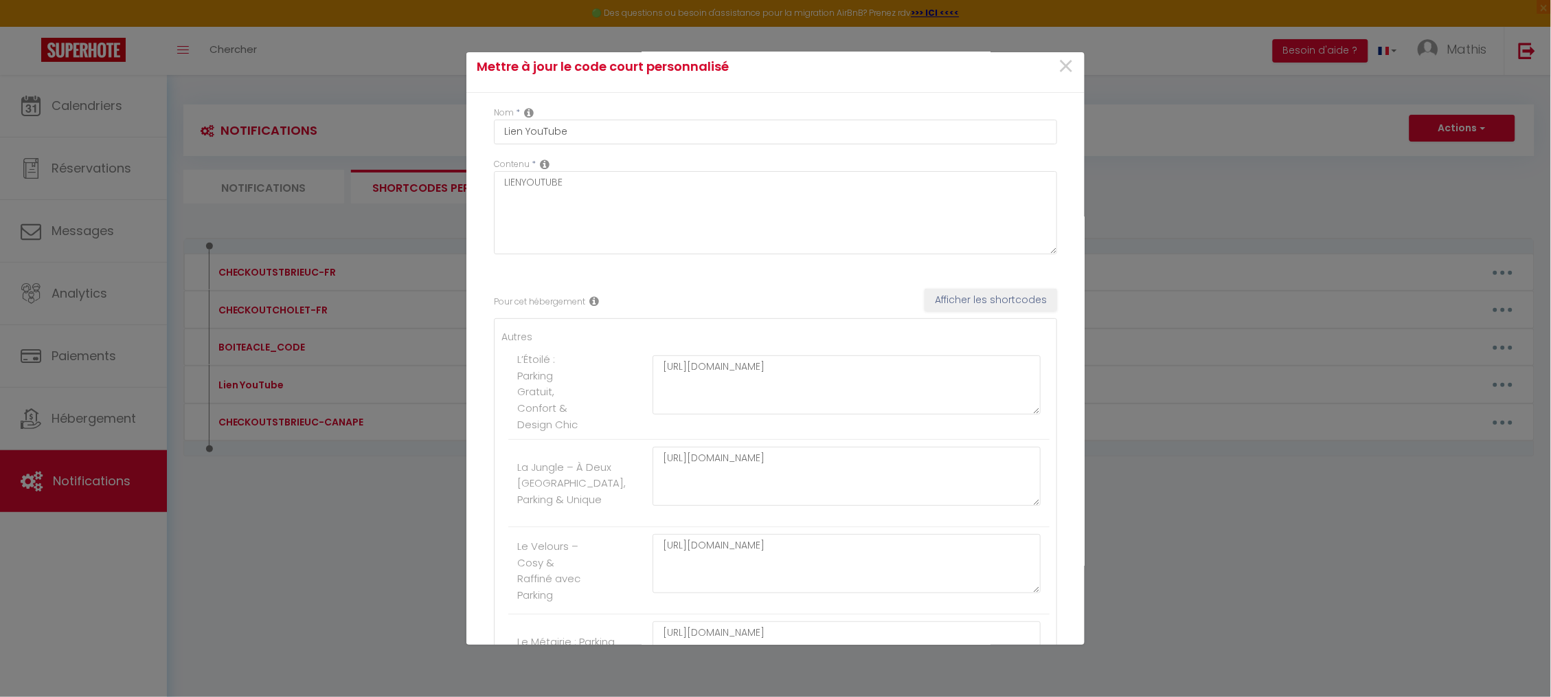
scroll to position [52, 0]
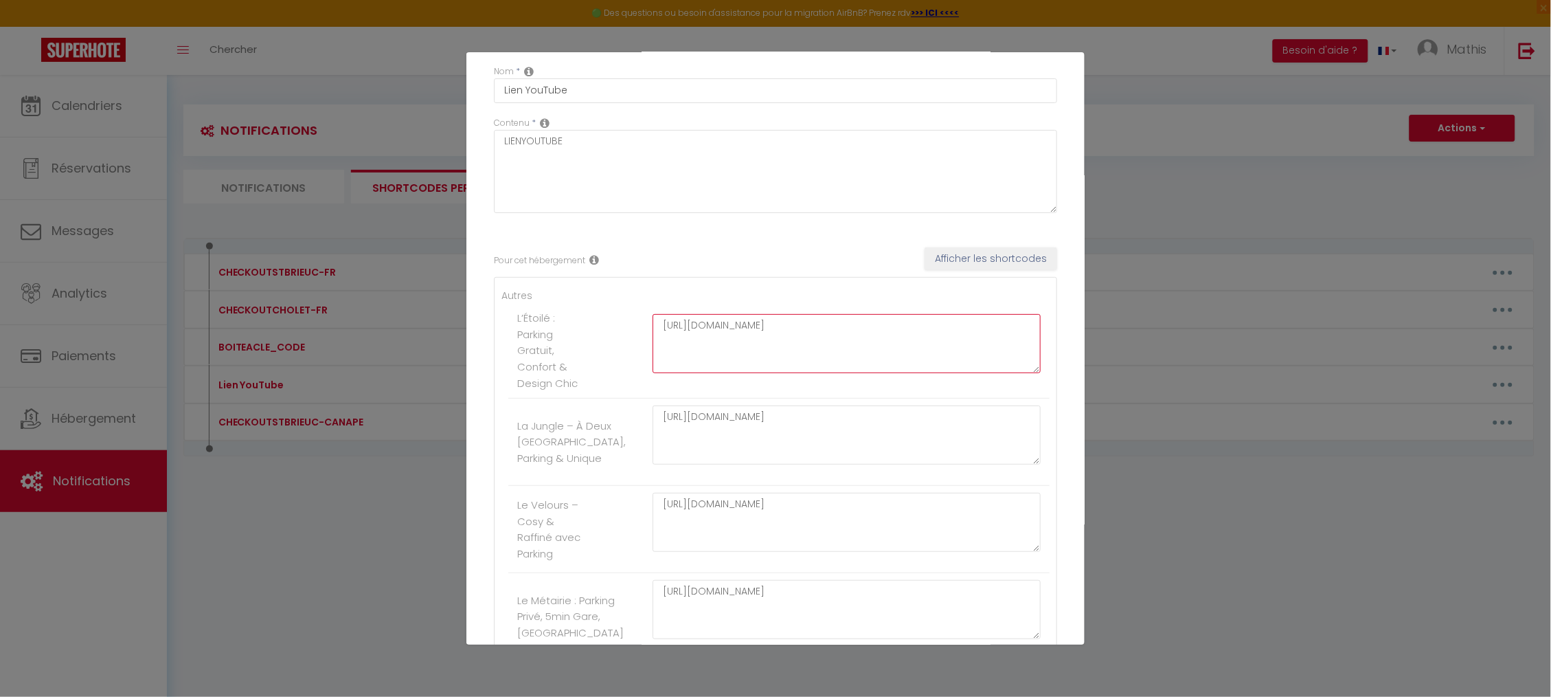
click at [736, 367] on textarea "[URL][DOMAIN_NAME]" at bounding box center [847, 343] width 388 height 59
click at [739, 451] on textarea "[URL][DOMAIN_NAME]" at bounding box center [847, 434] width 388 height 59
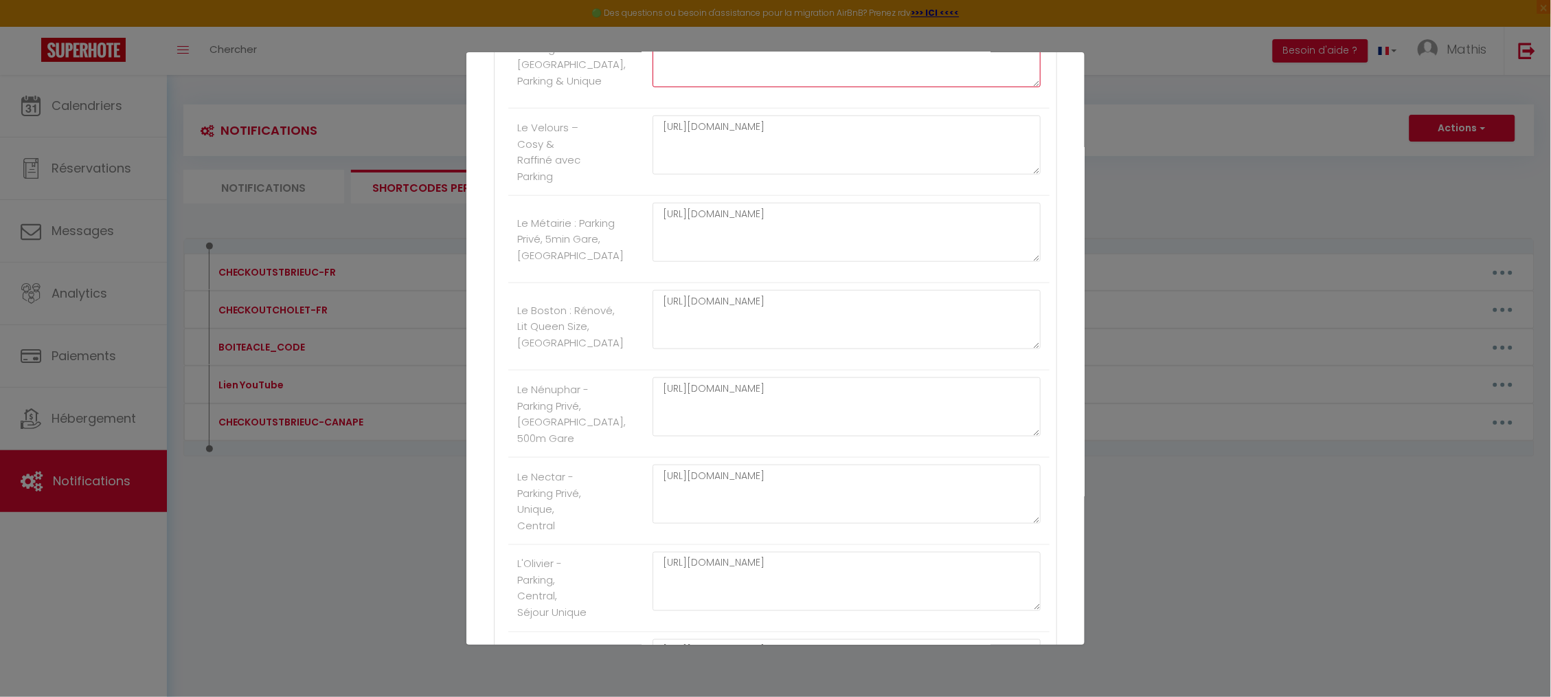
scroll to position [446, 0]
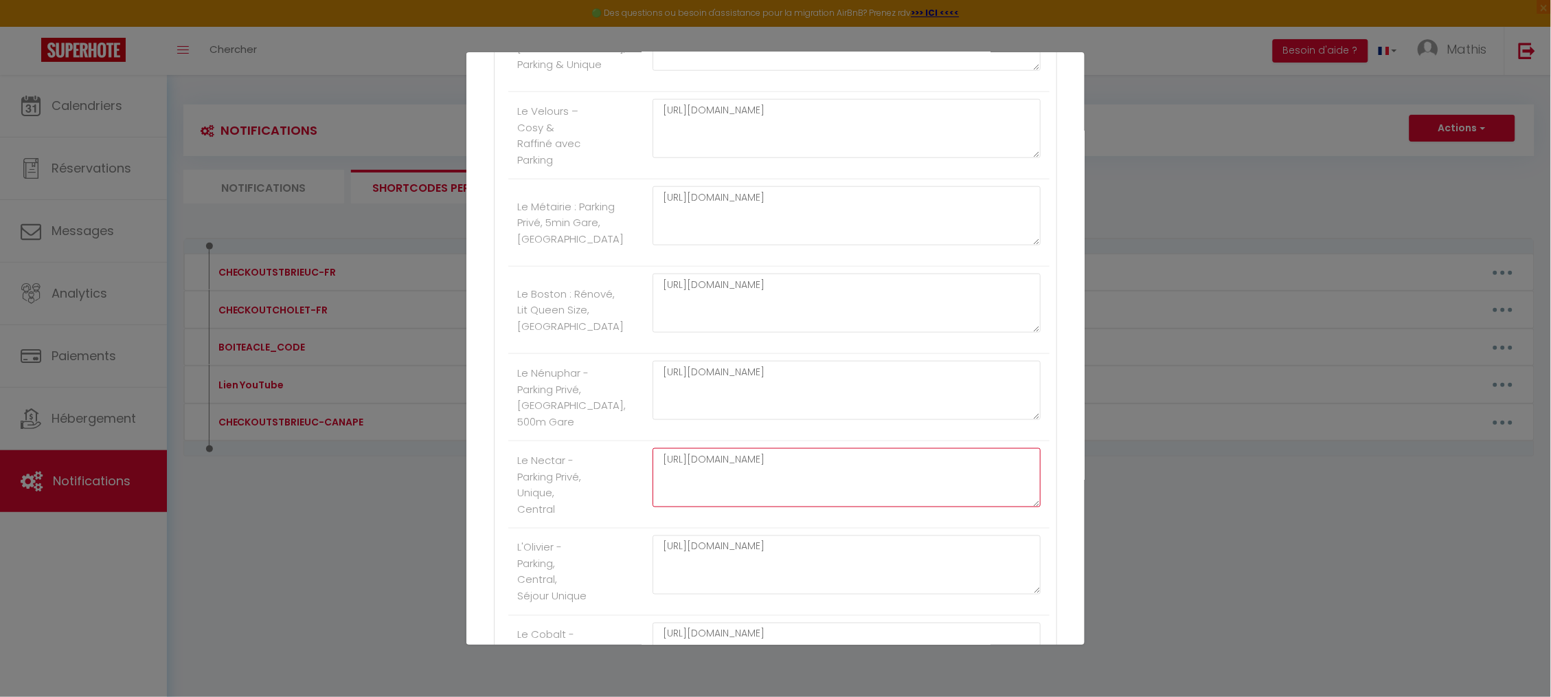
click at [709, 497] on textarea "[URL][DOMAIN_NAME]" at bounding box center [847, 477] width 388 height 59
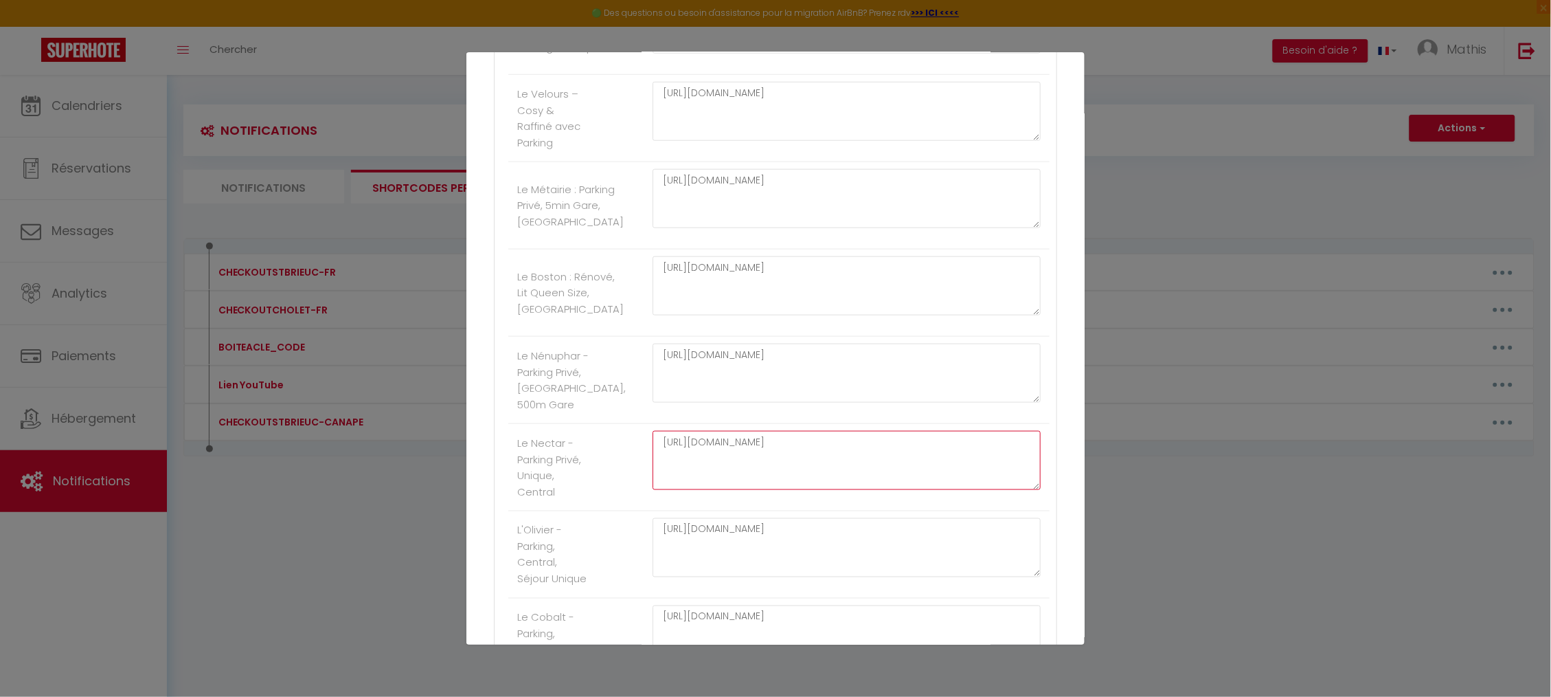
scroll to position [513, 0]
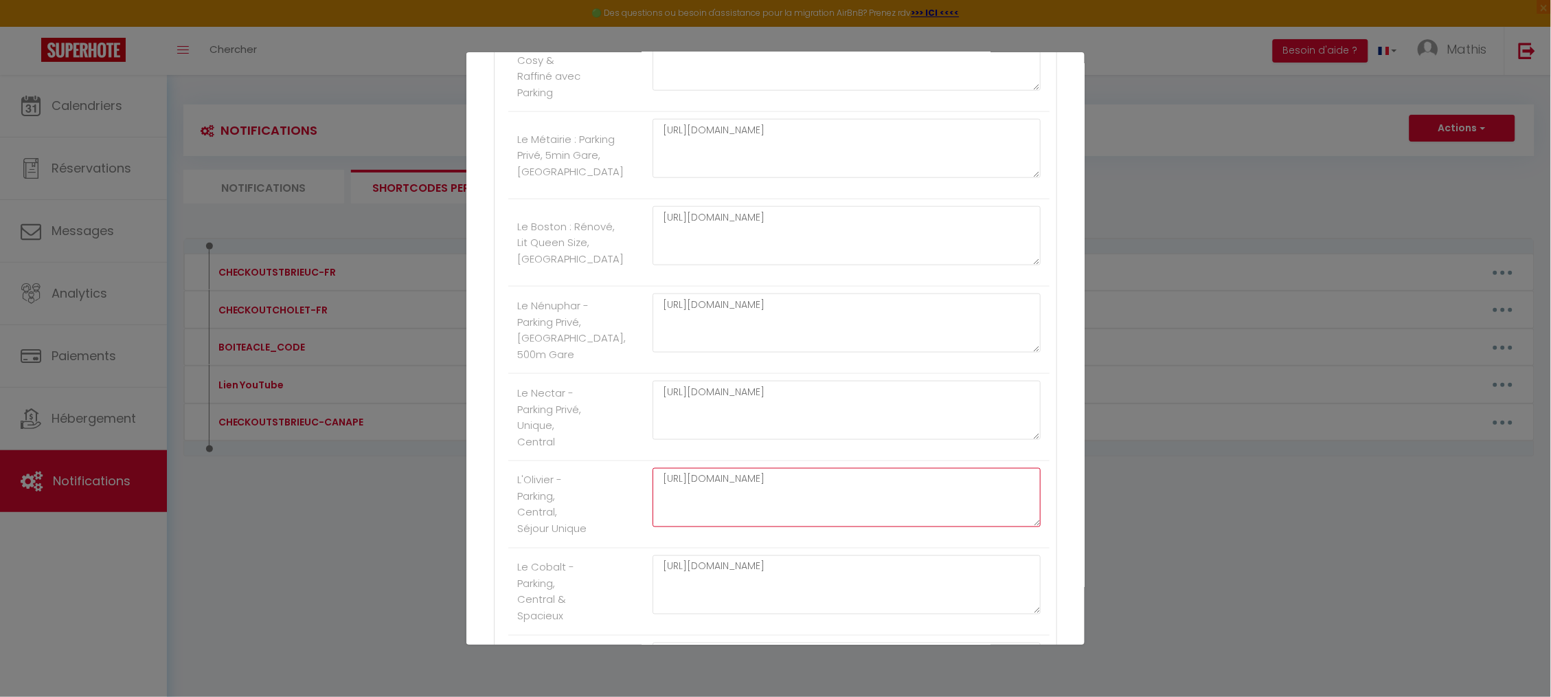
click at [716, 492] on textarea "[URL][DOMAIN_NAME]" at bounding box center [847, 497] width 388 height 59
click at [730, 523] on textarea "[URL][DOMAIN_NAME]" at bounding box center [847, 508] width 388 height 59
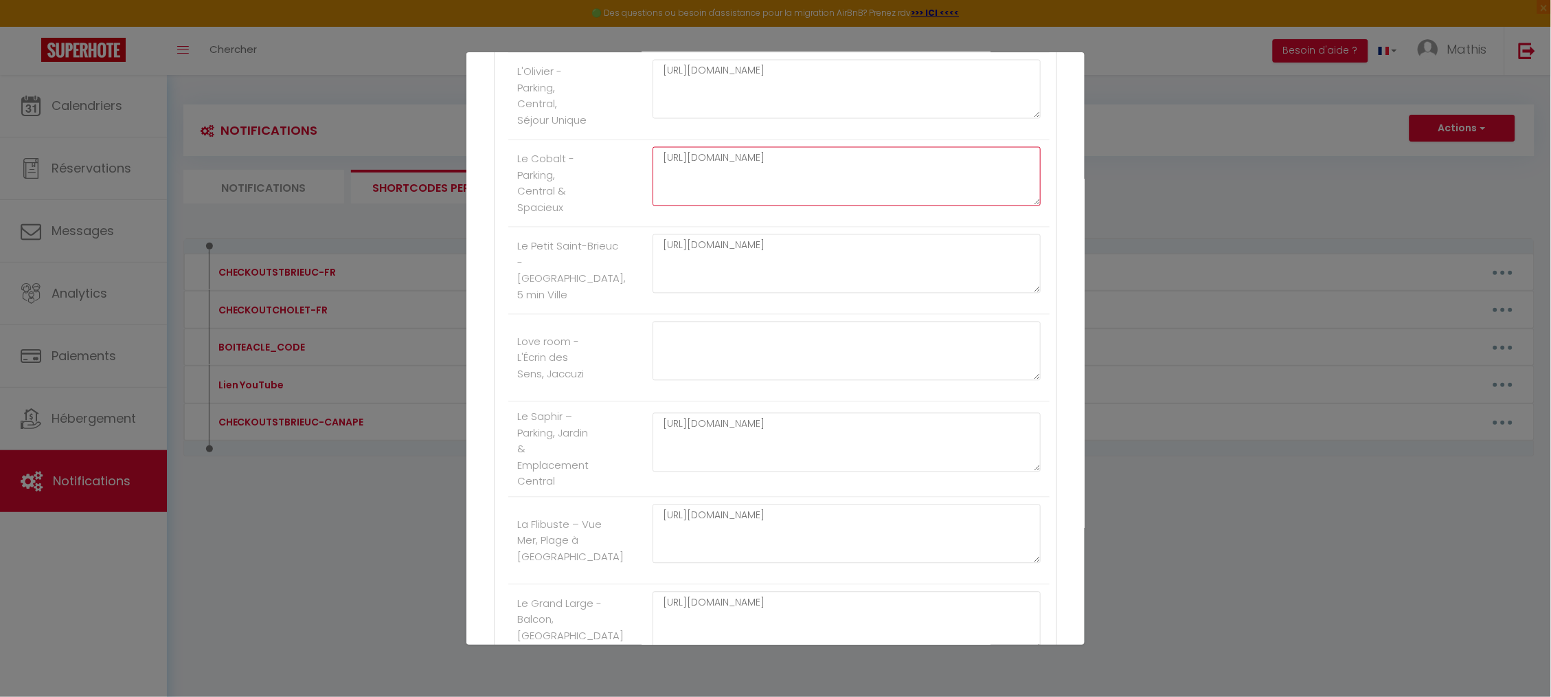
scroll to position [905, 0]
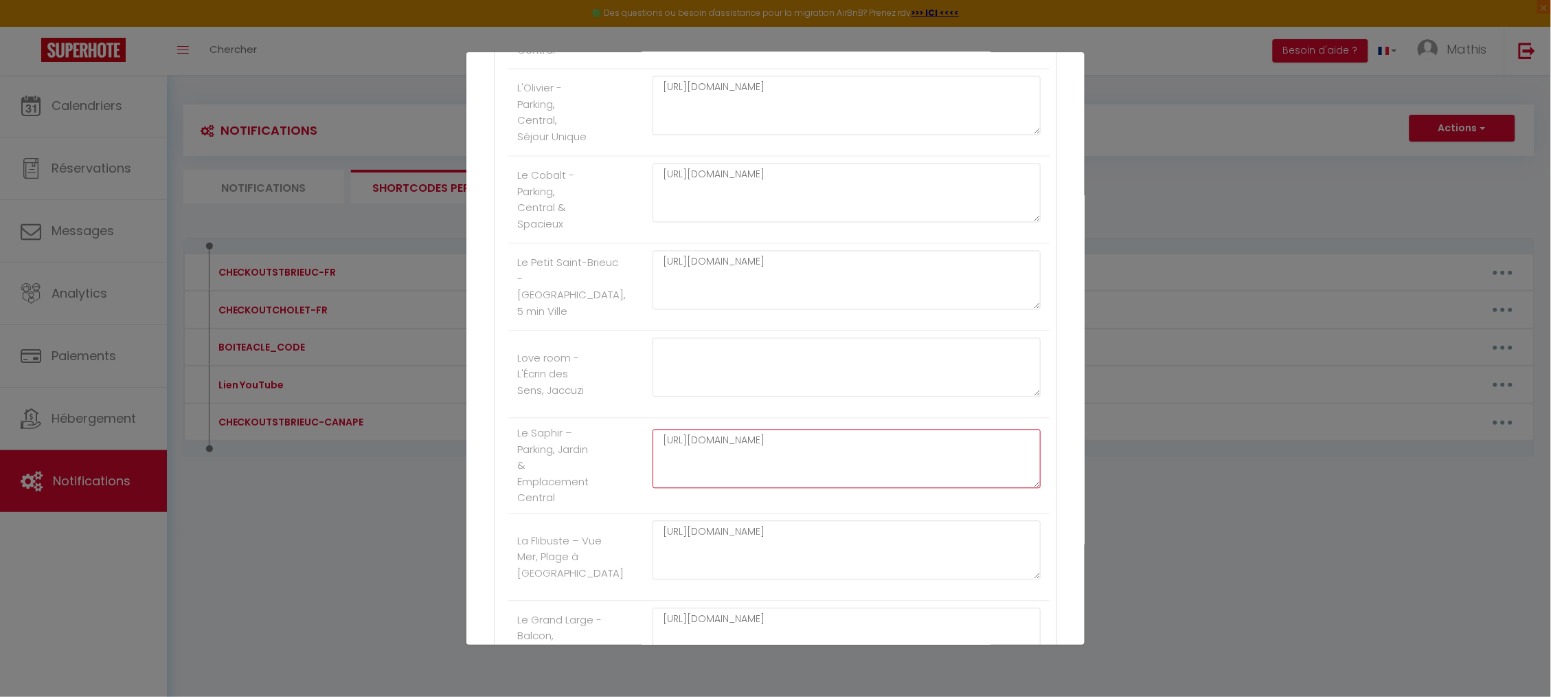
click at [730, 488] on textarea "[URL][DOMAIN_NAME]" at bounding box center [847, 458] width 388 height 59
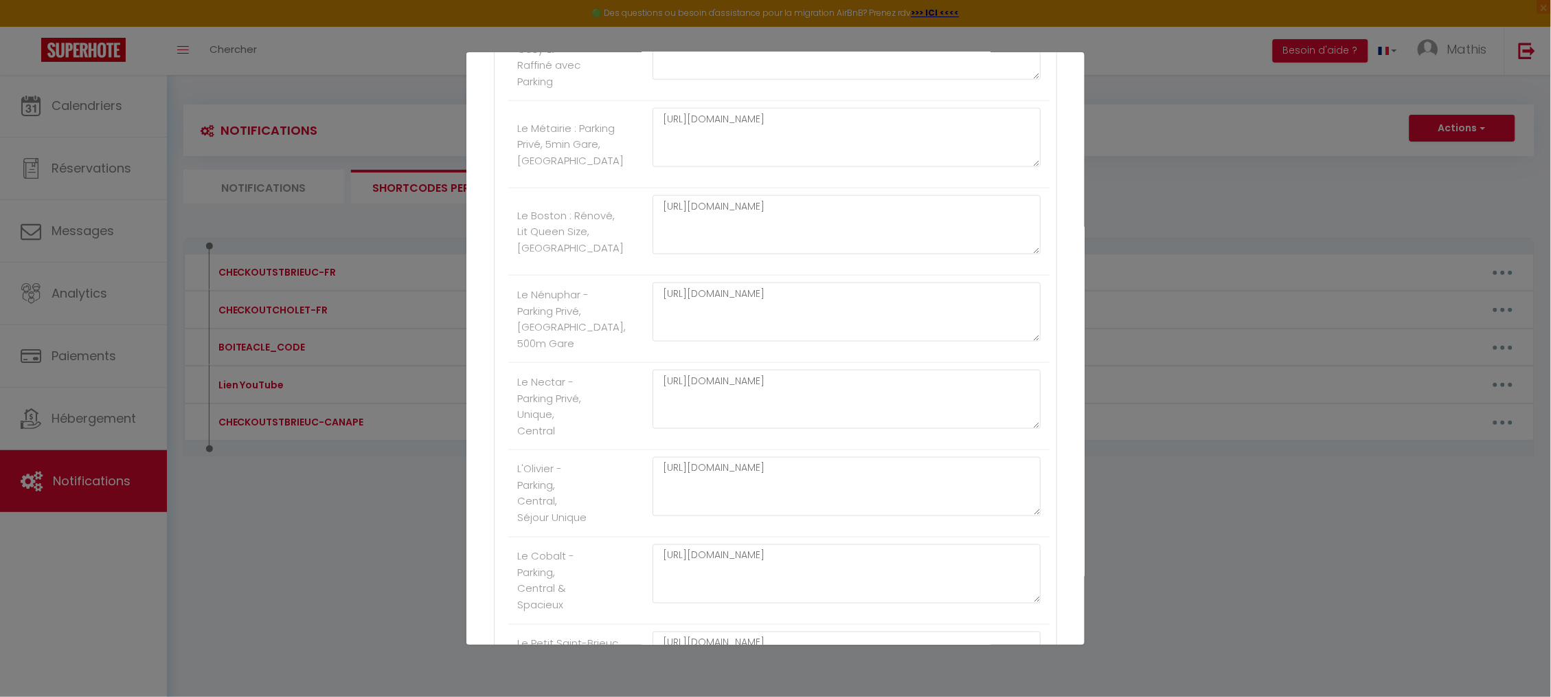
scroll to position [0, 0]
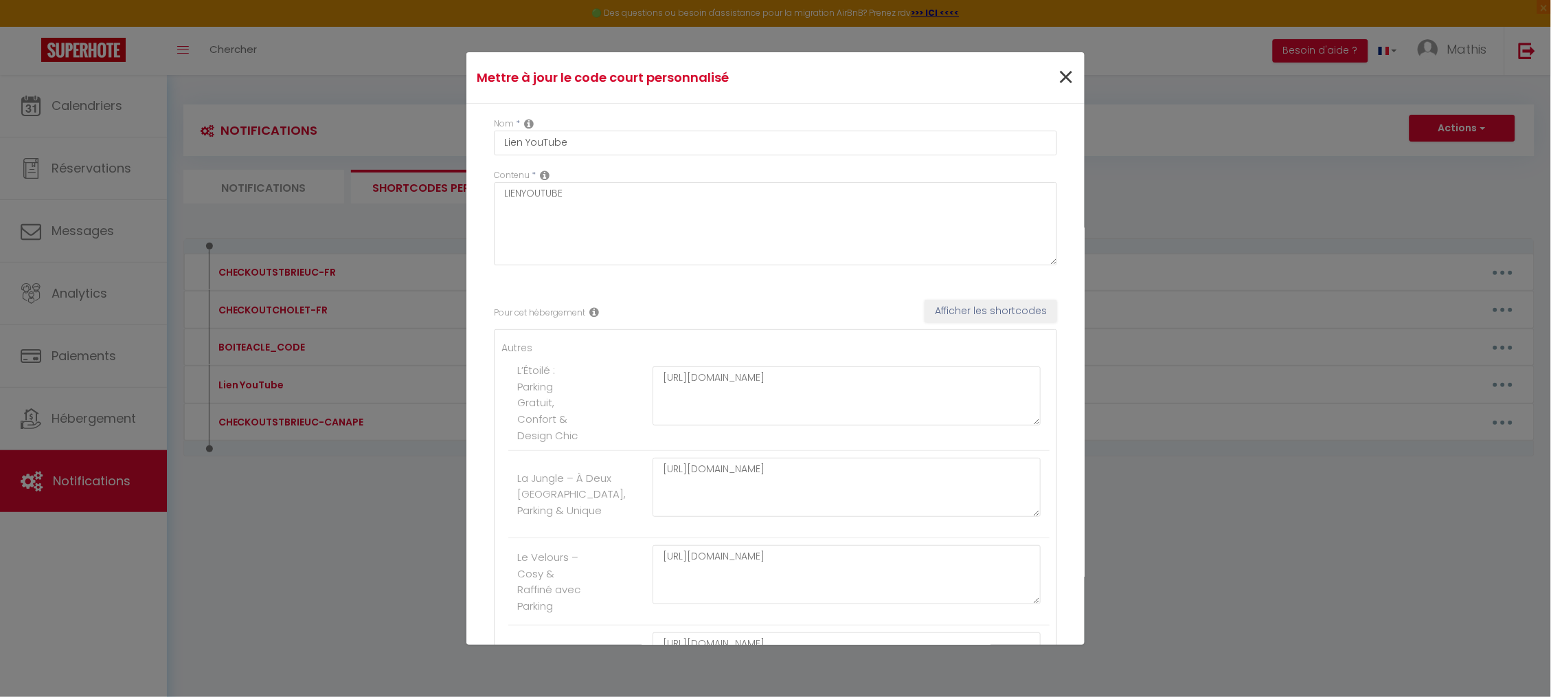
click at [1059, 76] on span "×" at bounding box center [1065, 77] width 17 height 41
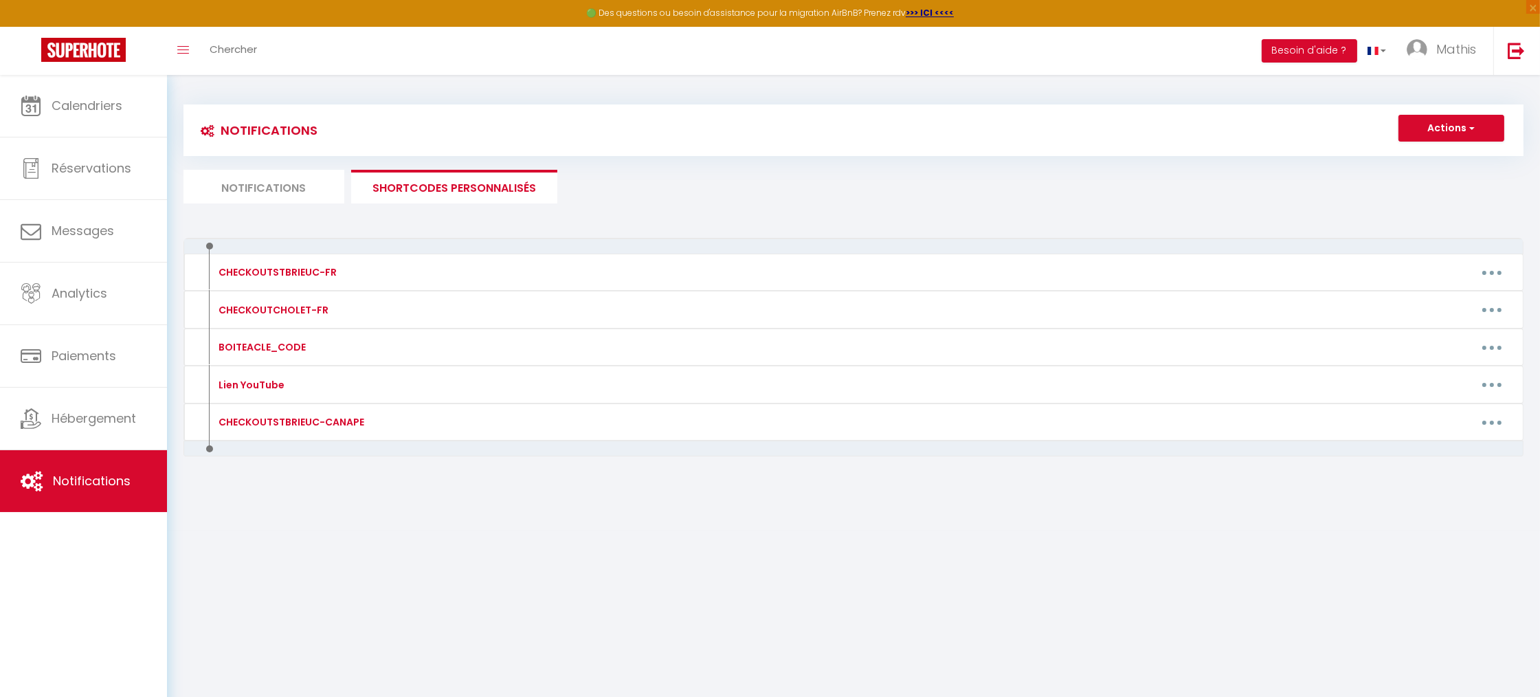
click at [282, 180] on li "Notifications" at bounding box center [263, 187] width 161 height 34
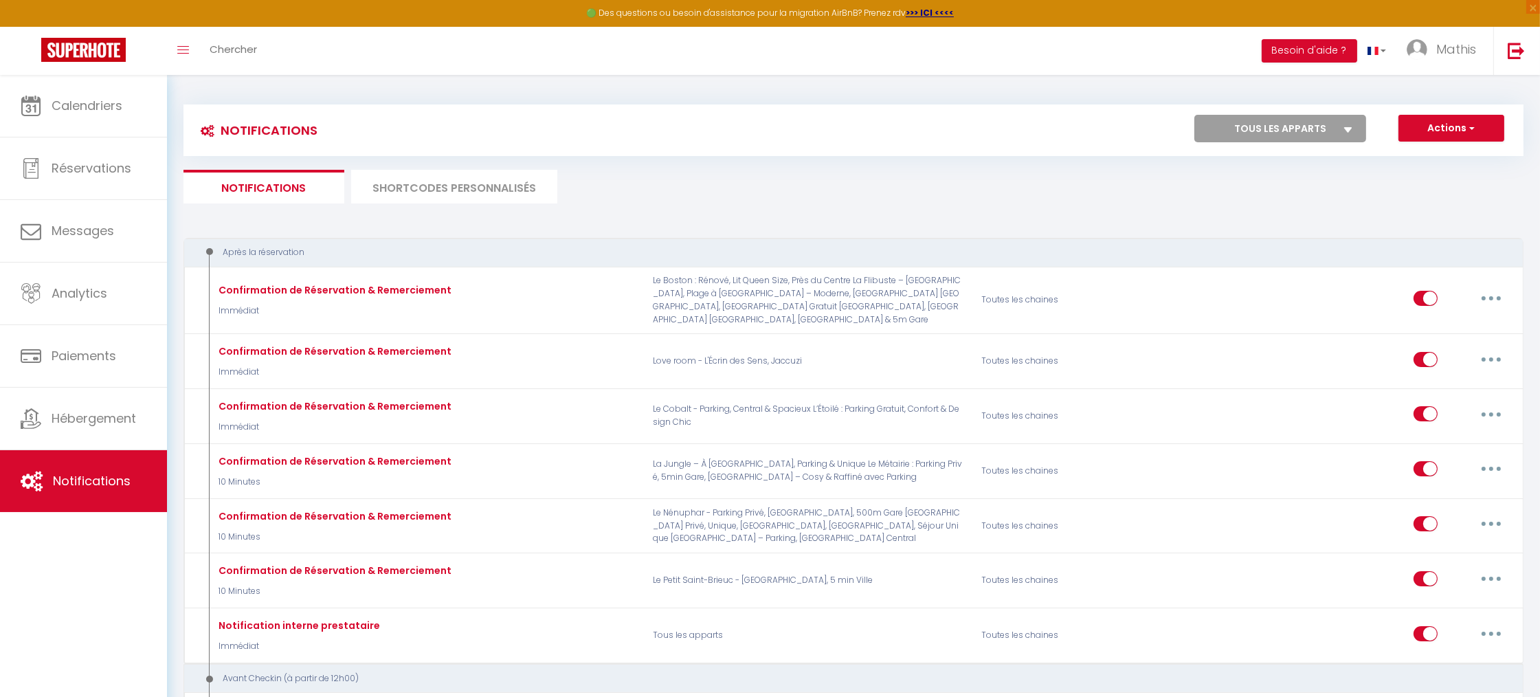
click at [517, 195] on li "SHORTCODES PERSONNALISÉS" at bounding box center [454, 187] width 206 height 34
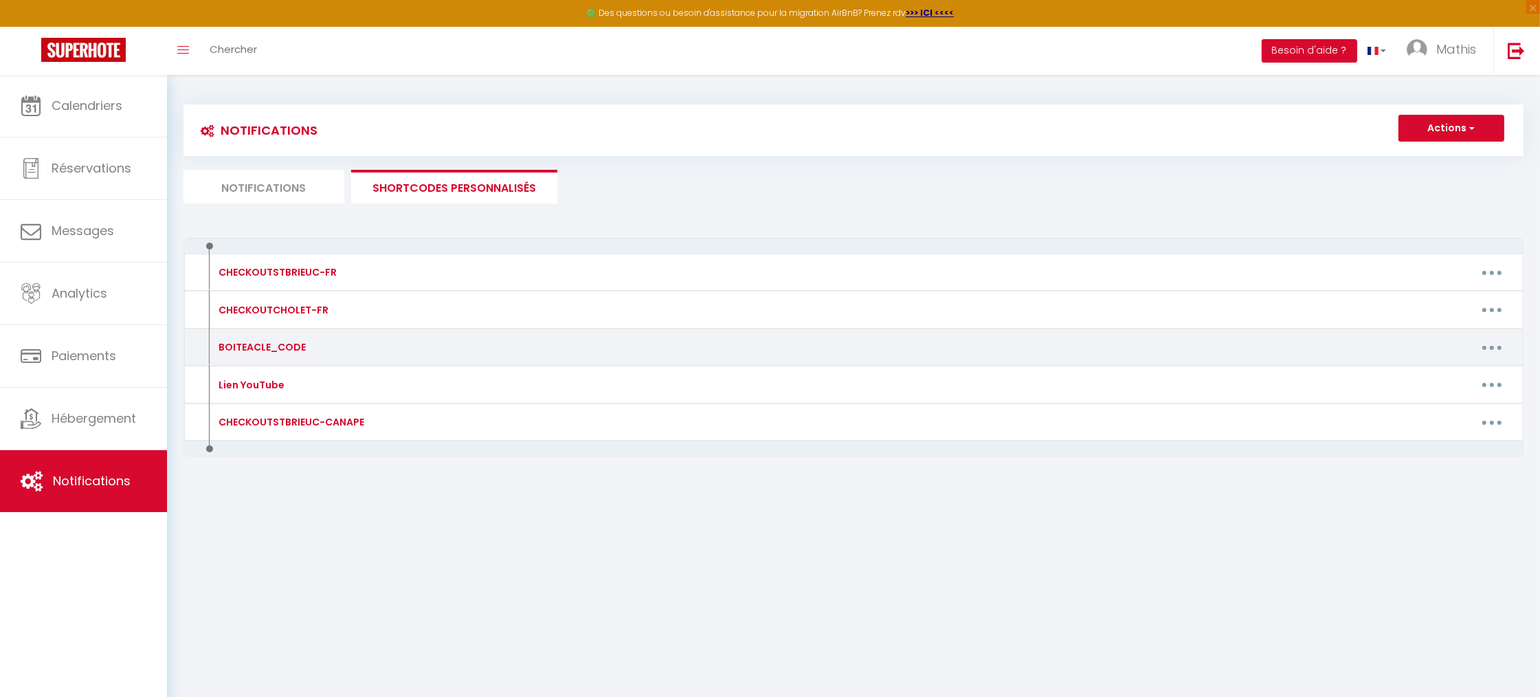
click at [1491, 341] on button "button" at bounding box center [1491, 347] width 38 height 22
click at [1446, 381] on link "Editer" at bounding box center [1456, 378] width 102 height 23
type input "BOITEACLE_CODE"
type textarea "BOITEACLE_CODE"
type textarea "1773"
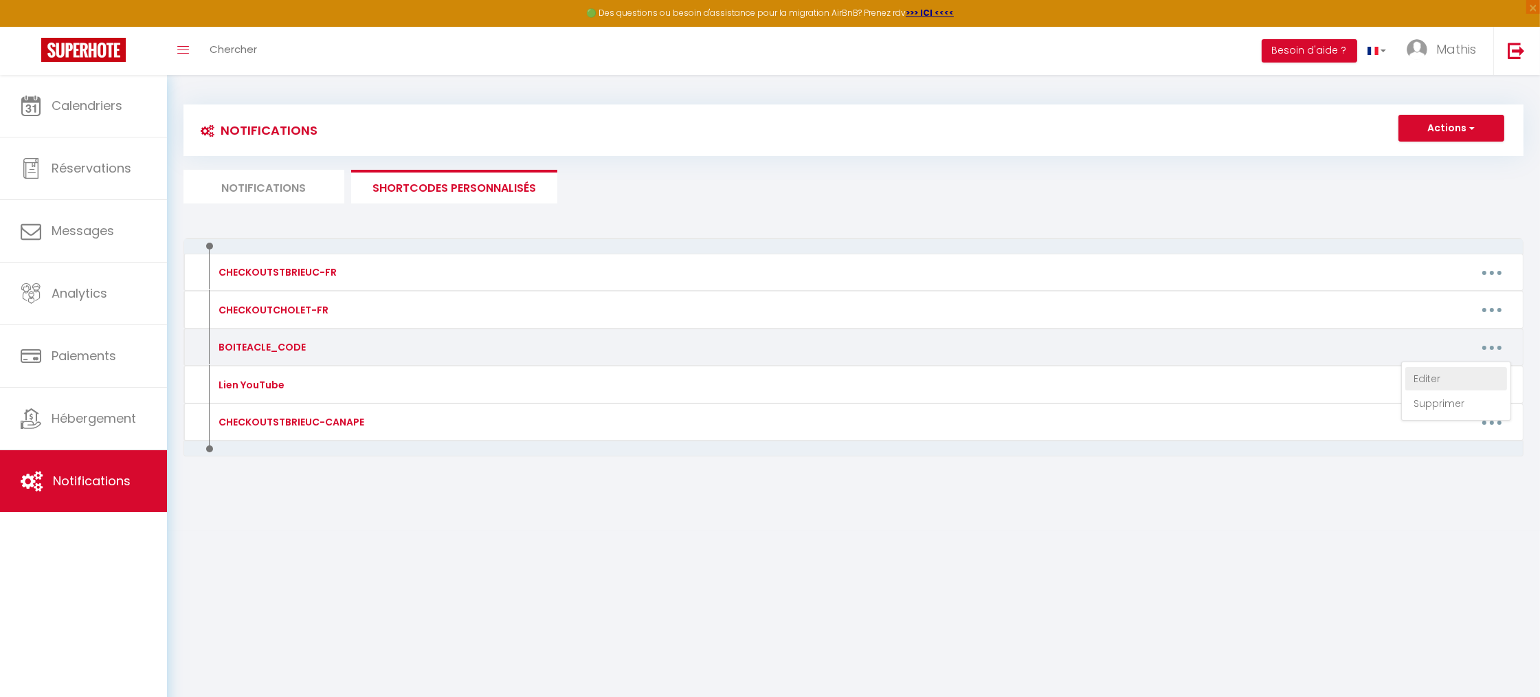
type textarea "0583"
type textarea "7293"
type textarea "127518 puis flèche bleu"
type textarea "1204"
type textarea "8472"
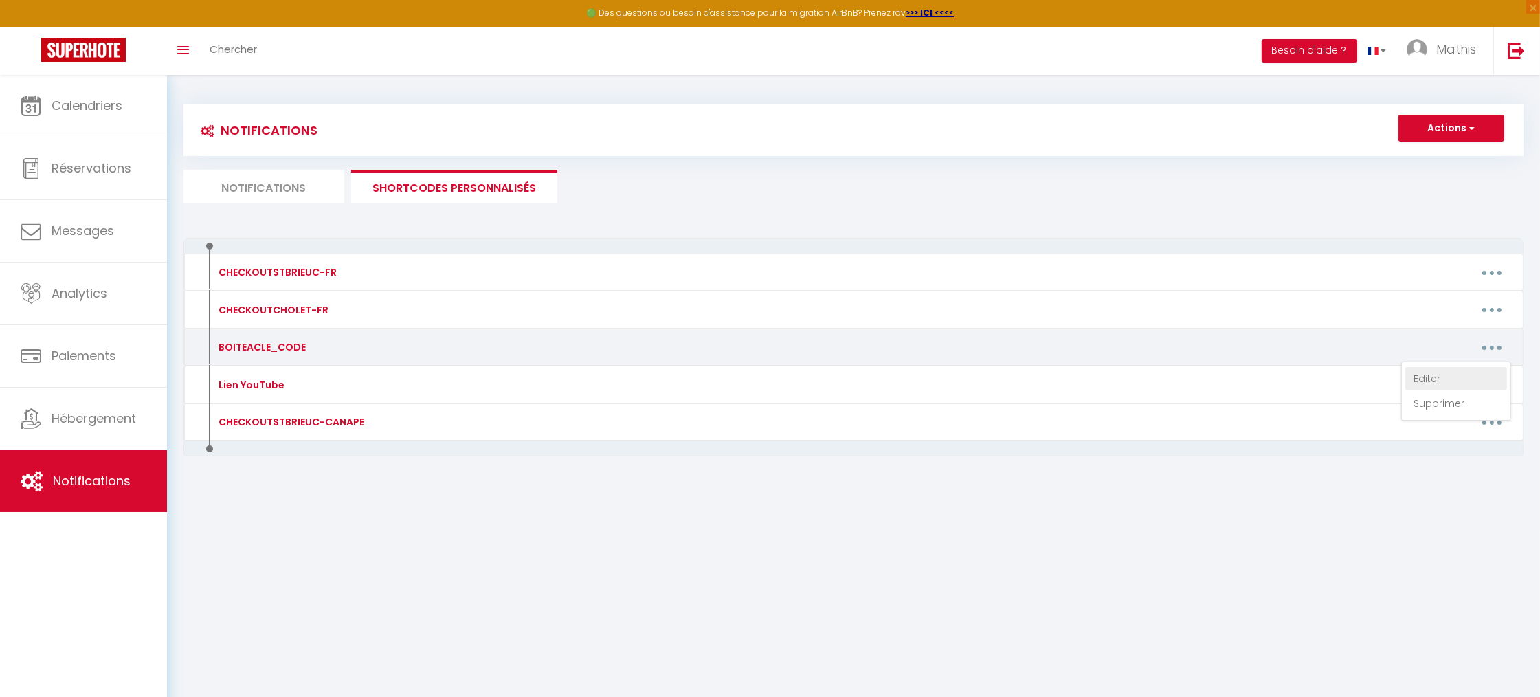
type textarea "3290"
type textarea "7030"
type textarea "1322"
type textarea "9058"
type textarea "1132"
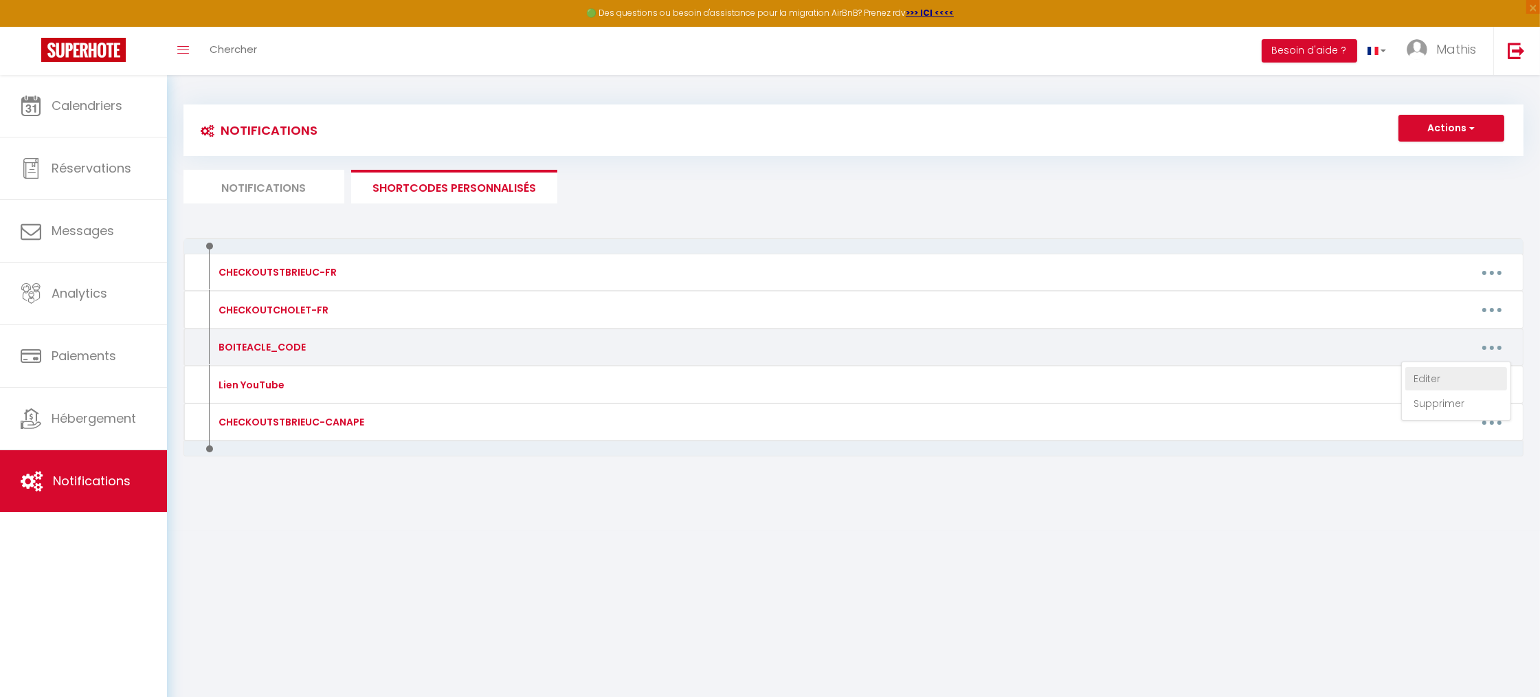
type textarea "2456"
type textarea "4532"
type textarea "6359"
type textarea "3884"
type textarea "2903"
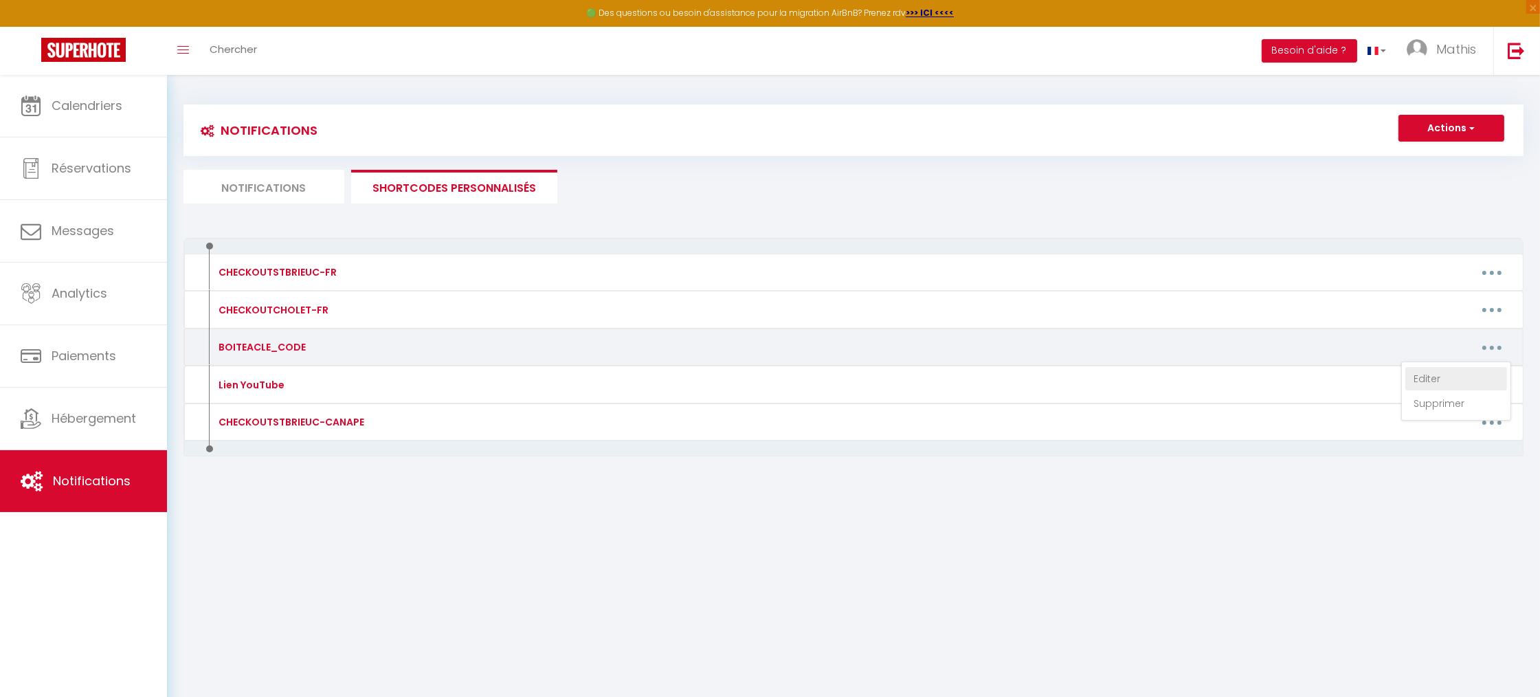
type textarea "1211"
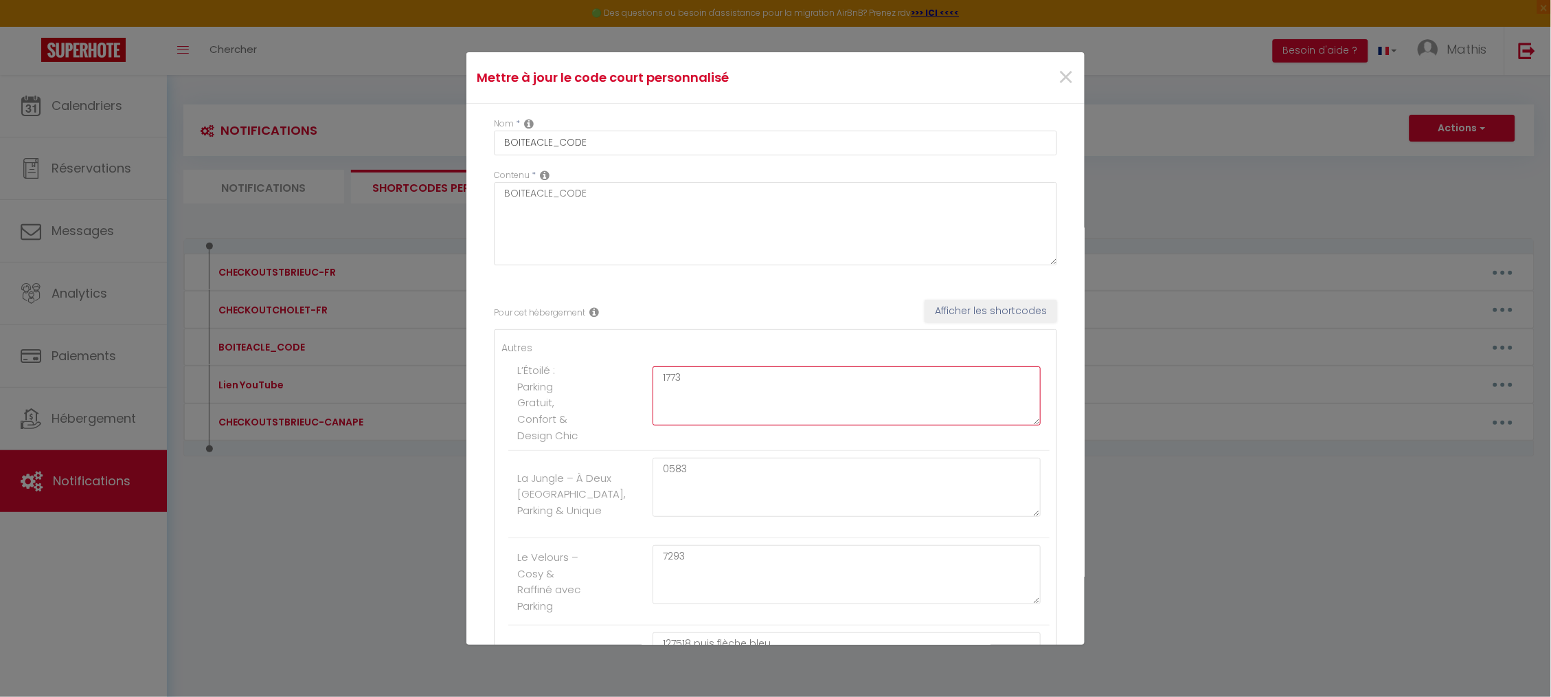
click at [688, 396] on textarea "1773" at bounding box center [847, 395] width 388 height 59
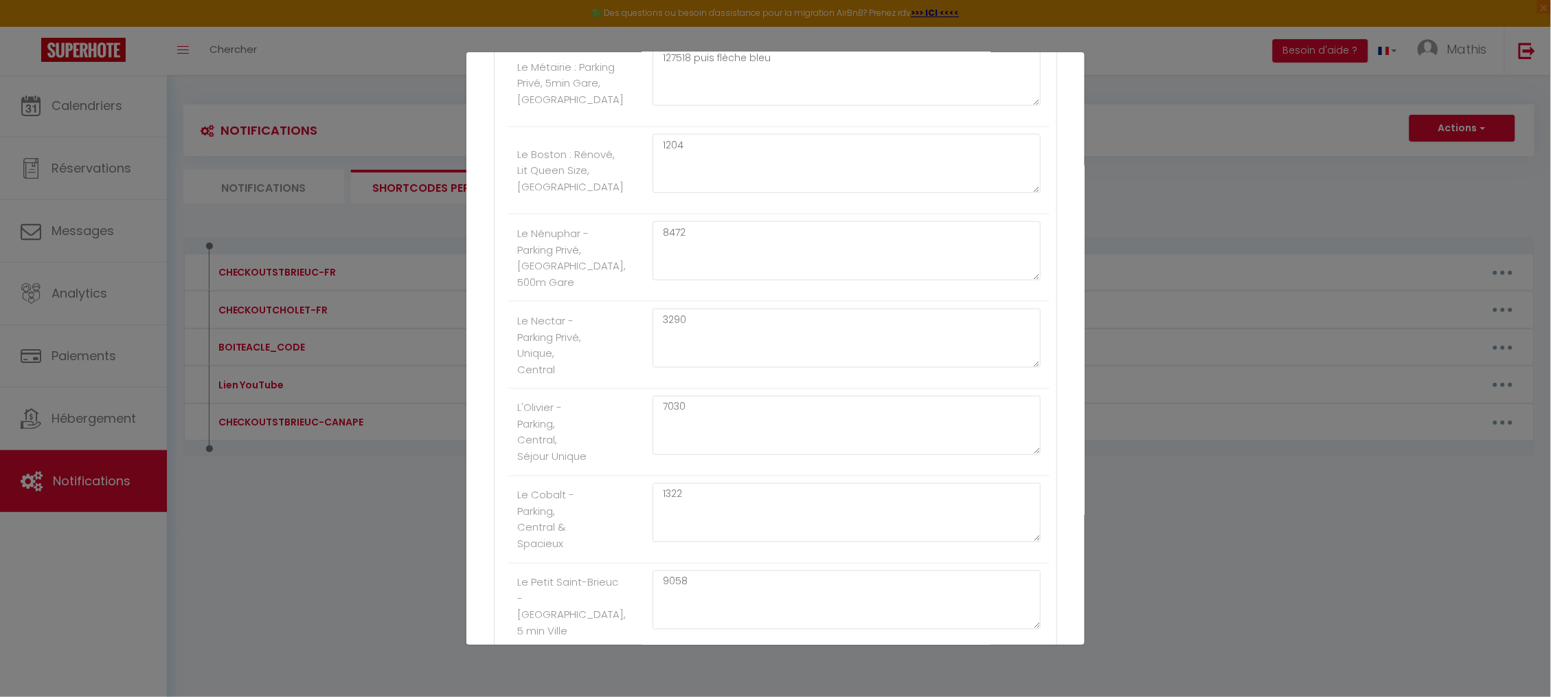
scroll to position [597, 0]
click at [693, 341] on textarea "3290" at bounding box center [847, 326] width 388 height 59
click at [744, 432] on textarea "7030" at bounding box center [847, 413] width 388 height 59
click at [782, 530] on textarea "1322" at bounding box center [847, 500] width 388 height 59
click at [821, 488] on textarea "1322" at bounding box center [847, 500] width 388 height 59
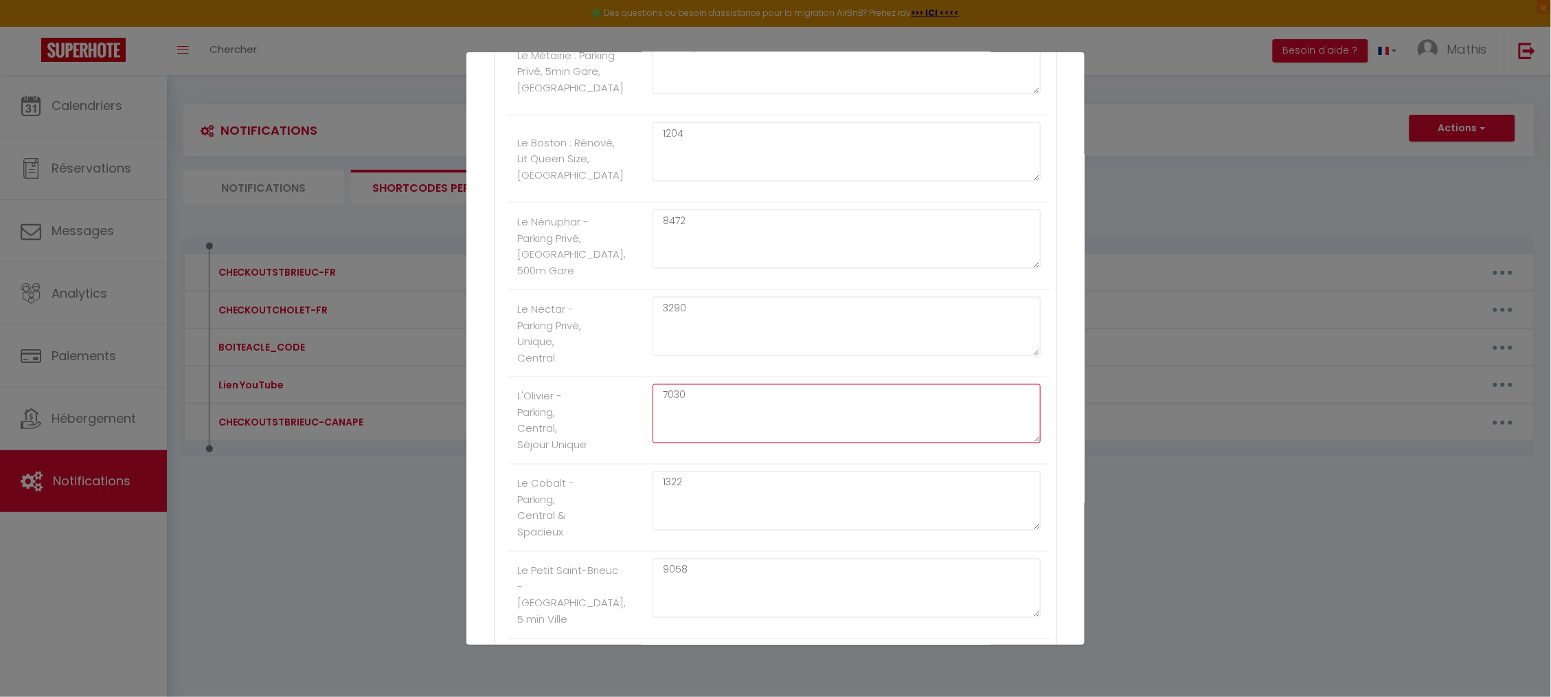
click at [800, 443] on textarea "7030" at bounding box center [847, 413] width 388 height 59
click at [715, 509] on textarea "1322" at bounding box center [847, 500] width 388 height 59
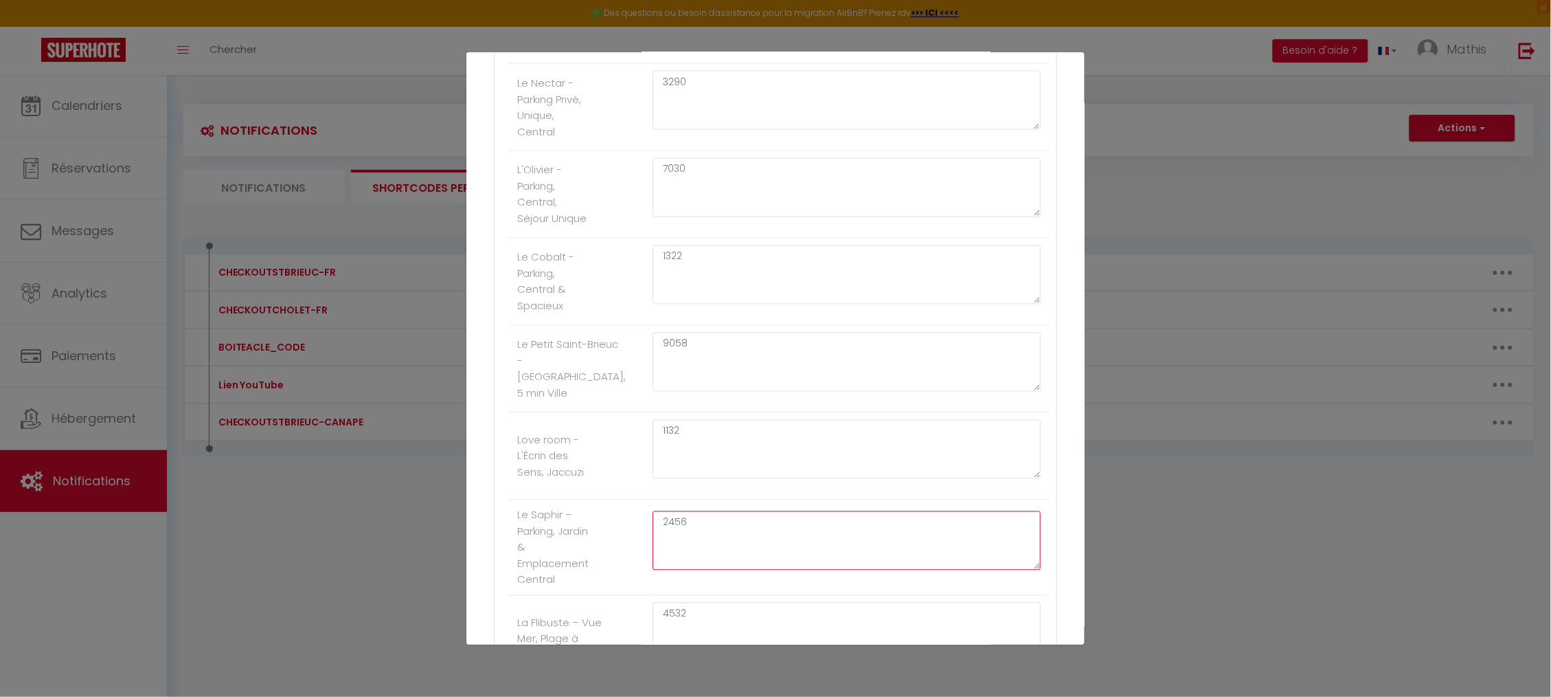
click at [695, 535] on textarea "2456" at bounding box center [847, 540] width 388 height 59
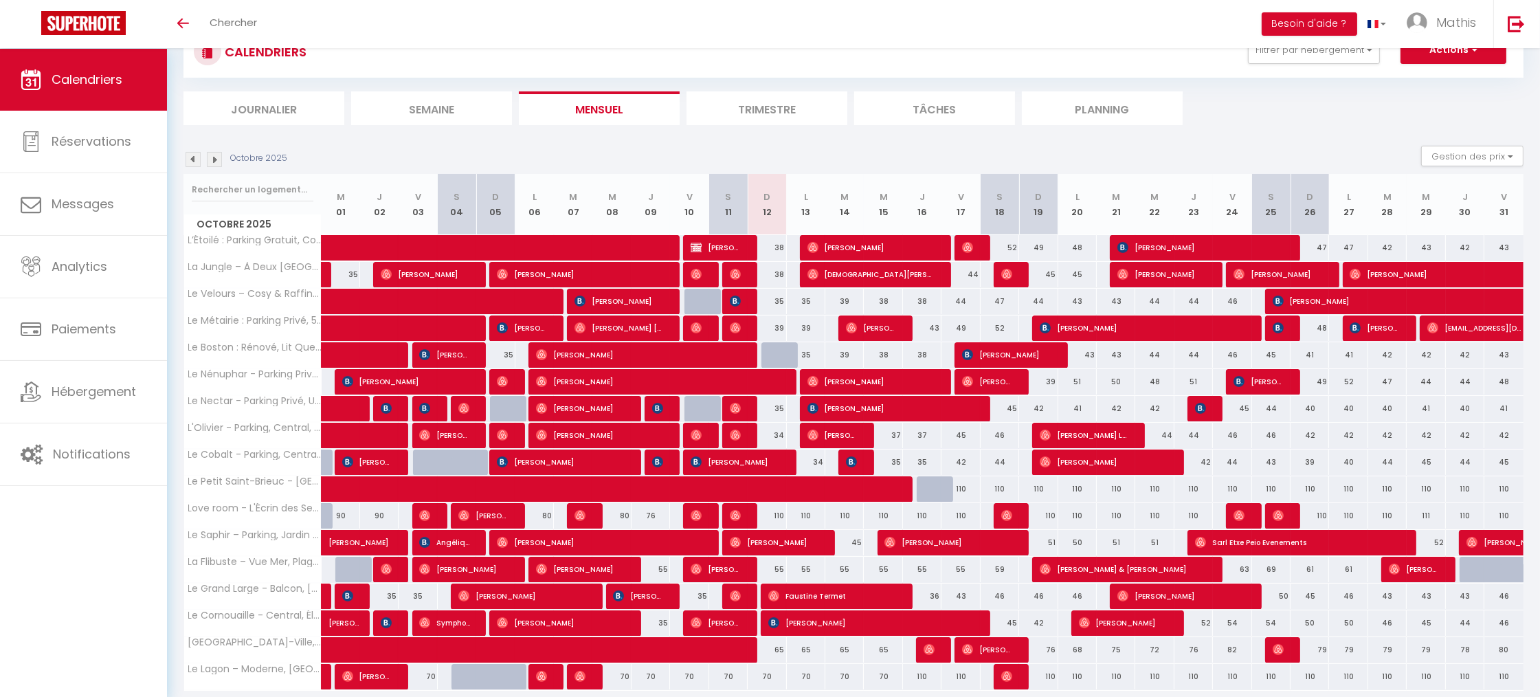
scroll to position [62, 0]
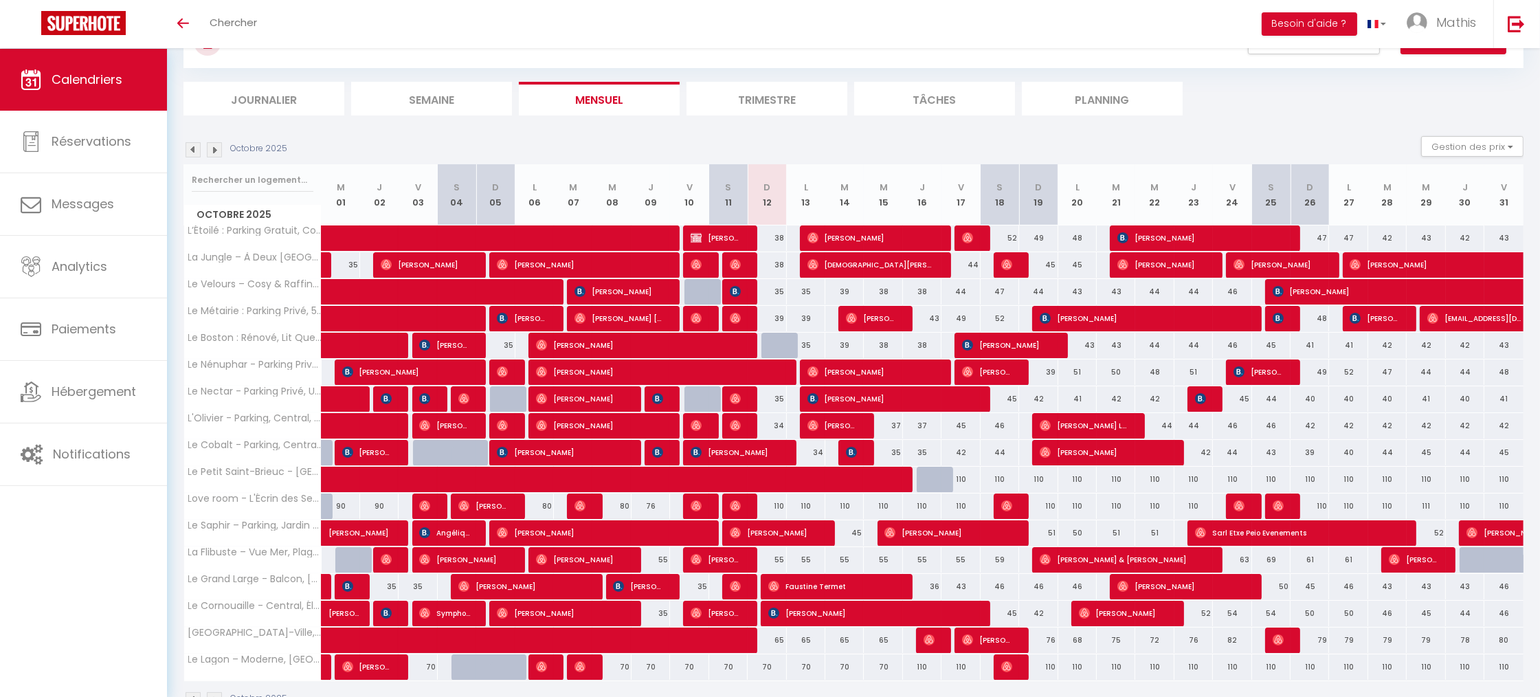
click at [776, 506] on div "110" at bounding box center [766, 505] width 38 height 25
type input "110"
type input "Dim 12 Octobre 2025"
type input "Lun 13 Octobre 2025"
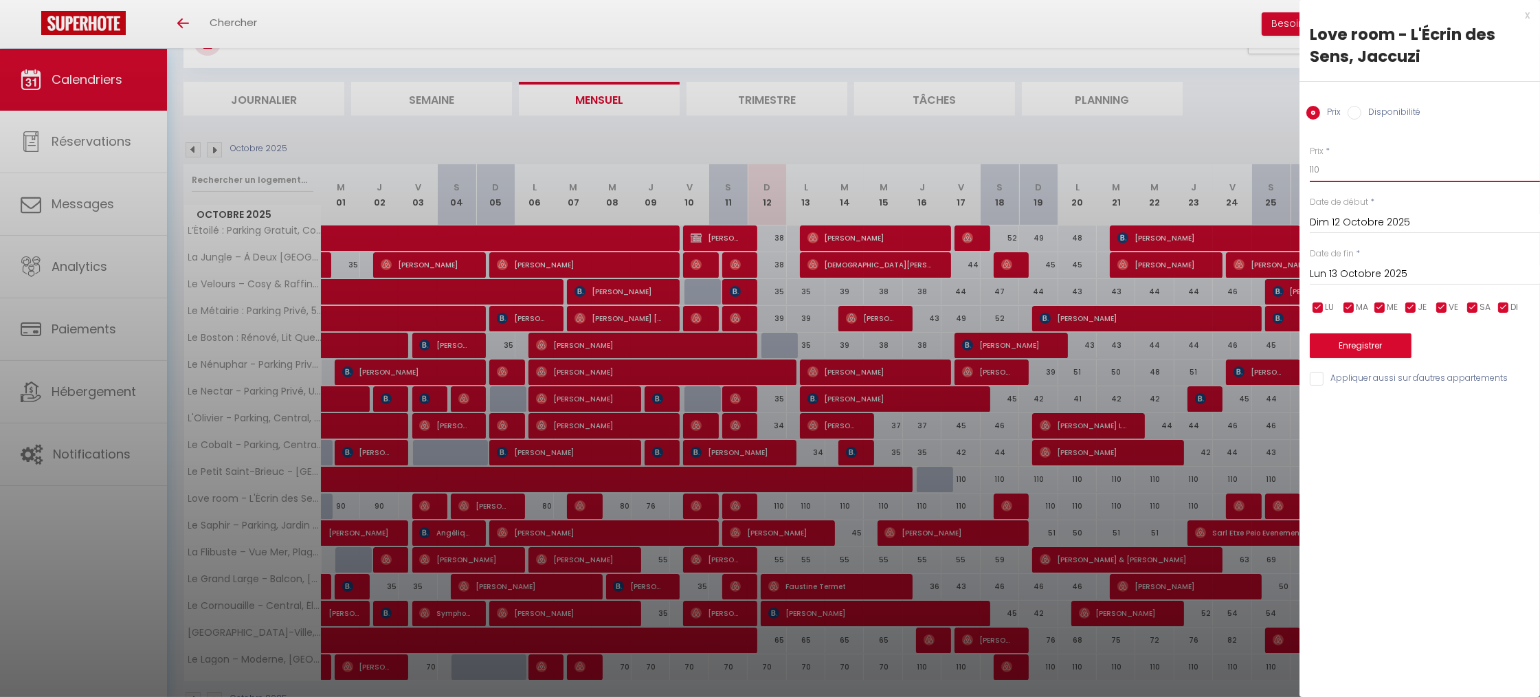
click at [1340, 166] on input "110" at bounding box center [1424, 169] width 230 height 25
click at [1340, 166] on input "90" at bounding box center [1424, 169] width 230 height 25
type input "80"
click at [1375, 265] on input "Lun 13 Octobre 2025" at bounding box center [1424, 274] width 230 height 18
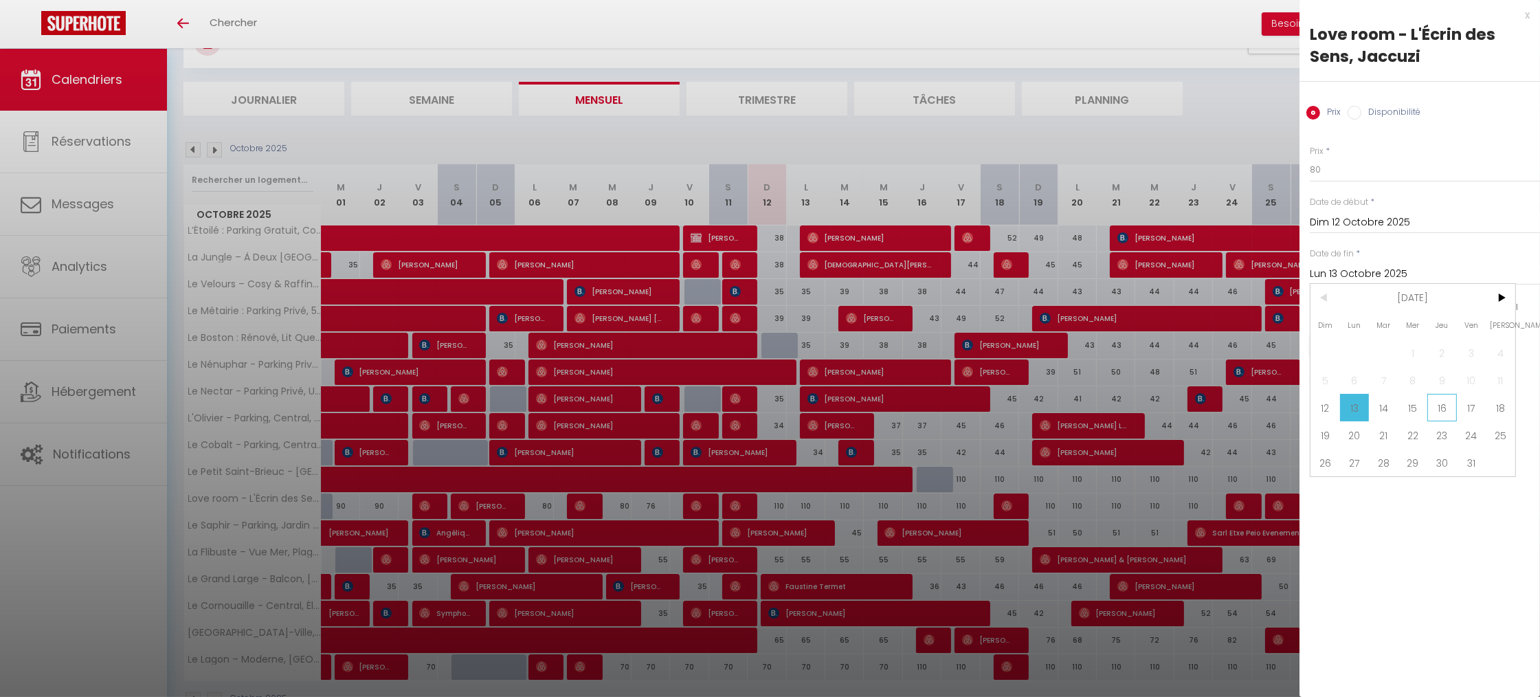
click at [1443, 411] on span "16" at bounding box center [1442, 407] width 30 height 27
type input "Jeu 16 Octobre 2025"
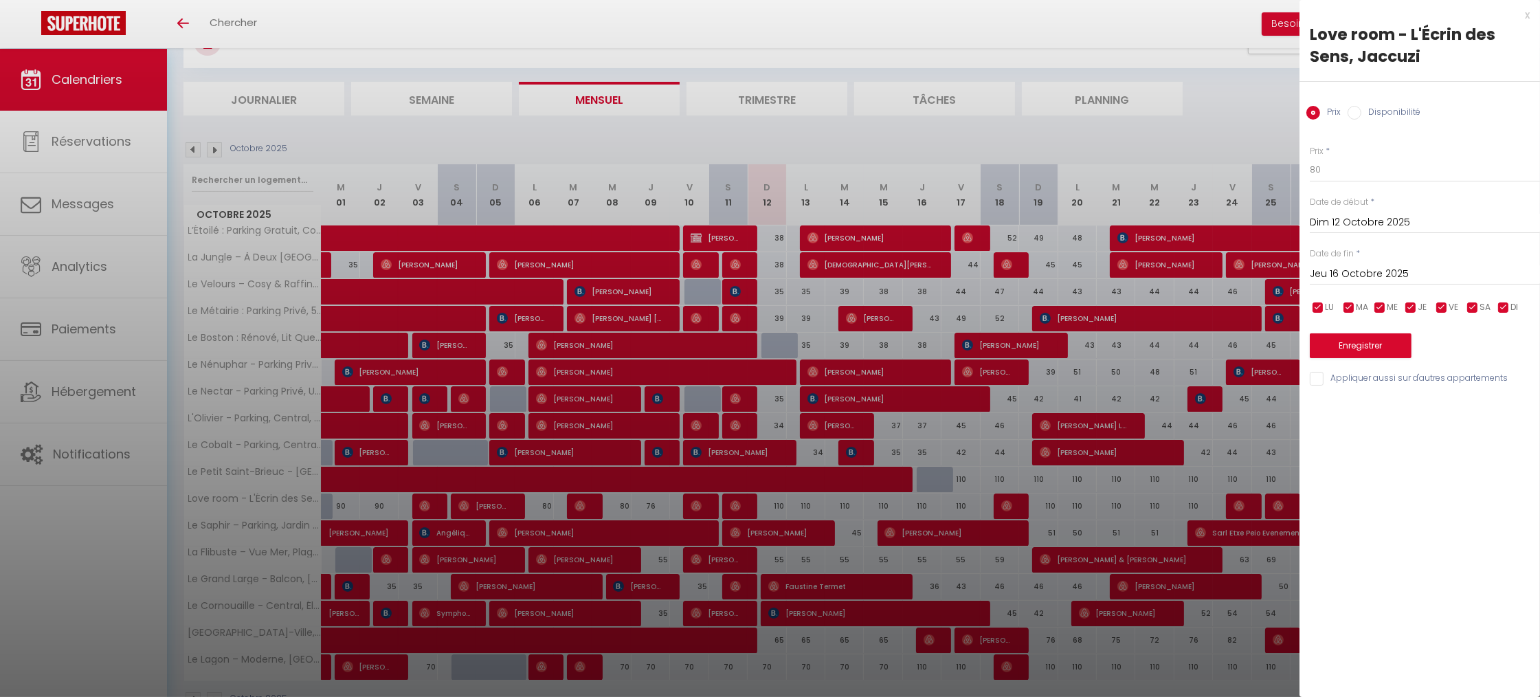
click at [1334, 346] on button "Enregistrer" at bounding box center [1360, 345] width 102 height 25
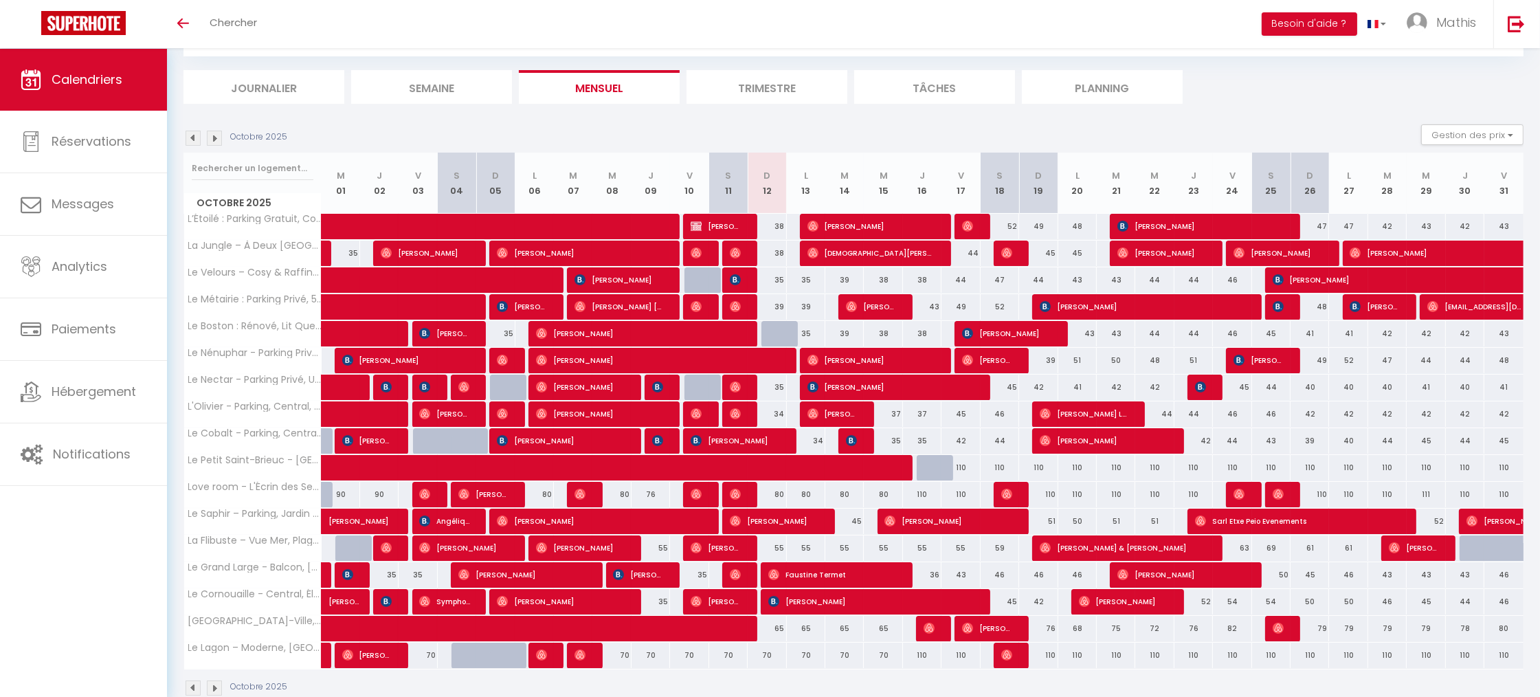
scroll to position [81, 0]
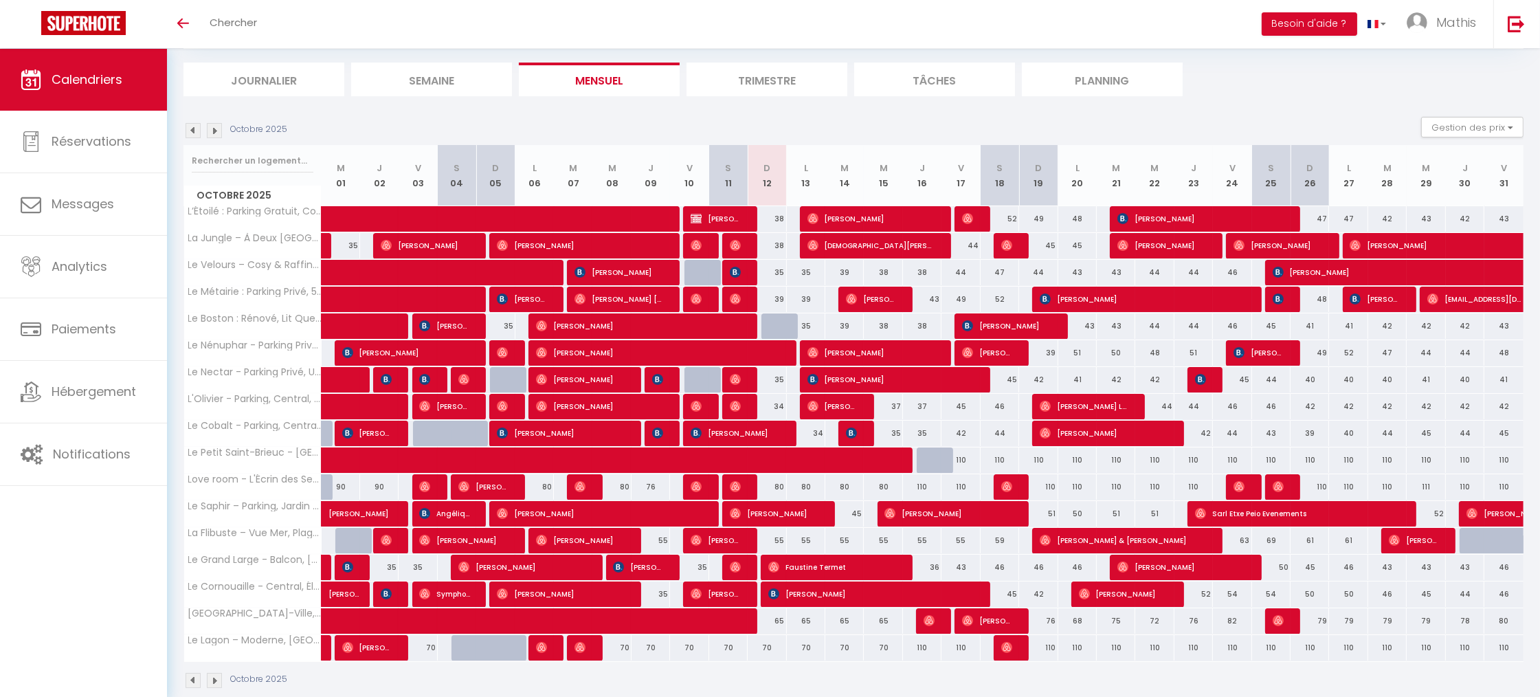
click at [1001, 539] on div "59" at bounding box center [999, 540] width 38 height 25
type input "59"
type input "Sam 18 Octobre 2025"
type input "Dim 19 Octobre 2025"
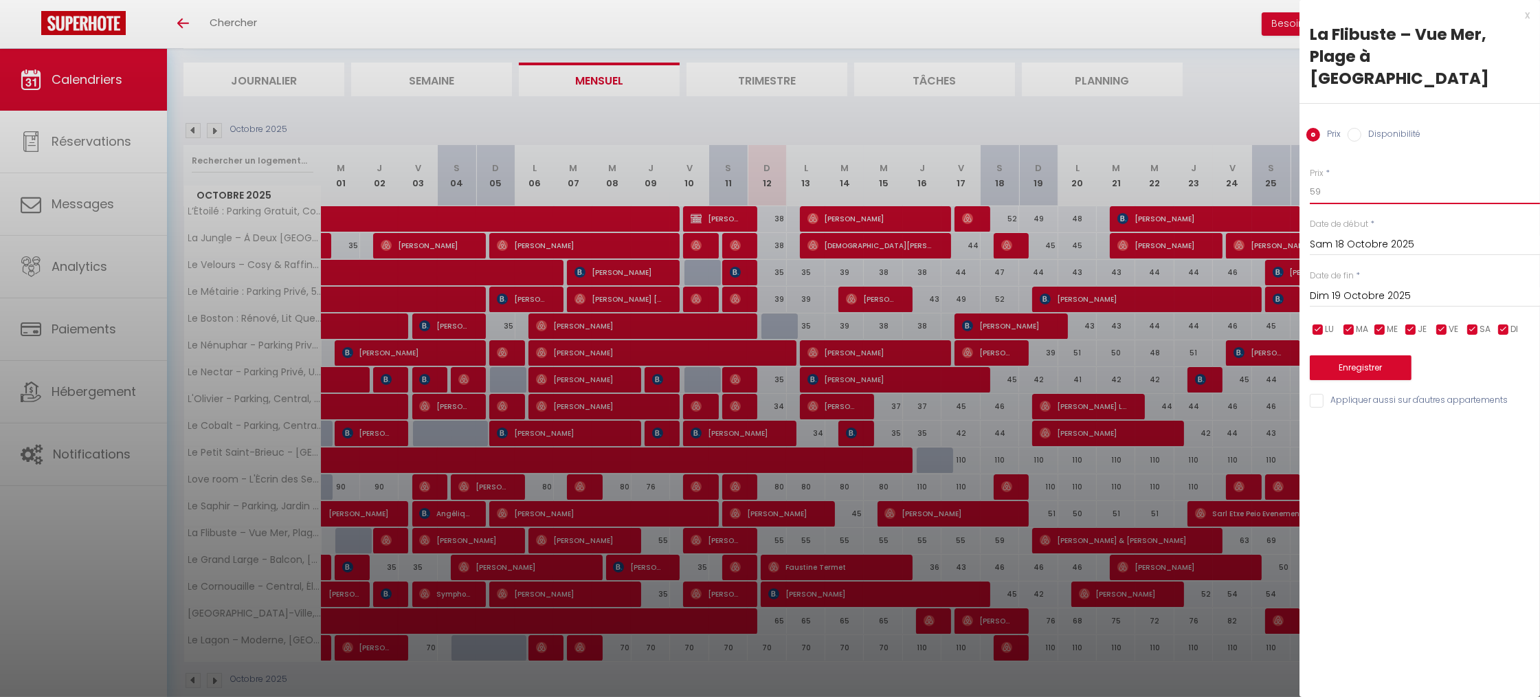
click at [1398, 179] on input "59" at bounding box center [1424, 191] width 230 height 25
type input "55"
drag, startPoint x: 1355, startPoint y: 362, endPoint x: 1356, endPoint y: 352, distance: 10.4
click at [1355, 361] on div "Prix * 55 Statut * Disponible Indisponible Date de début * Sam 18 Octobre 2025 …" at bounding box center [1419, 280] width 240 height 260
click at [1356, 355] on button "Enregistrer" at bounding box center [1360, 367] width 102 height 25
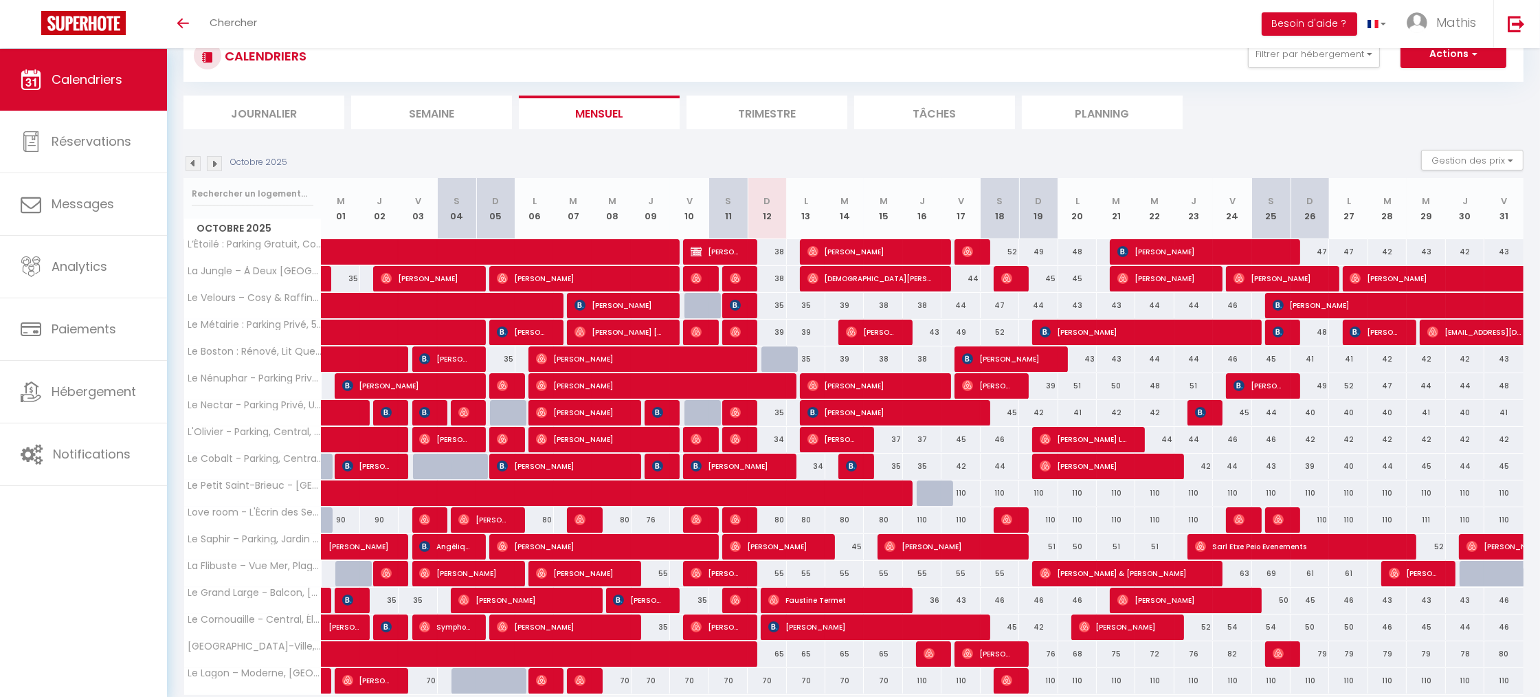
scroll to position [58, 0]
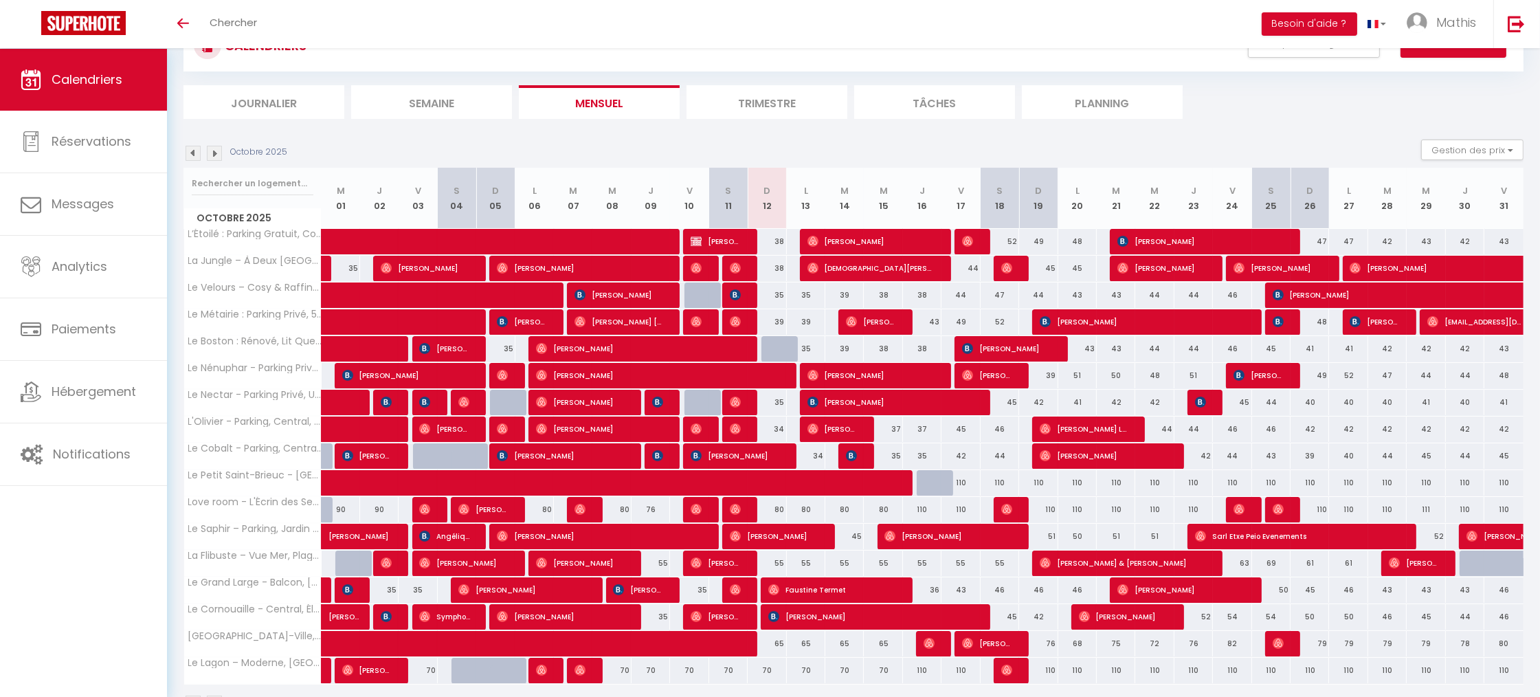
click at [776, 646] on div "65" at bounding box center [766, 643] width 38 height 25
type input "65"
type input "Dim 12 Octobre 2025"
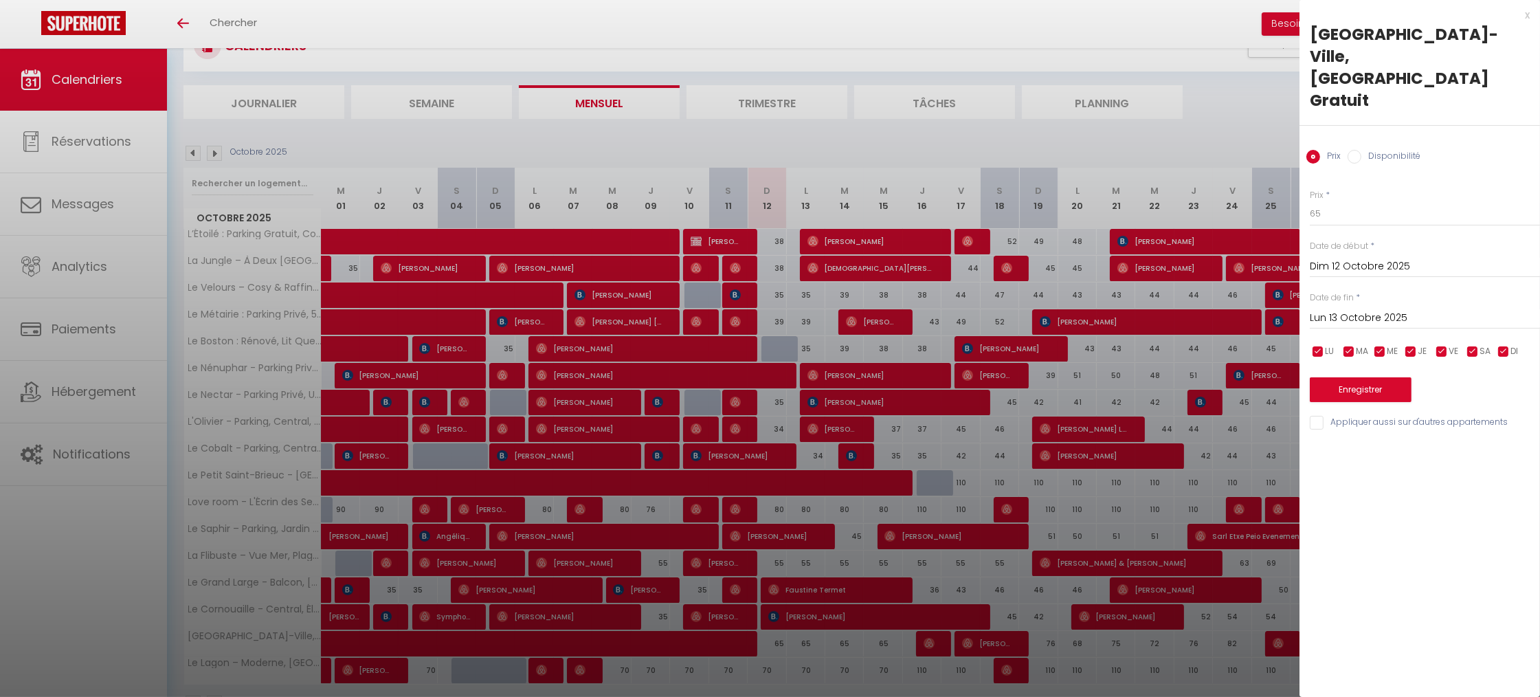
click at [1366, 309] on input "Lun 13 Octobre 2025" at bounding box center [1424, 318] width 230 height 18
click at [1451, 438] on span "16" at bounding box center [1442, 451] width 30 height 27
type input "Jeu 16 Octobre 2025"
click at [1336, 189] on div "Prix * 65" at bounding box center [1424, 208] width 230 height 38
click at [1338, 201] on input "65" at bounding box center [1424, 213] width 230 height 25
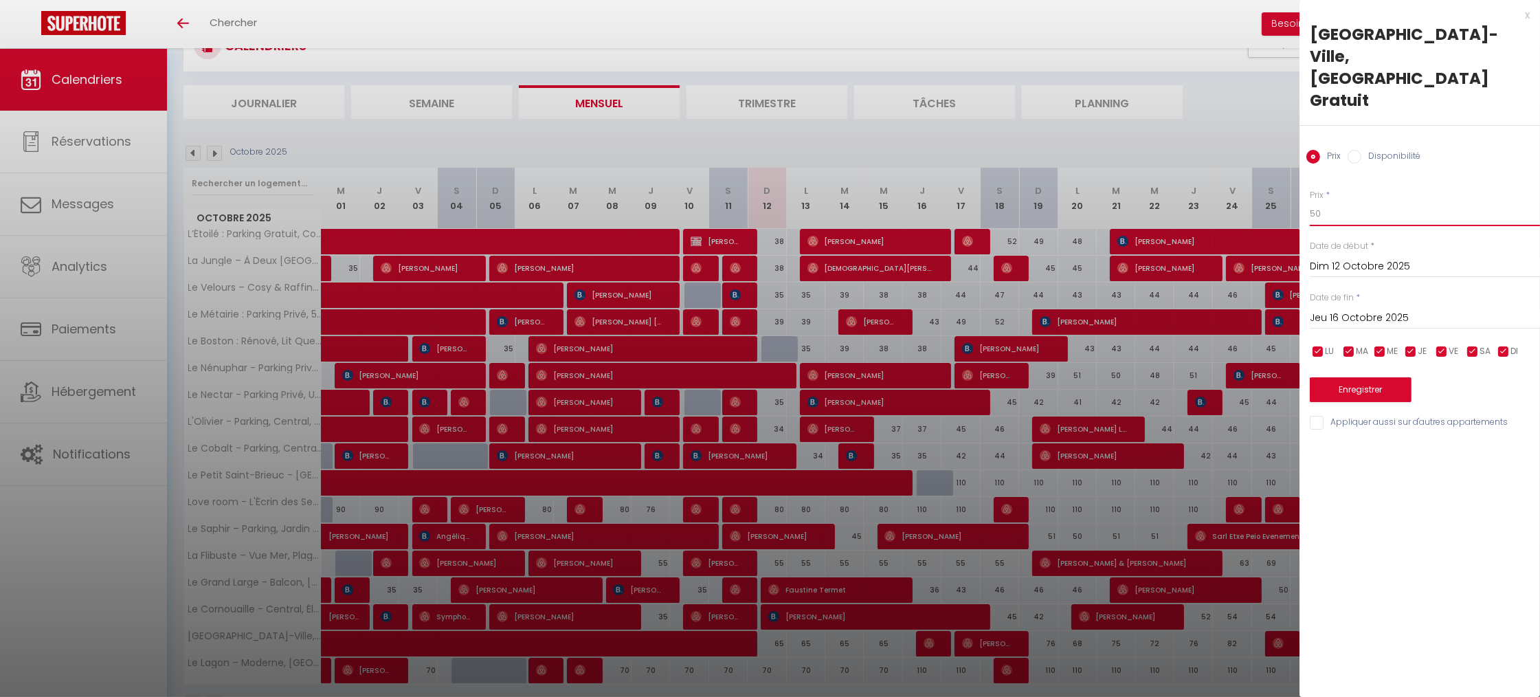
type input "50"
click at [1342, 377] on button "Enregistrer" at bounding box center [1360, 389] width 102 height 25
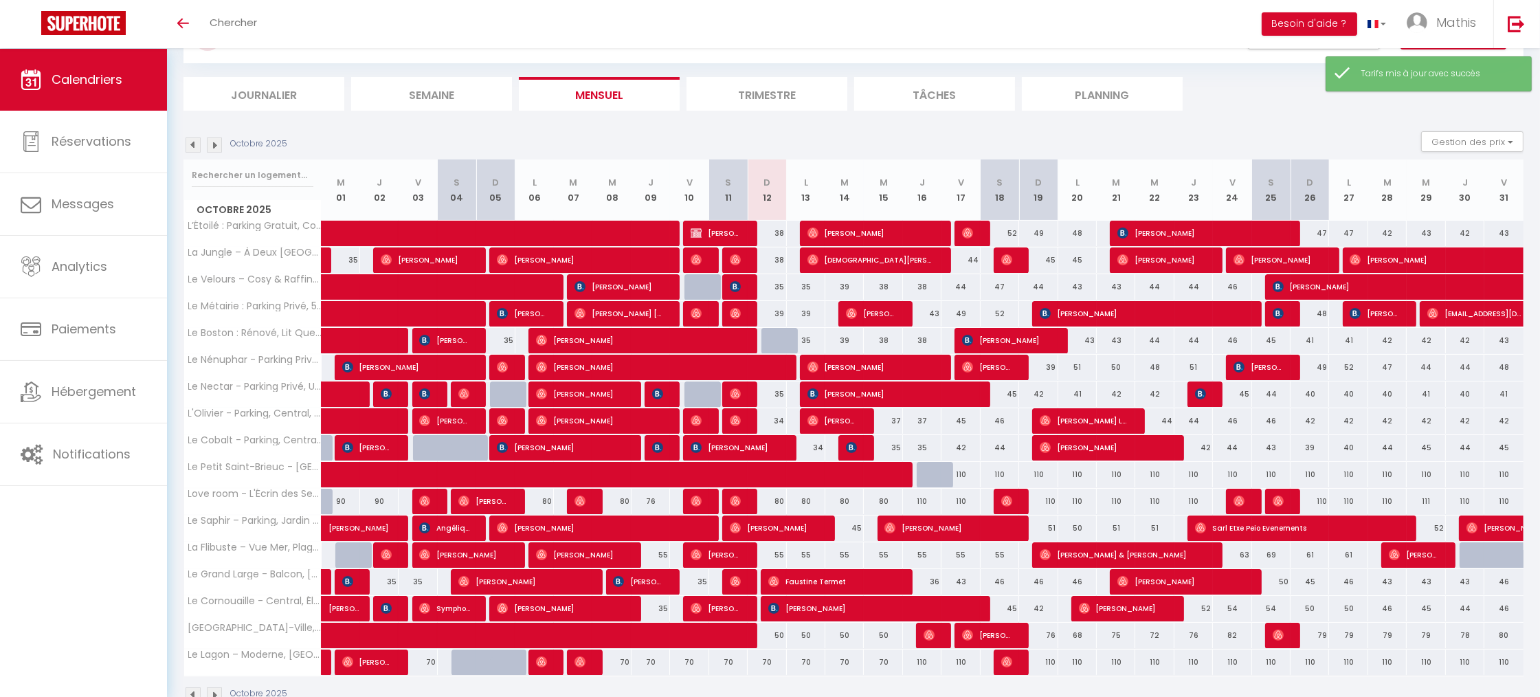
scroll to position [66, 0]
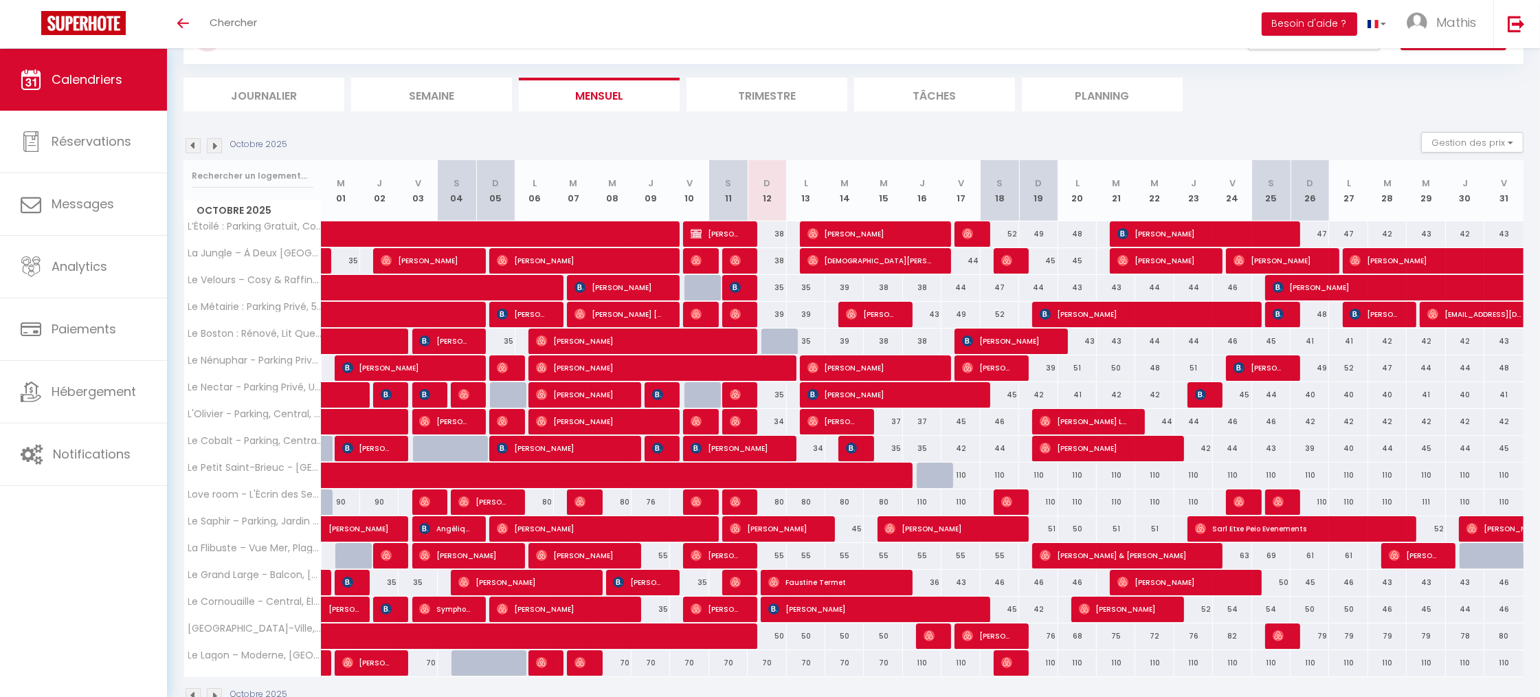
click at [614, 666] on div "70" at bounding box center [611, 662] width 38 height 25
type input "70"
type input "Mer 08 Octobre 2025"
type input "Jeu 09 Octobre 2025"
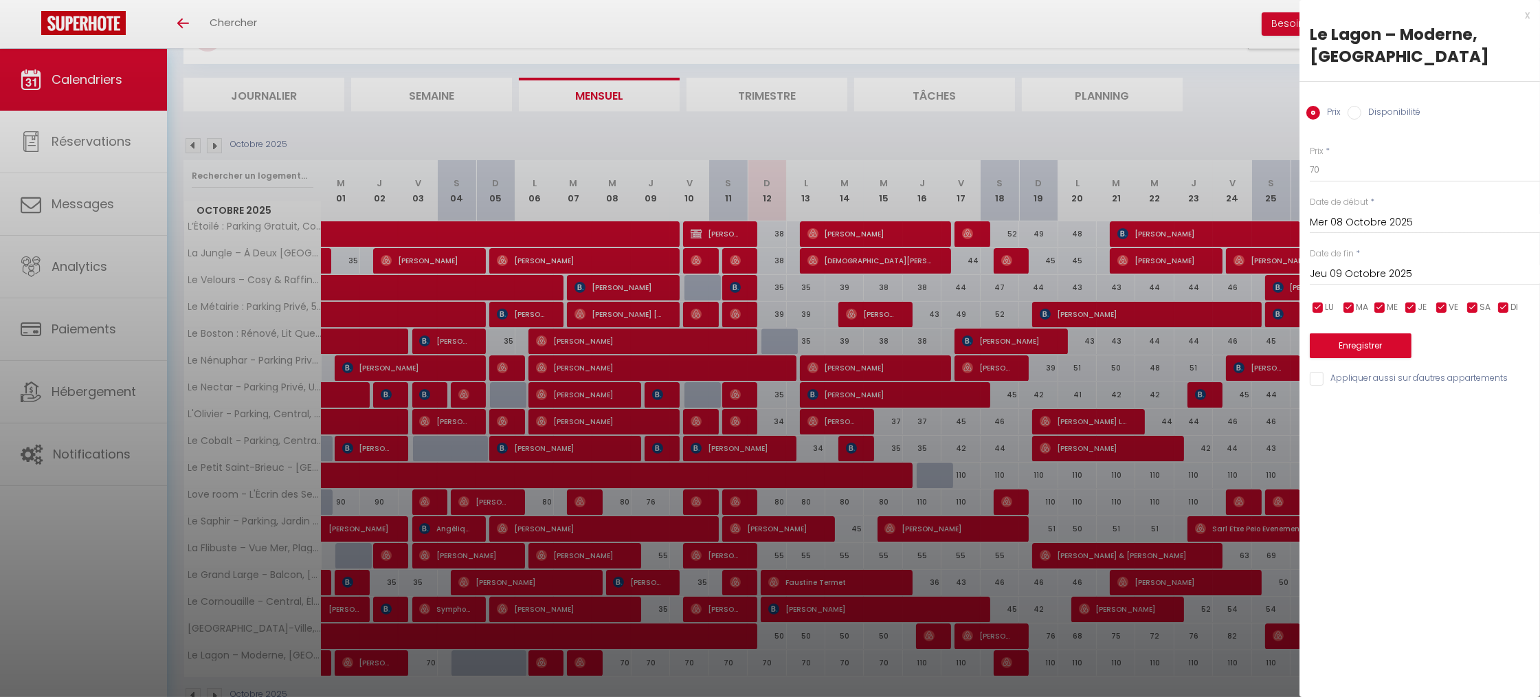
click at [614, 666] on div at bounding box center [770, 348] width 1540 height 697
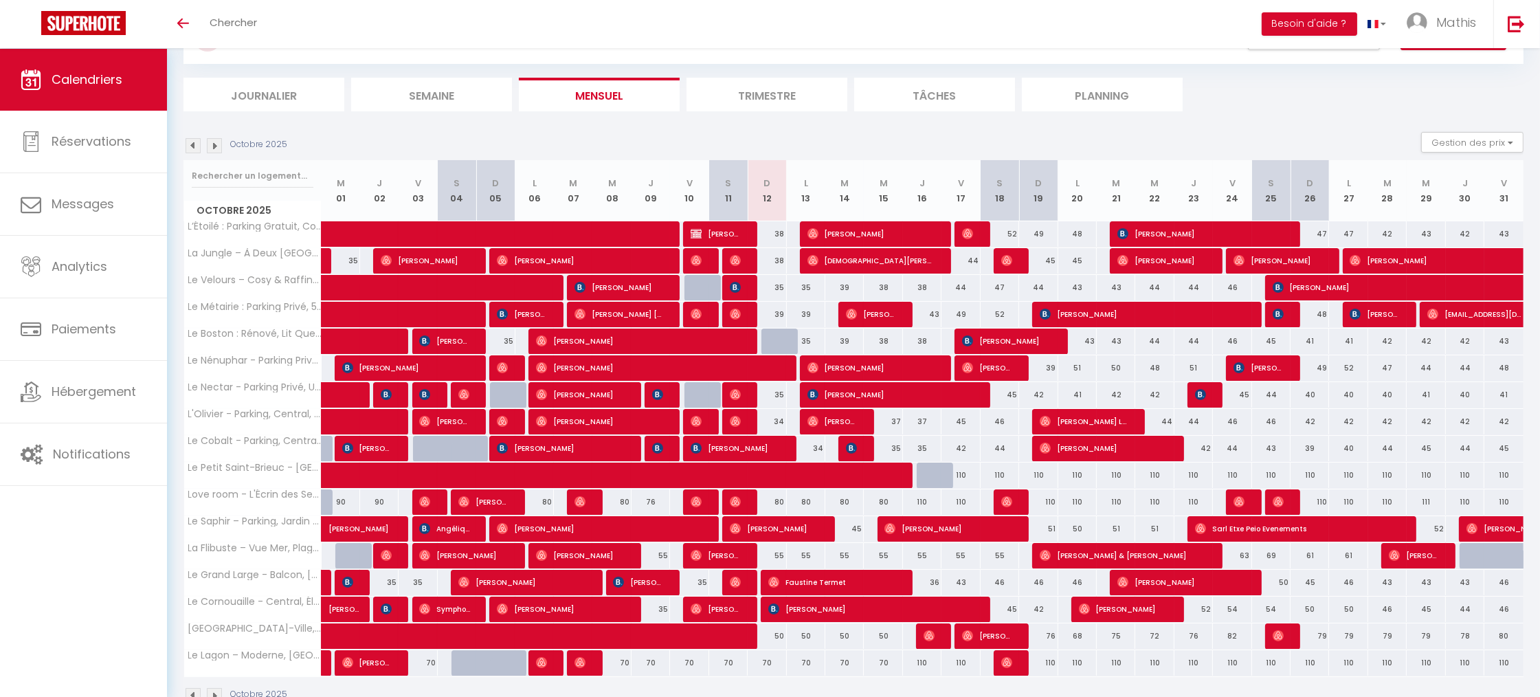
click at [771, 660] on div "70" at bounding box center [766, 662] width 38 height 25
type input "70"
type input "Dim 12 Octobre 2025"
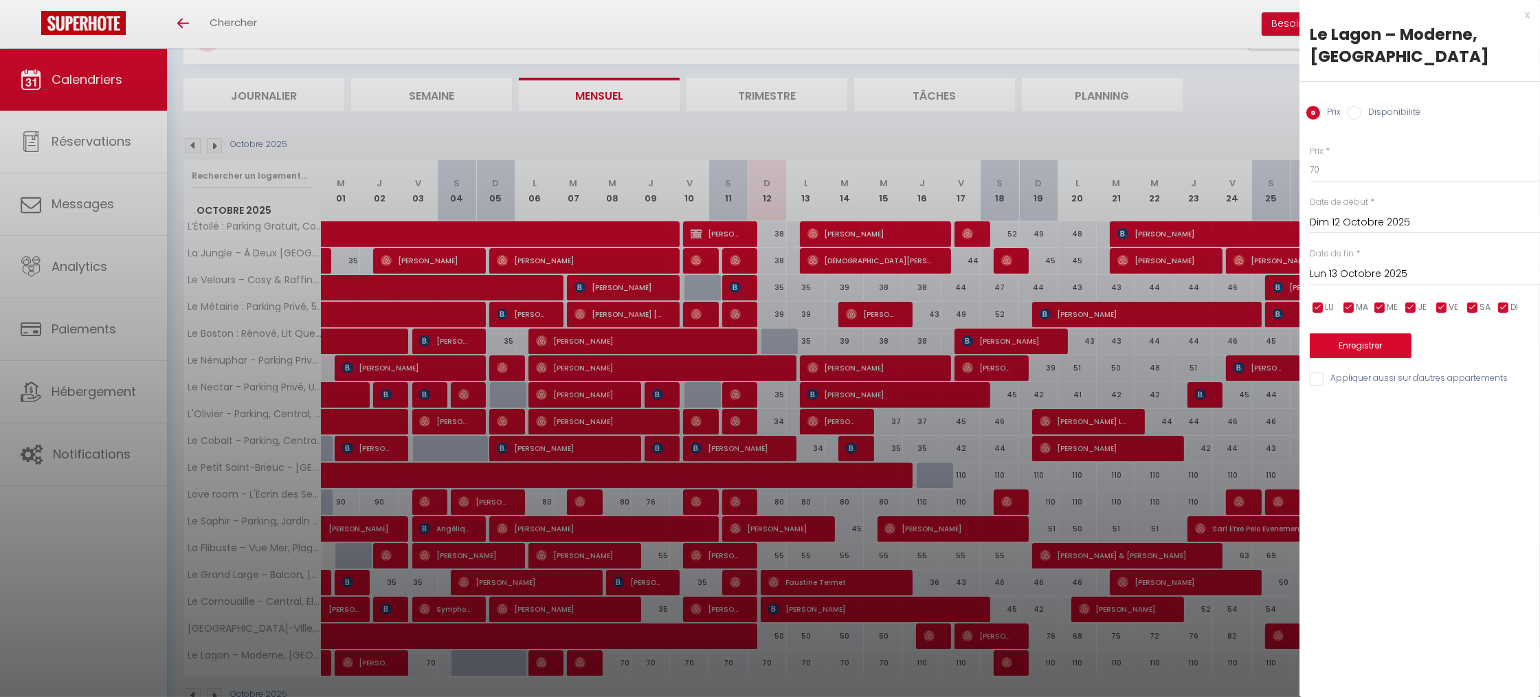
click at [1350, 286] on div "Prix * 70 Statut * Disponible Indisponible Date de début * Dim 12 Octobre 2025 …" at bounding box center [1419, 258] width 240 height 260
click at [1353, 276] on input "Lun 13 Octobre 2025" at bounding box center [1424, 274] width 230 height 18
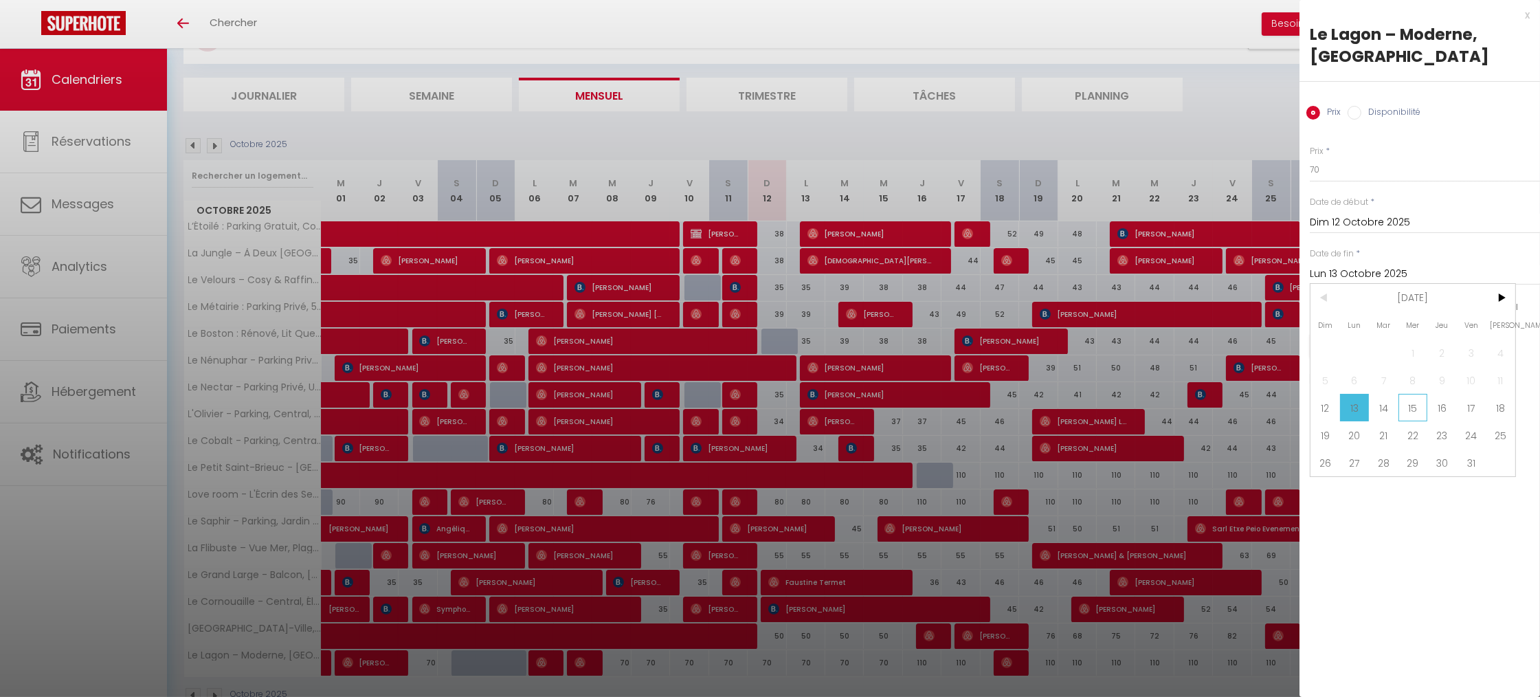
click at [1413, 396] on span "15" at bounding box center [1413, 407] width 30 height 27
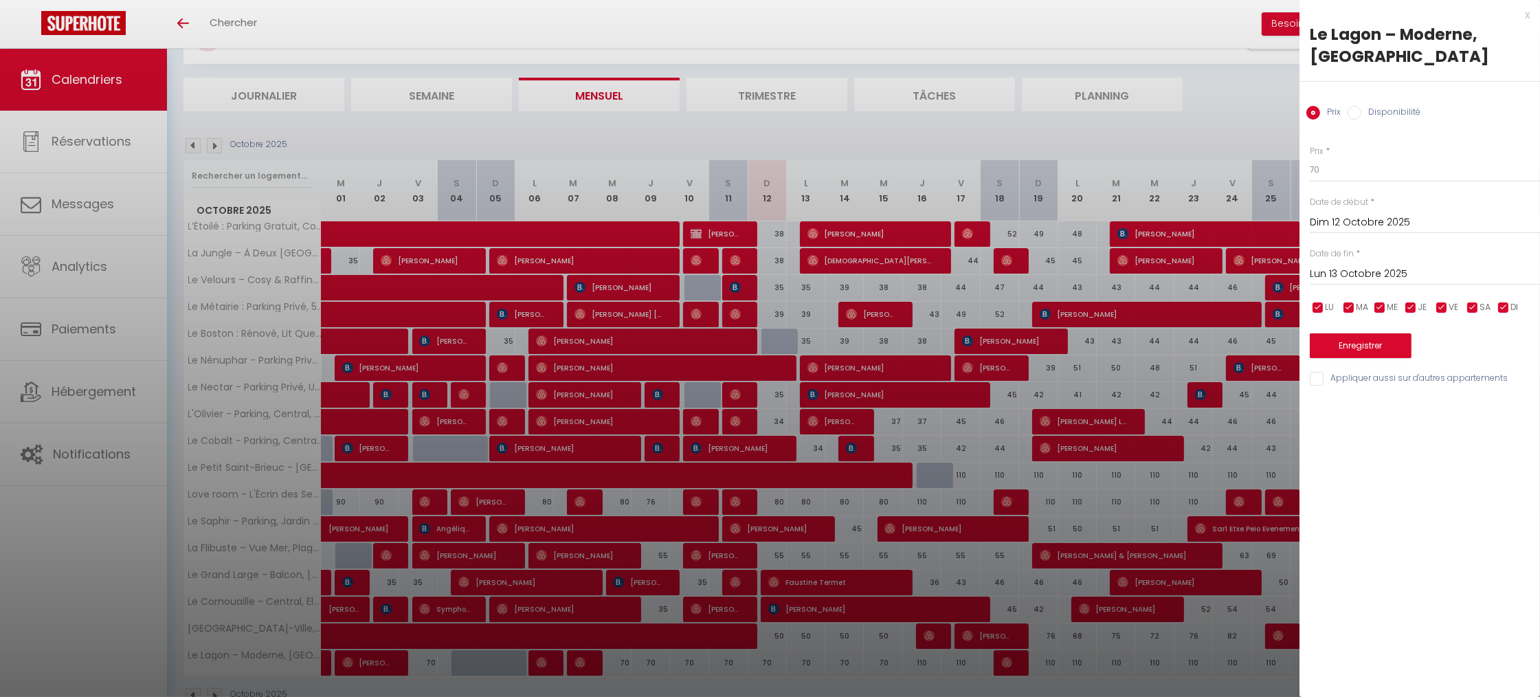
type input "Mer 15 Octobre 2025"
click at [1359, 164] on input "70" at bounding box center [1424, 169] width 230 height 25
type input "65"
click at [1336, 350] on button "Enregistrer" at bounding box center [1360, 345] width 102 height 25
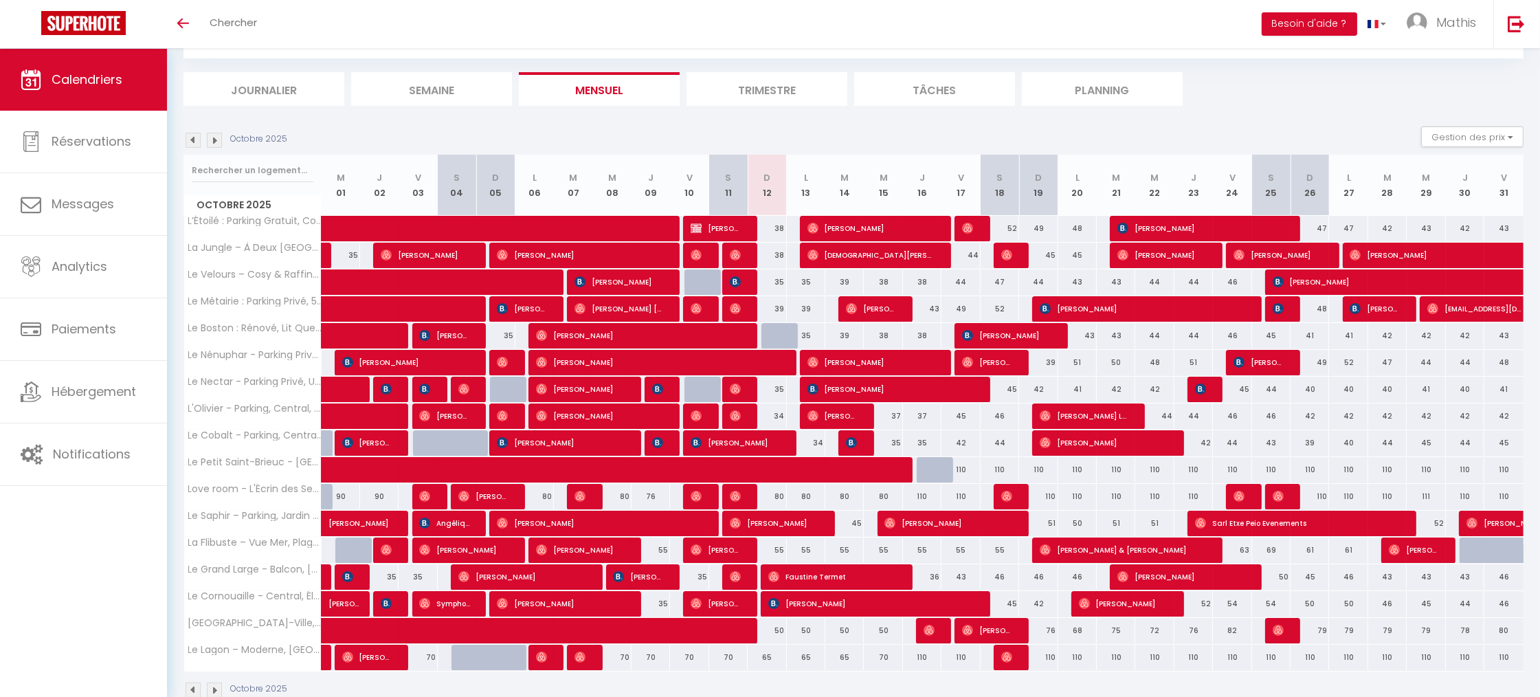
scroll to position [69, 0]
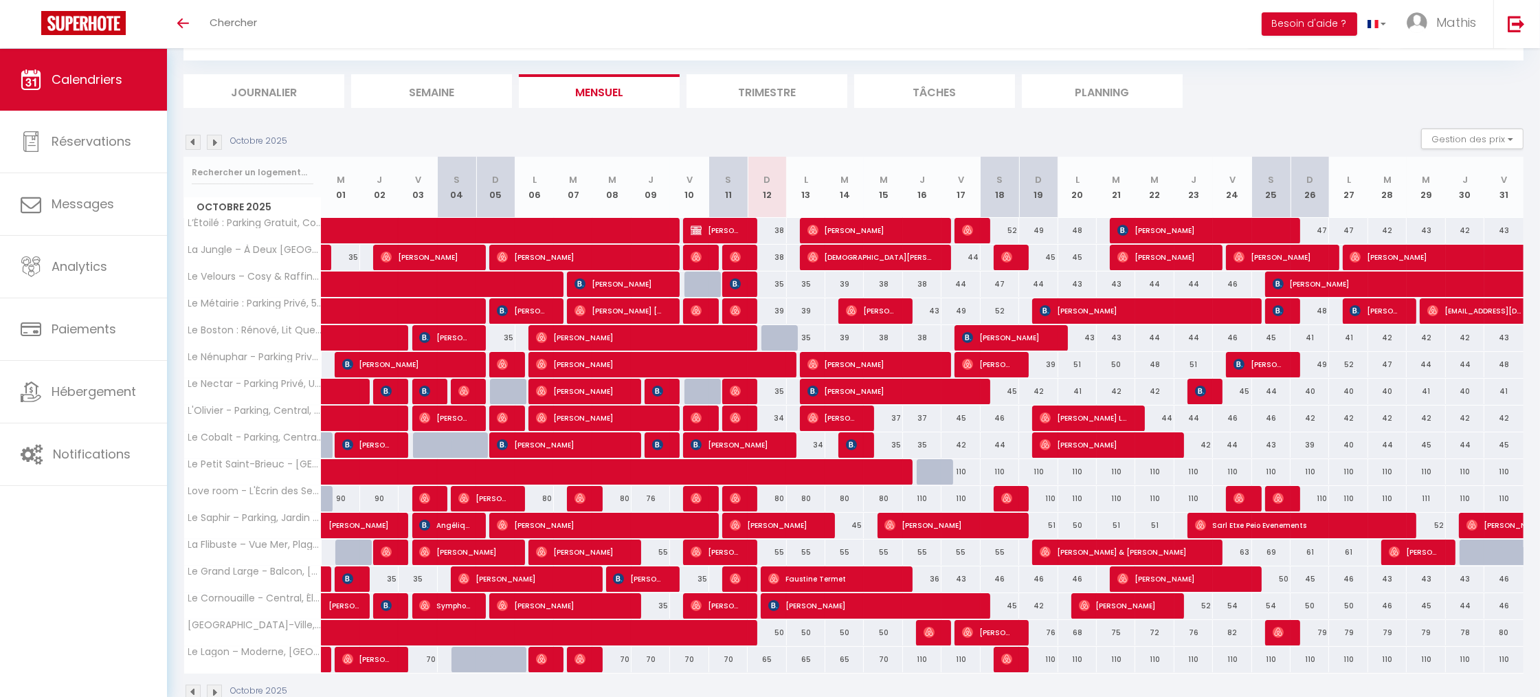
click at [695, 686] on div "Octobre 2025" at bounding box center [853, 693] width 1340 height 41
click at [924, 662] on div "110" at bounding box center [922, 658] width 38 height 25
type input "110"
type input "Jeu 16 Octobre 2025"
type input "Ven 17 Octobre 2025"
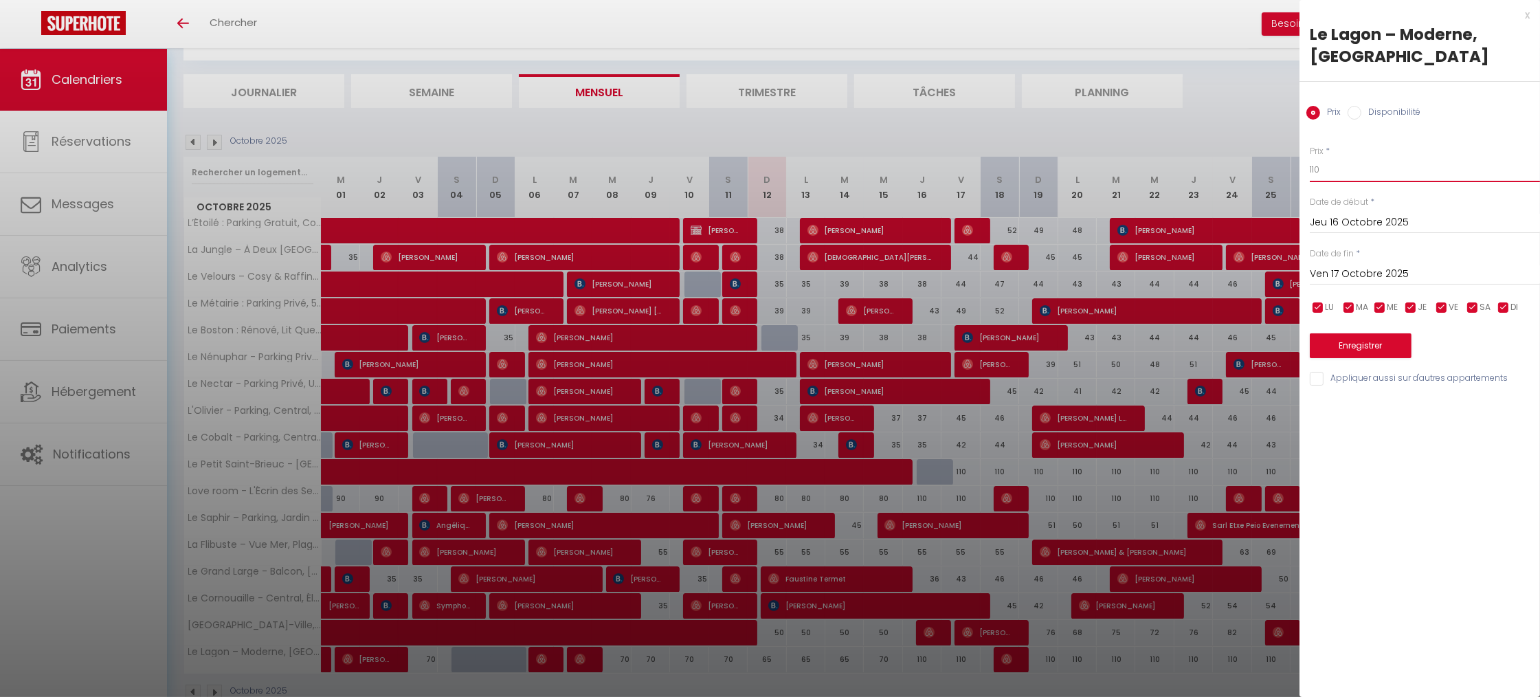
click at [1423, 161] on input "110" at bounding box center [1424, 169] width 230 height 25
type input "85"
click at [1357, 335] on button "Enregistrer" at bounding box center [1360, 345] width 102 height 25
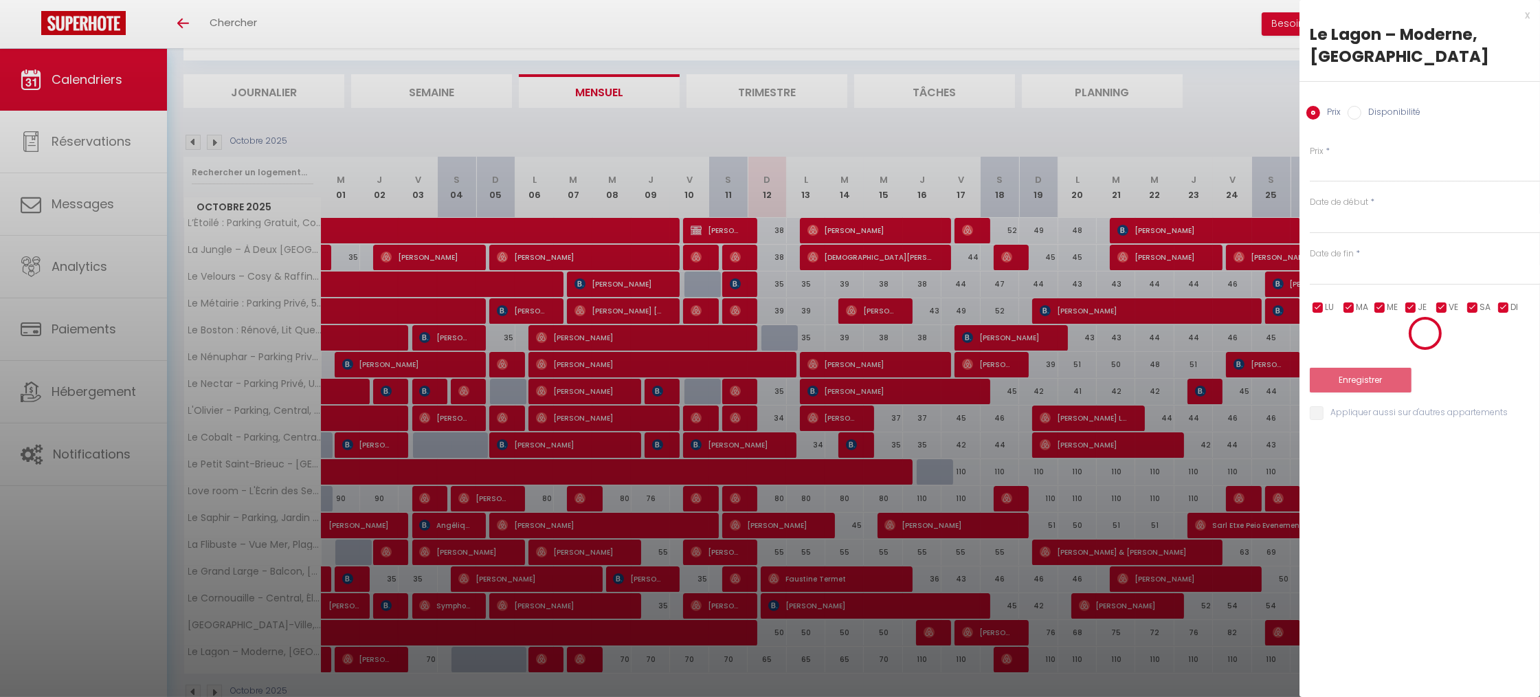
scroll to position [48, 0]
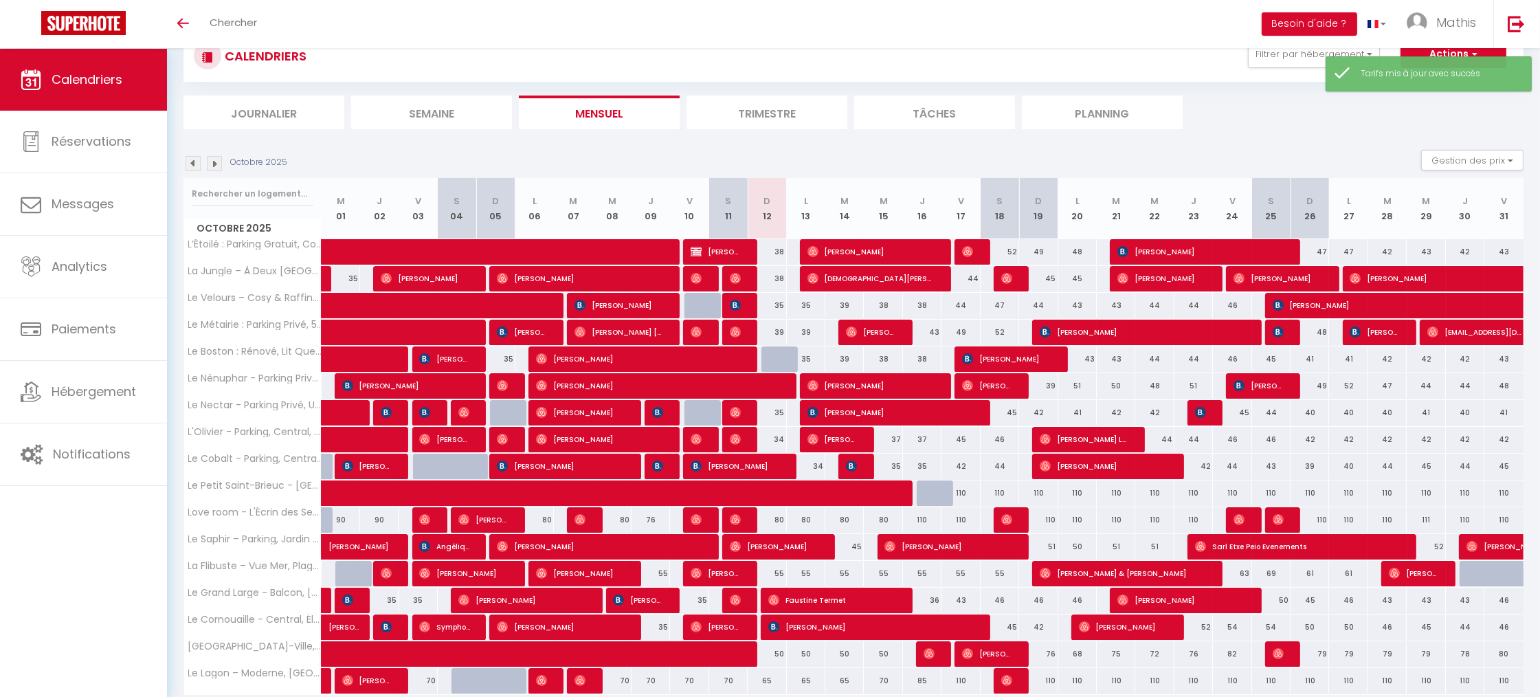
click at [965, 681] on div "110" at bounding box center [960, 680] width 38 height 25
type input "110"
type input "Ven 17 Octobre 2025"
type input "Sam 18 Octobre 2025"
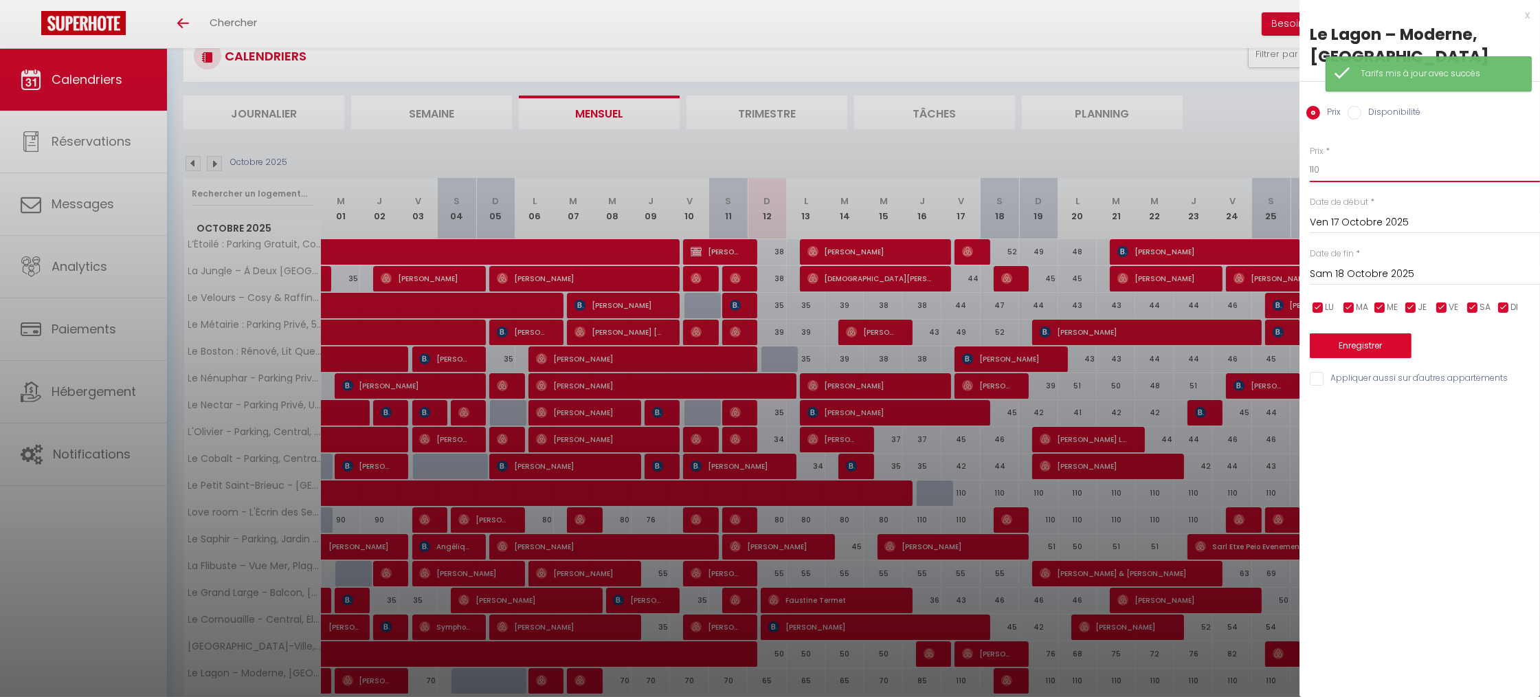
click at [1331, 181] on input "110" at bounding box center [1424, 169] width 230 height 25
type input "100"
click at [1361, 342] on button "Enregistrer" at bounding box center [1360, 345] width 102 height 25
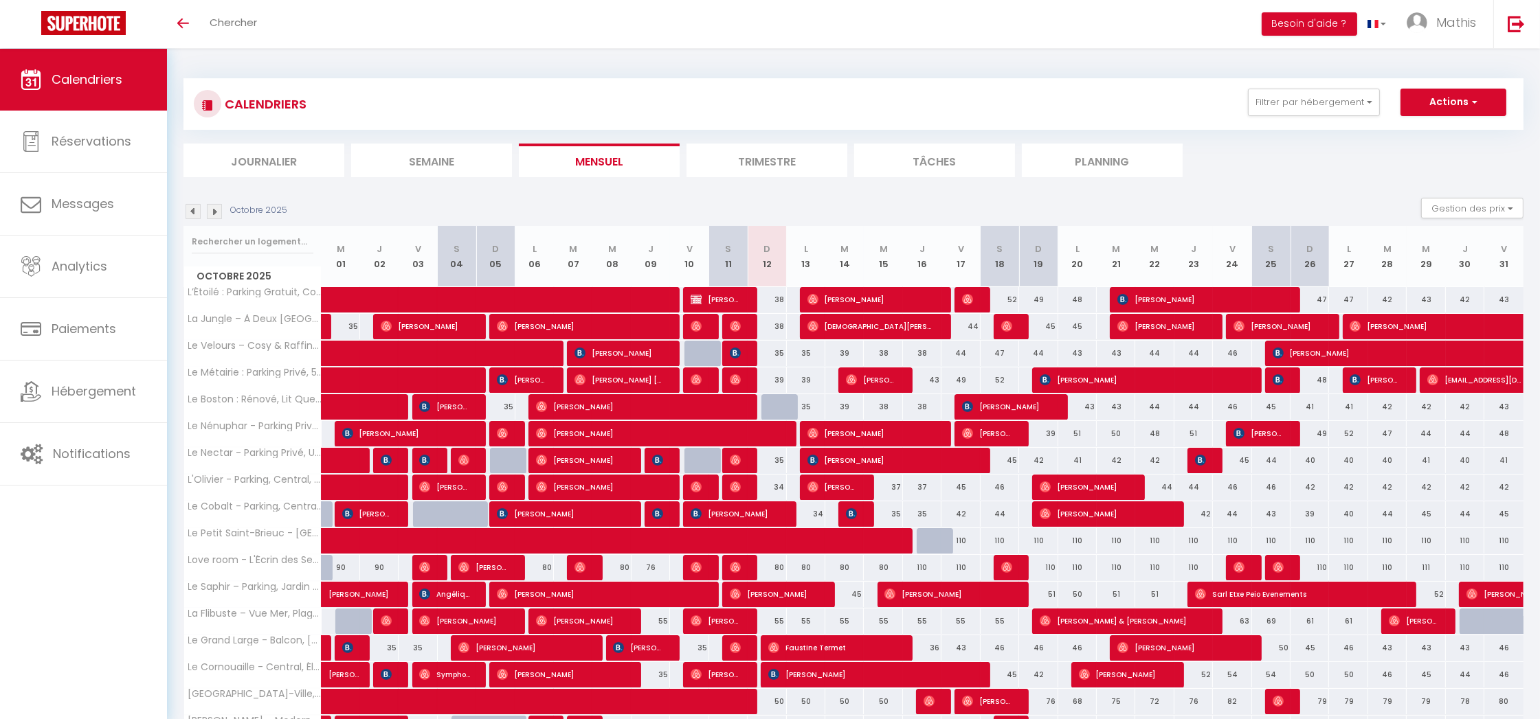
click at [207, 214] on img at bounding box center [214, 211] width 15 height 15
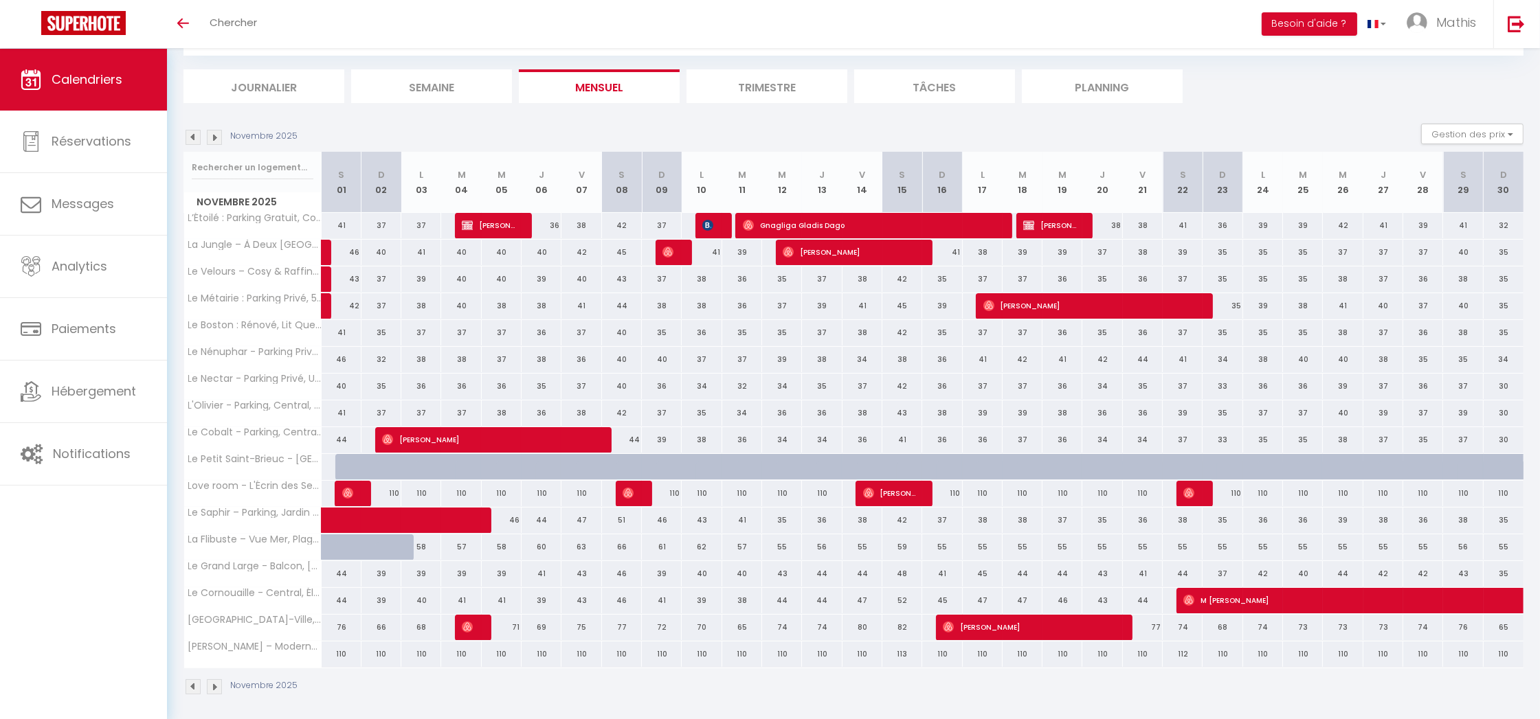
scroll to position [72, 0]
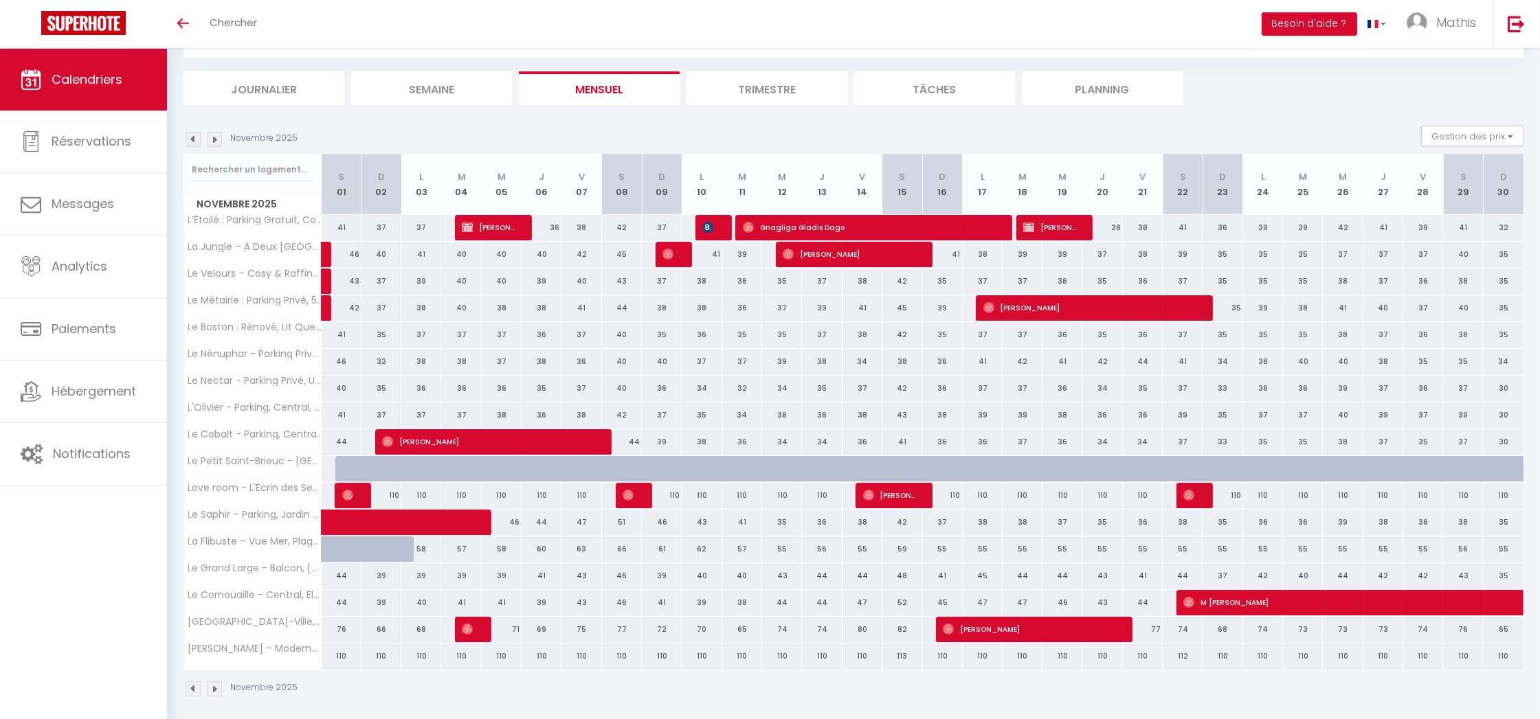
click at [197, 139] on img at bounding box center [192, 139] width 15 height 15
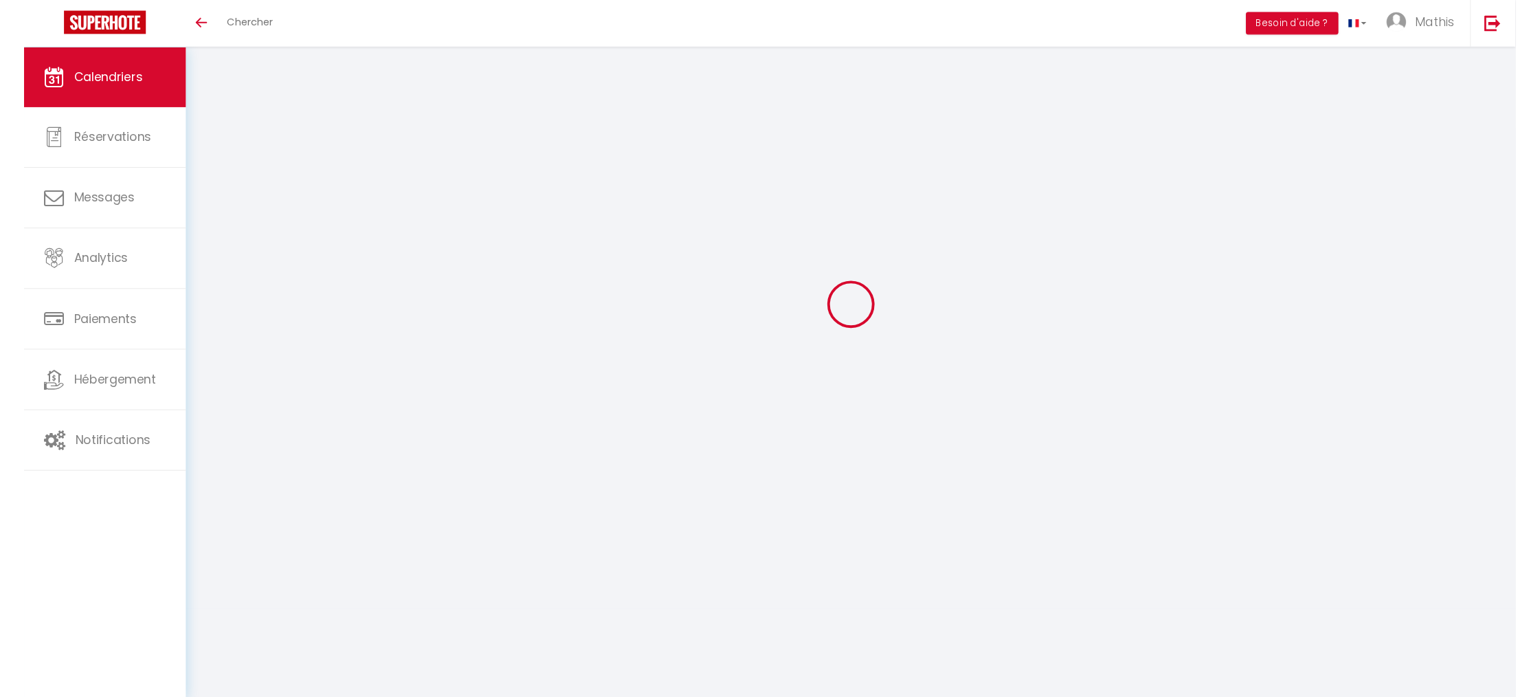
scroll to position [48, 0]
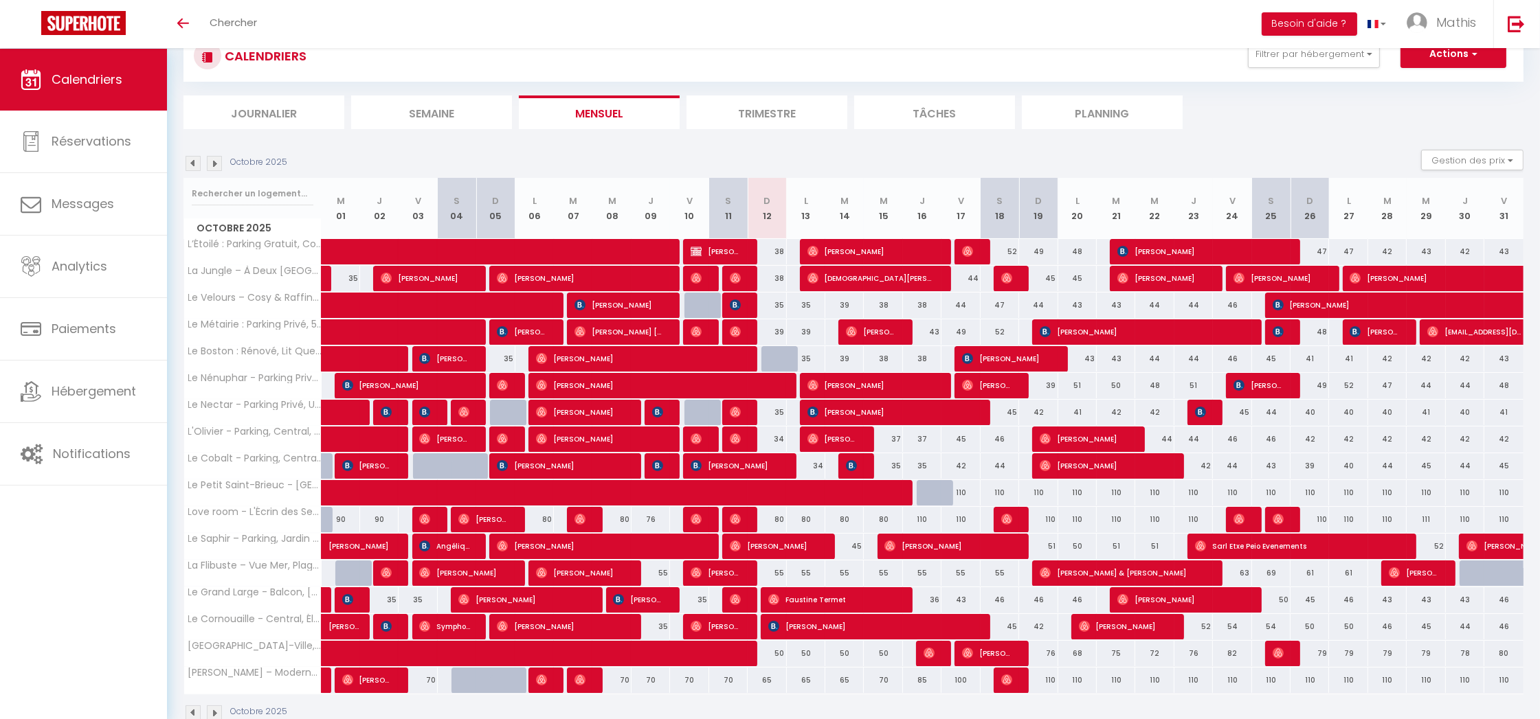
click at [218, 162] on img at bounding box center [214, 163] width 15 height 15
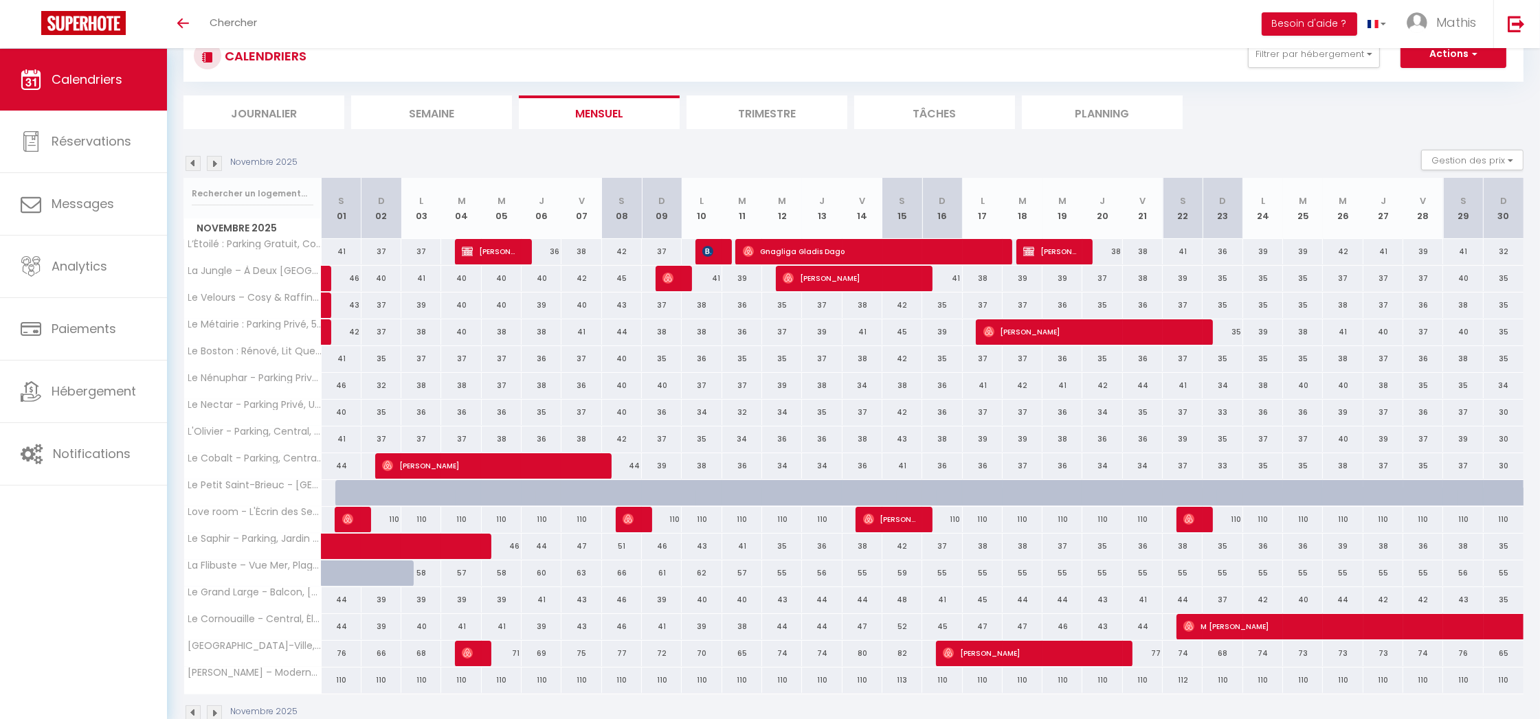
click at [190, 159] on img at bounding box center [192, 163] width 15 height 15
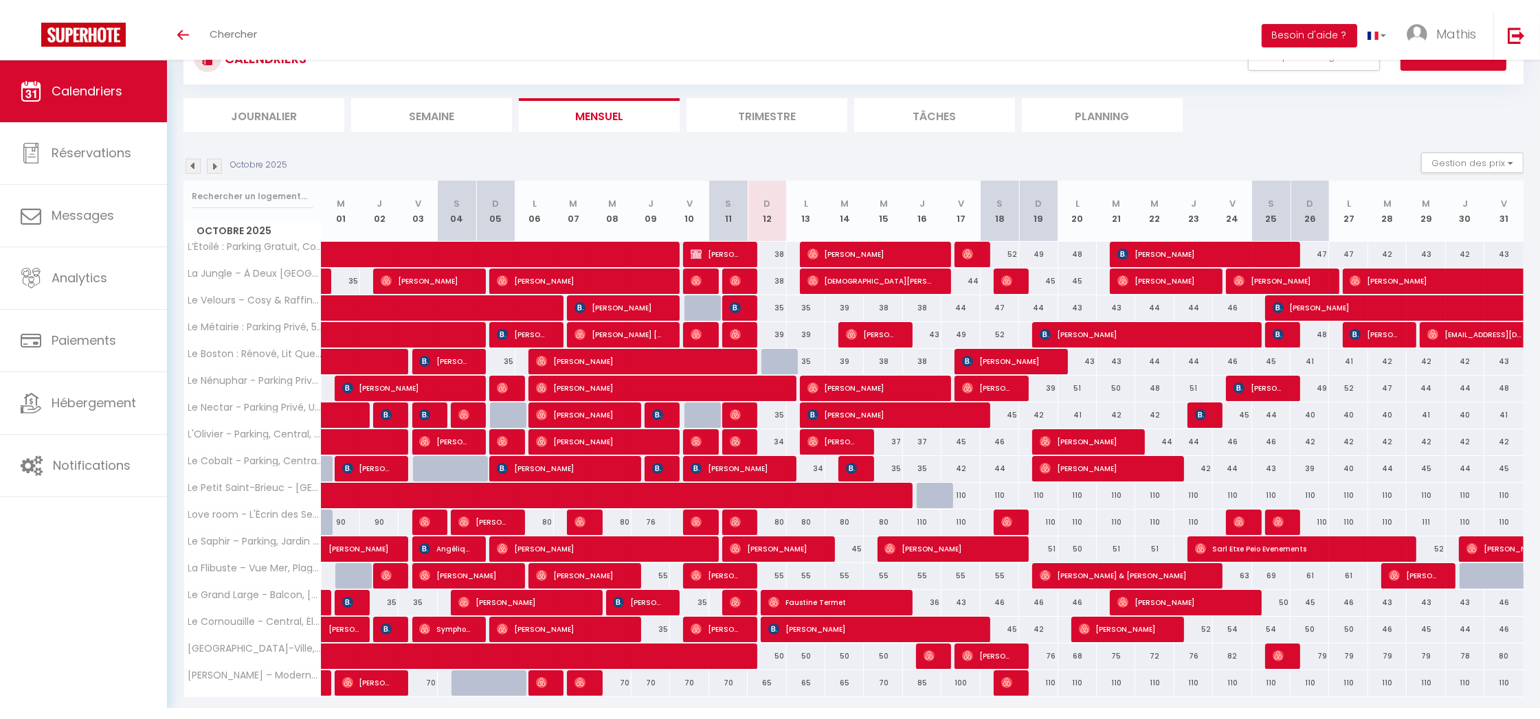
scroll to position [58, 0]
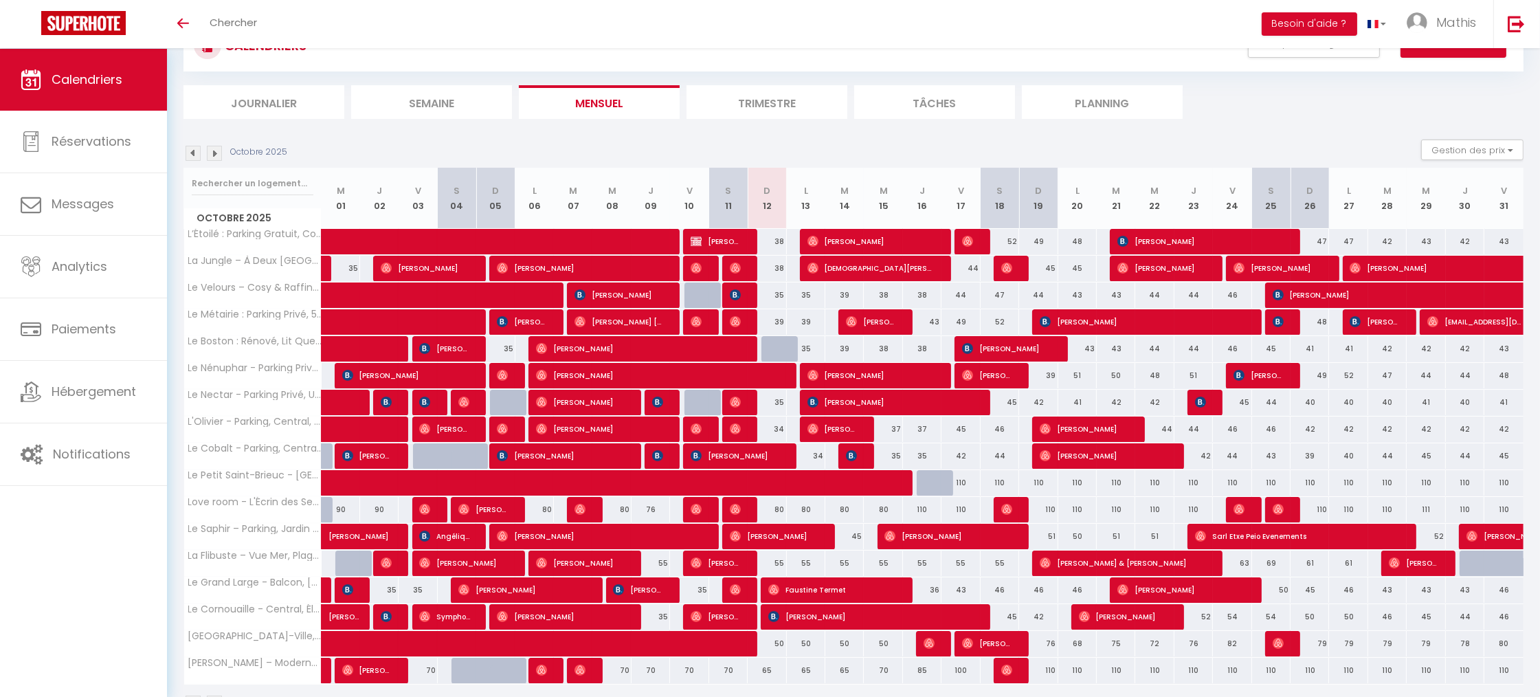
drag, startPoint x: 793, startPoint y: 671, endPoint x: 985, endPoint y: 667, distance: 192.4
click at [985, 667] on tr "Le Lagon – Moderne, Parking & Proche Centre 70 Louis Allegret Bezely Teillant 7…" at bounding box center [854, 670] width 1340 height 27
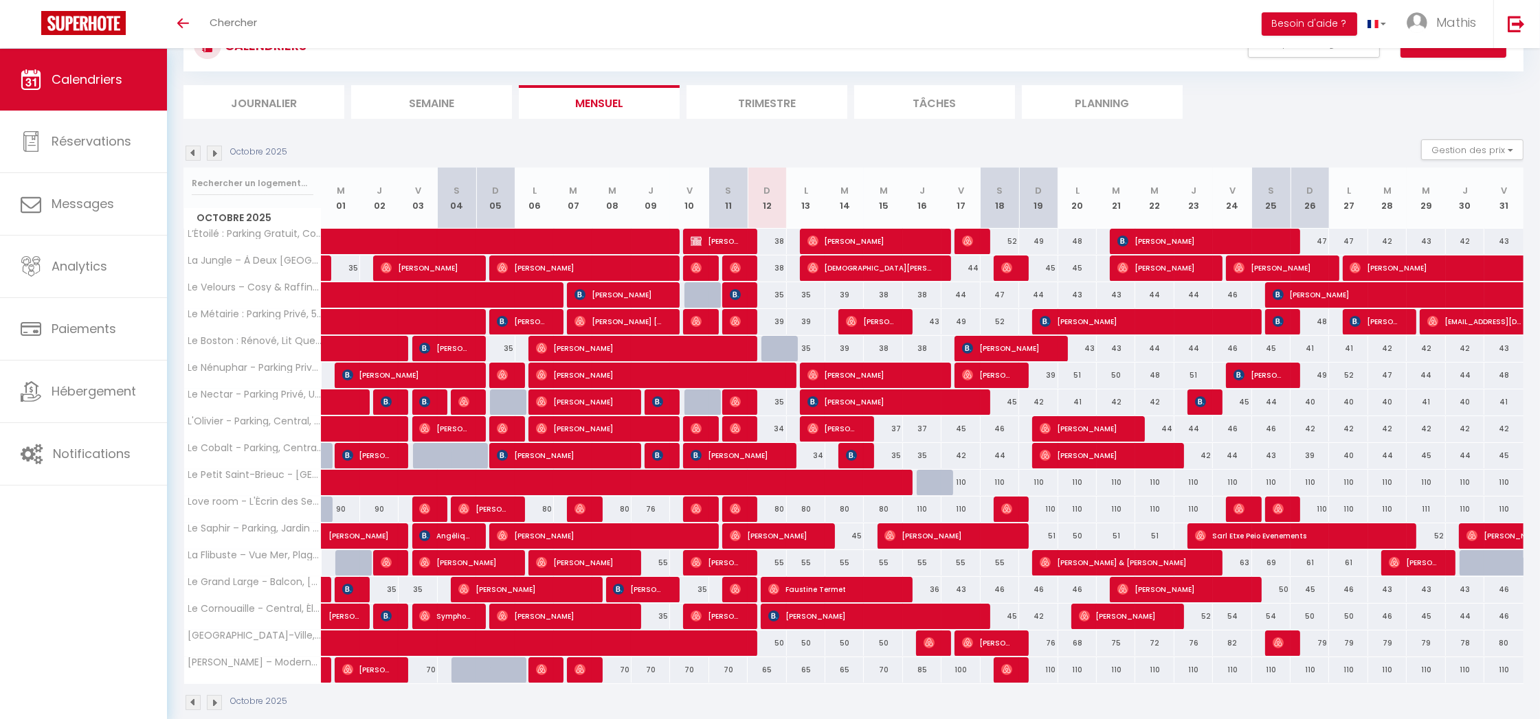
click at [721, 666] on div "70" at bounding box center [728, 669] width 38 height 25
type input "70"
type input "Sam 11 Octobre 2025"
type input "Dim 12 Octobre 2025"
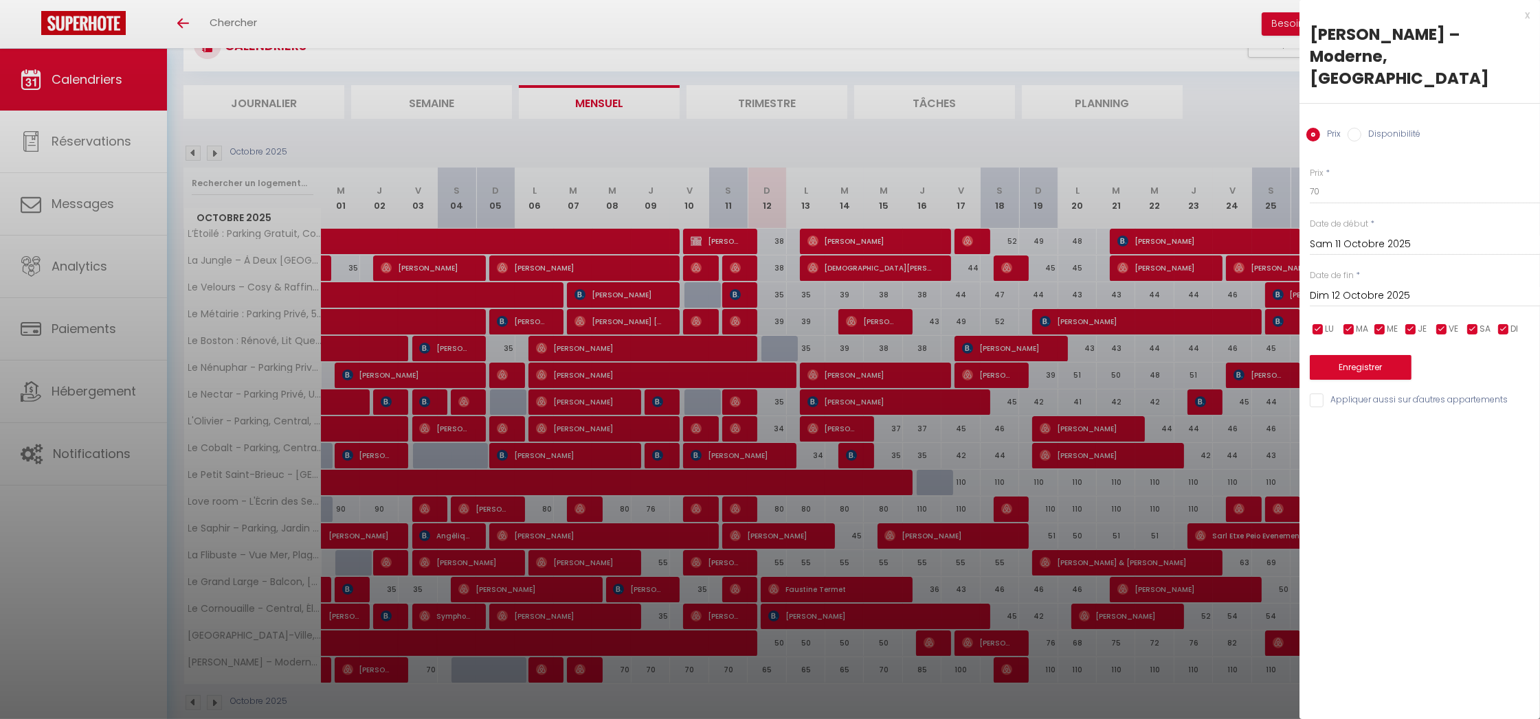
click at [721, 675] on div at bounding box center [770, 359] width 1540 height 719
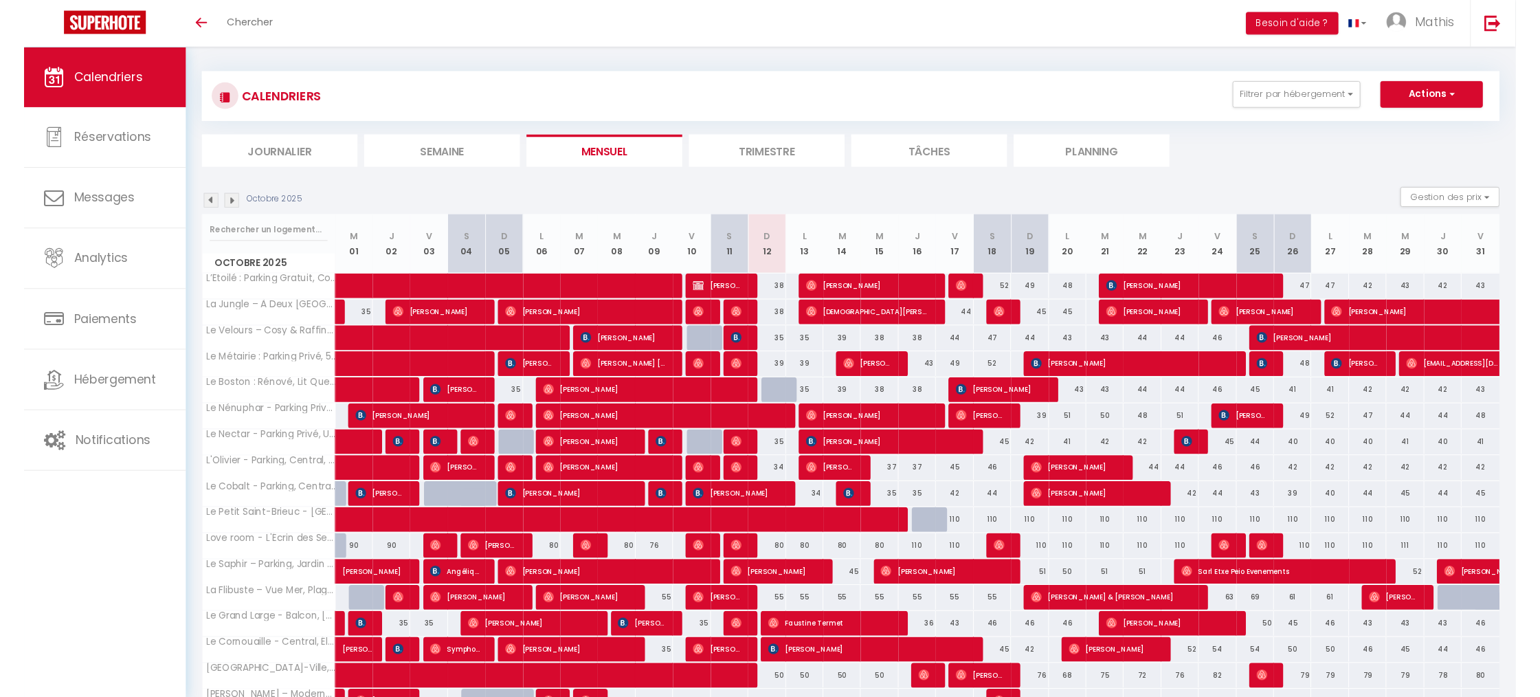
scroll to position [0, 0]
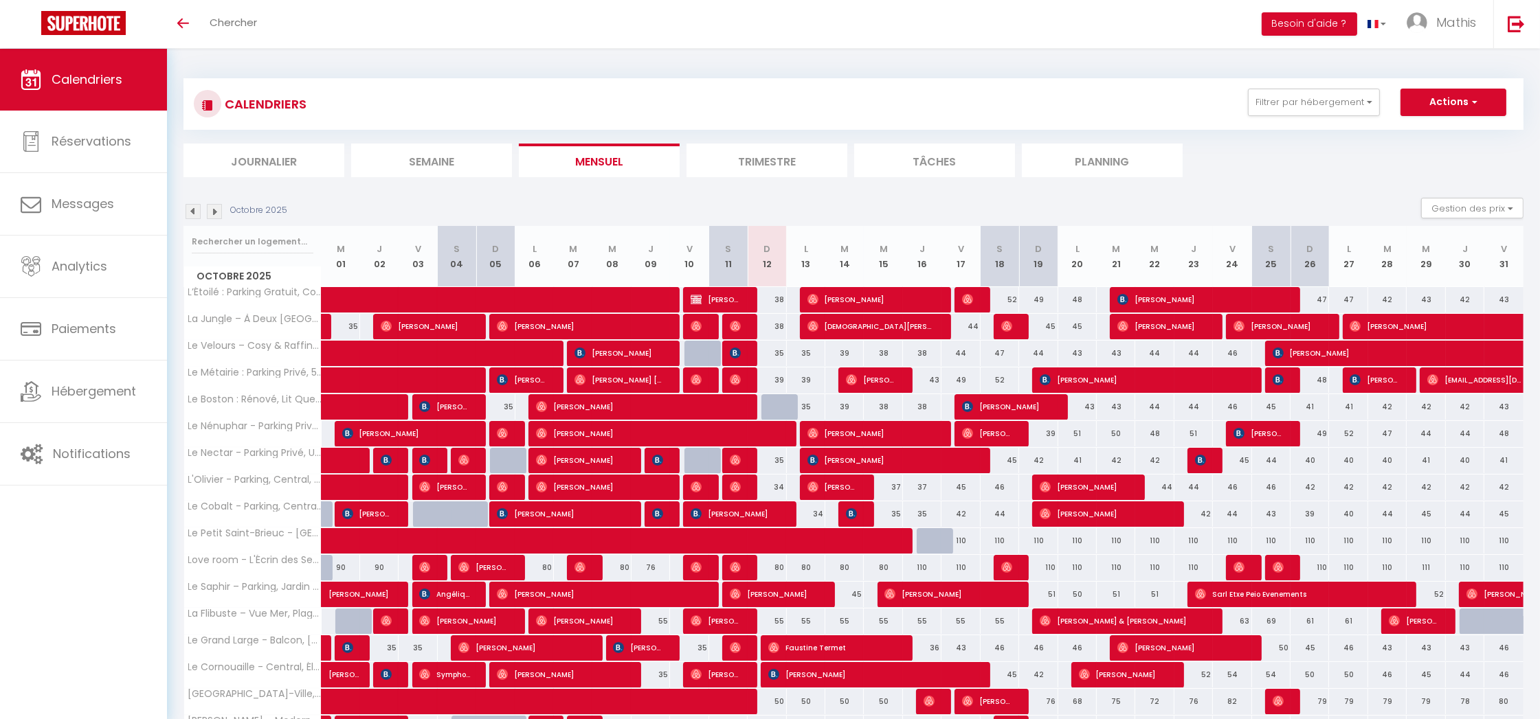
click at [776, 350] on div "35" at bounding box center [766, 353] width 38 height 25
type input "35"
type input "Dim 12 Octobre 2025"
type input "Lun 13 Octobre 2025"
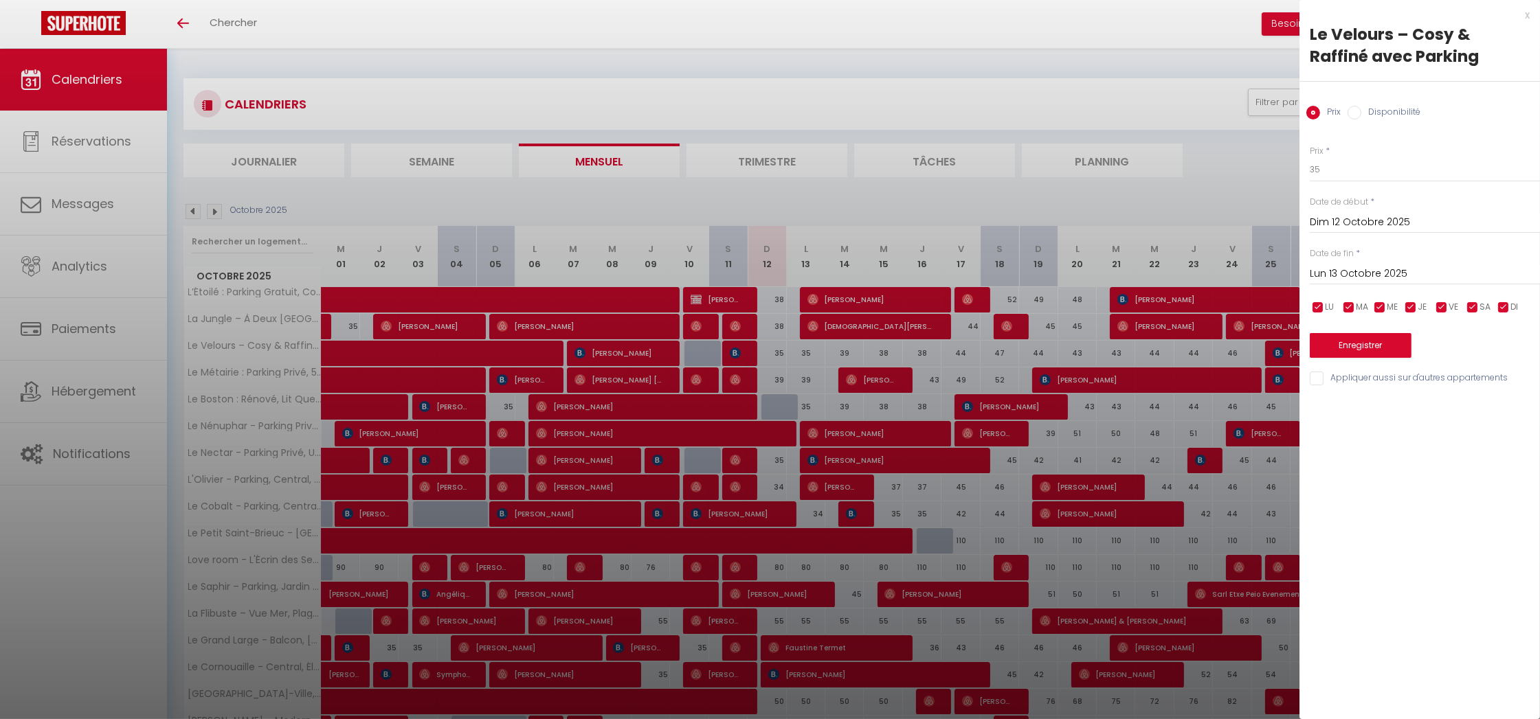
click at [1358, 120] on div "Prix Disponibilité" at bounding box center [1419, 105] width 240 height 46
click at [1359, 115] on input "Disponibilité" at bounding box center [1354, 113] width 14 height 14
radio input "true"
radio input "false"
drag, startPoint x: 1356, startPoint y: 191, endPoint x: 1344, endPoint y: 164, distance: 29.5
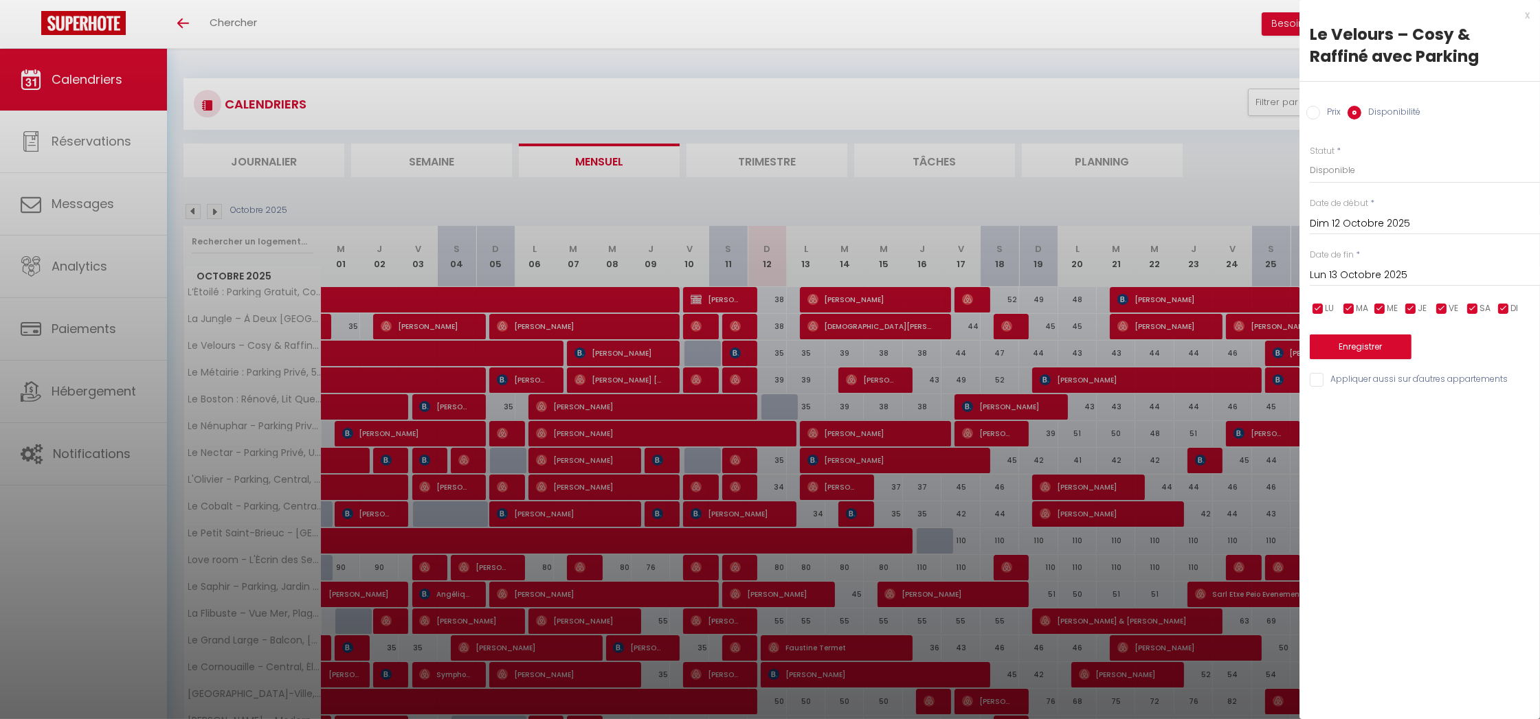
click at [1356, 190] on div "Prix * 35 Statut * Disponible Indisponible Date de début * [DATE] < [DATE] > Di…" at bounding box center [1419, 258] width 240 height 261
select select "0"
click at [1365, 337] on button "Enregistrer" at bounding box center [1360, 347] width 102 height 25
